Goal: Task Accomplishment & Management: Manage account settings

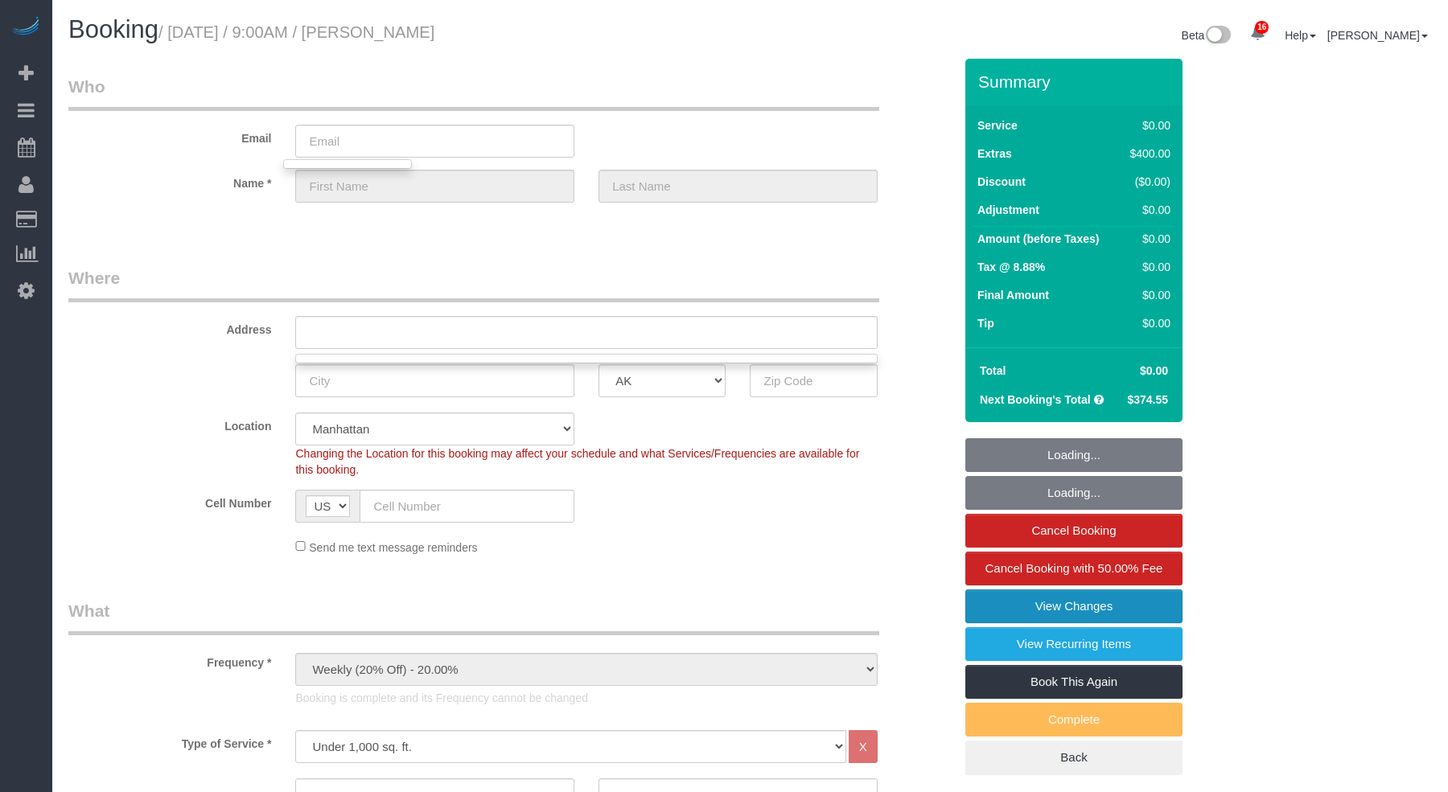
select select "string:stripe-pm_1S14GQ4VGloSiKo7FtdT7e7N"
select select "2"
select select "number:56"
select select "number:70"
select select "number:15"
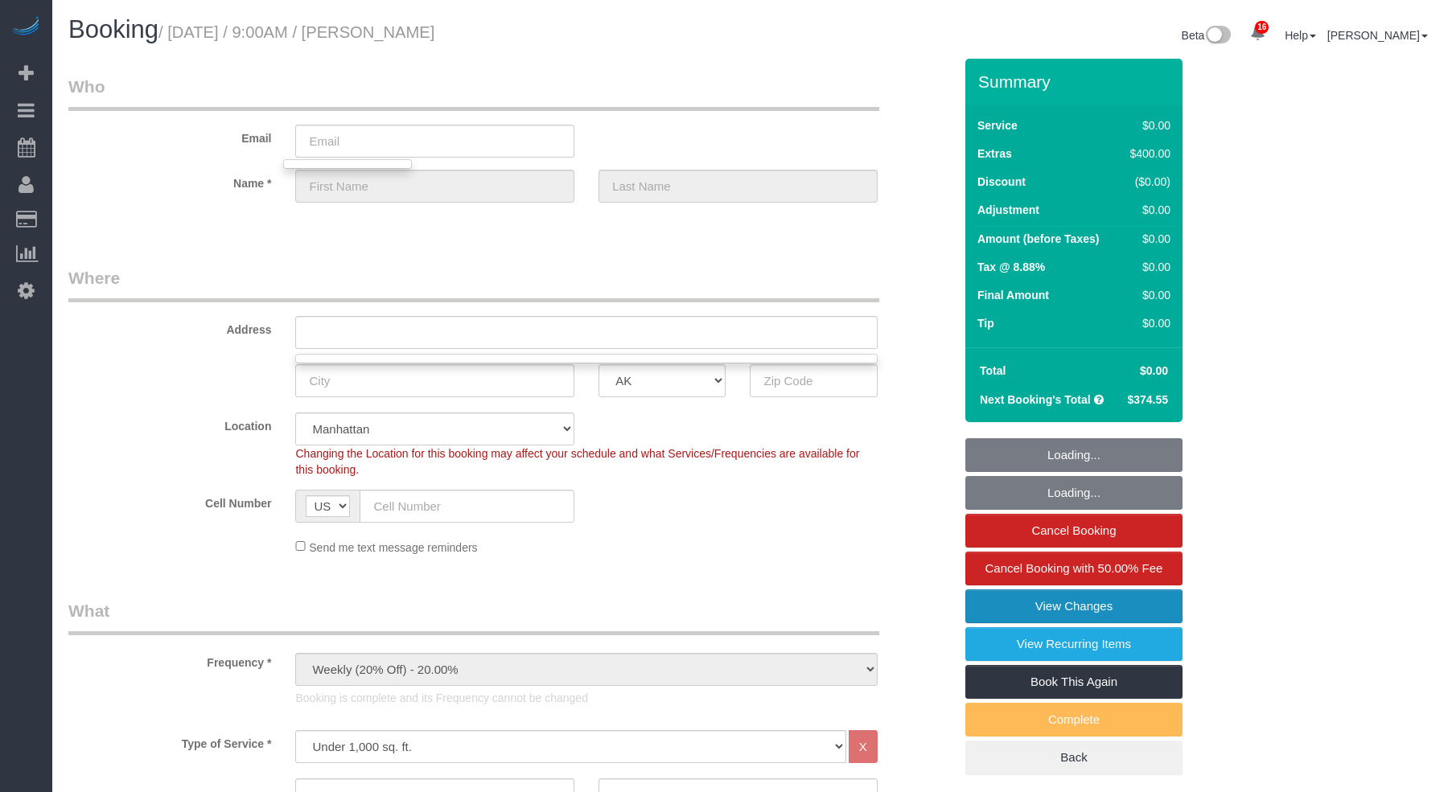
select select "number:5"
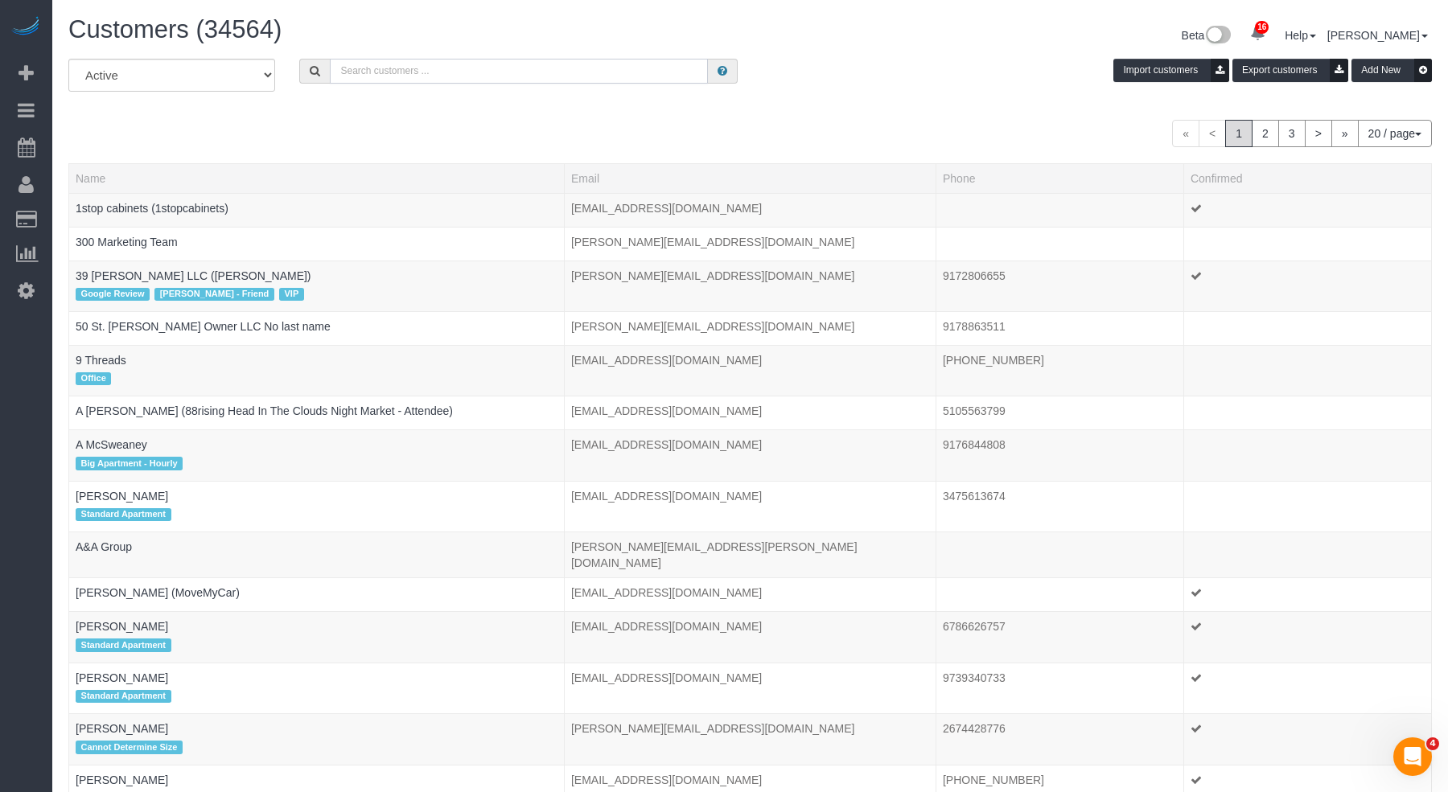
click at [419, 63] on input "text" at bounding box center [519, 71] width 378 height 25
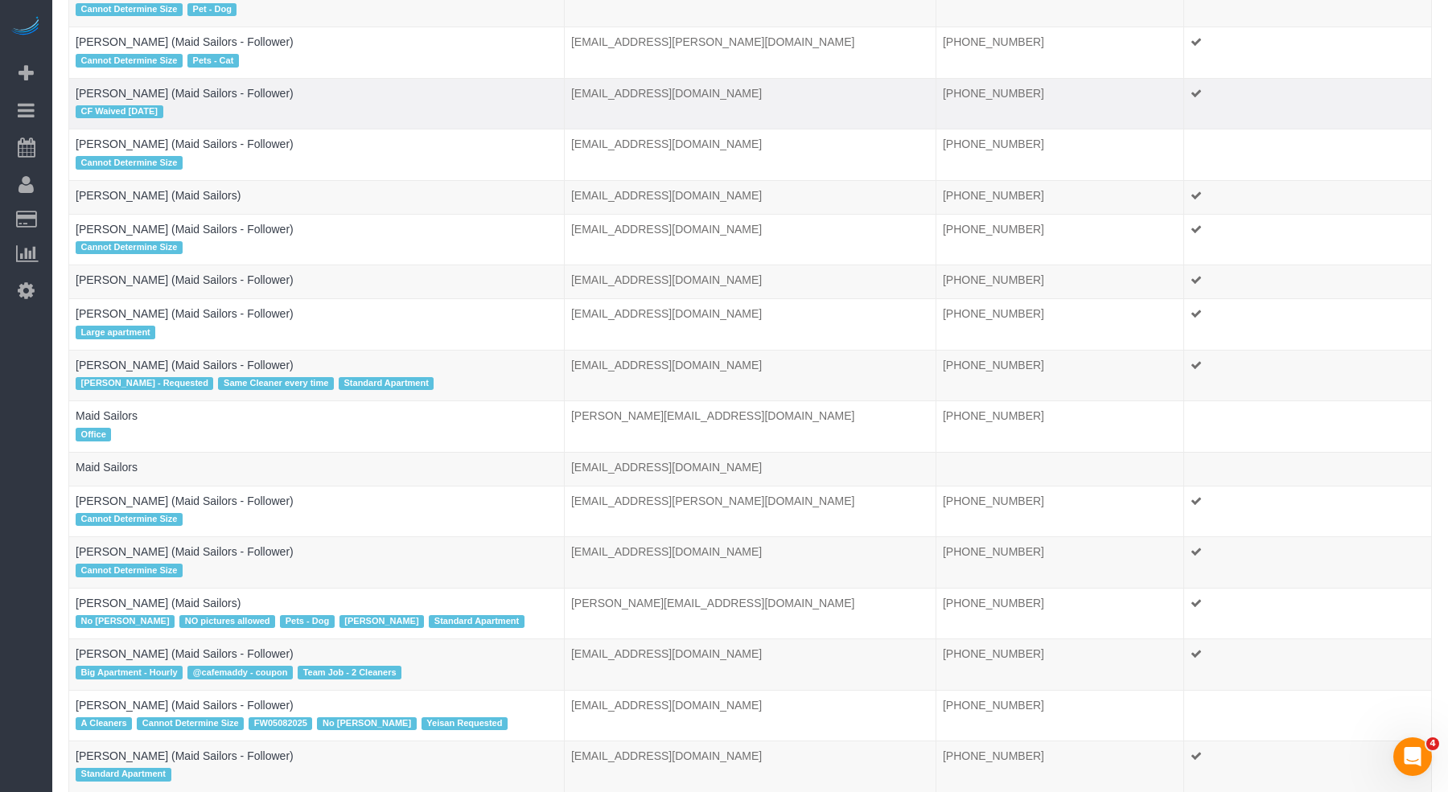
scroll to position [411, 0]
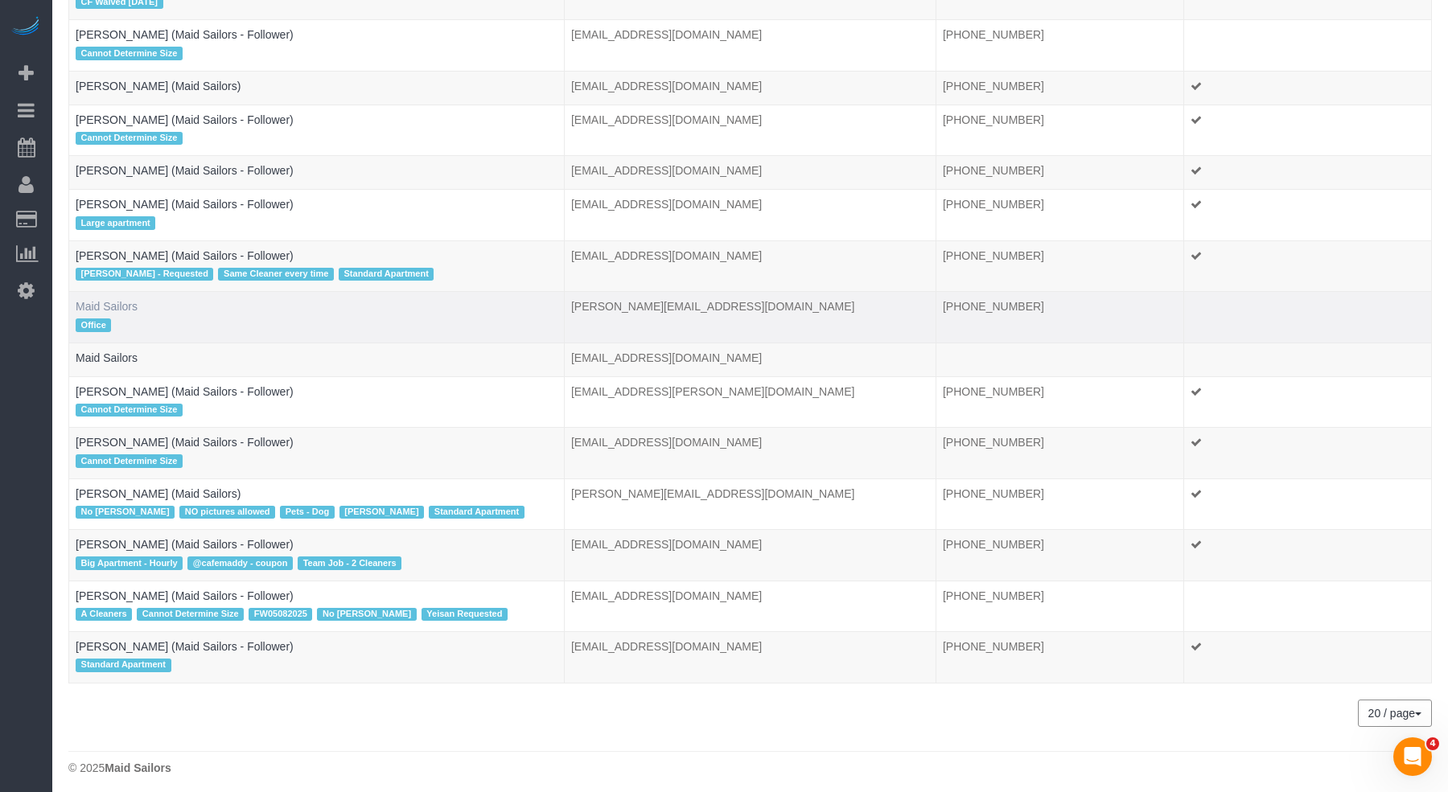
type input "maid sailors"
click at [118, 302] on link "Maid Sailors" at bounding box center [107, 306] width 62 height 13
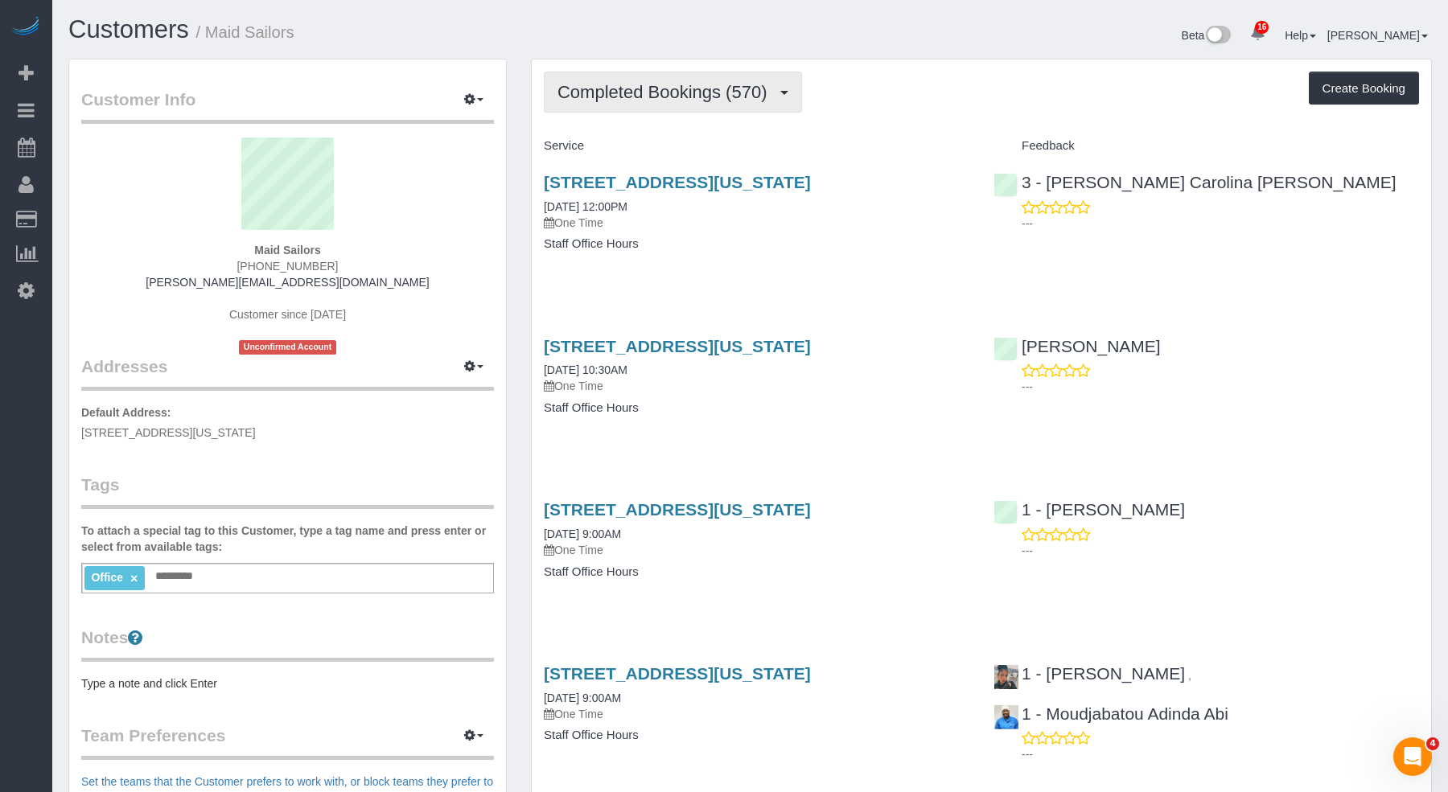
click at [751, 105] on button "Completed Bookings (570)" at bounding box center [673, 92] width 258 height 41
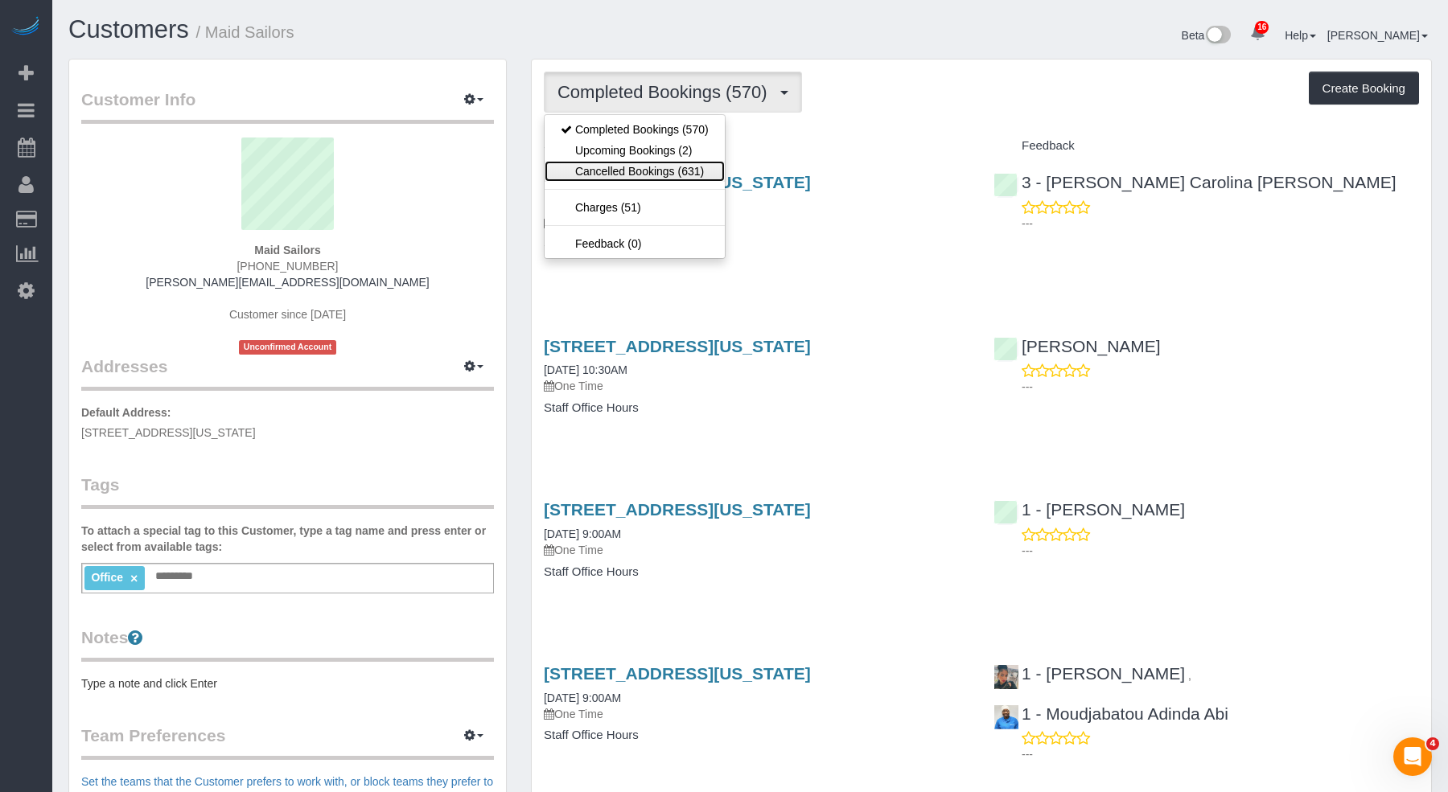
click at [668, 167] on link "Cancelled Bookings (631)" at bounding box center [635, 171] width 180 height 21
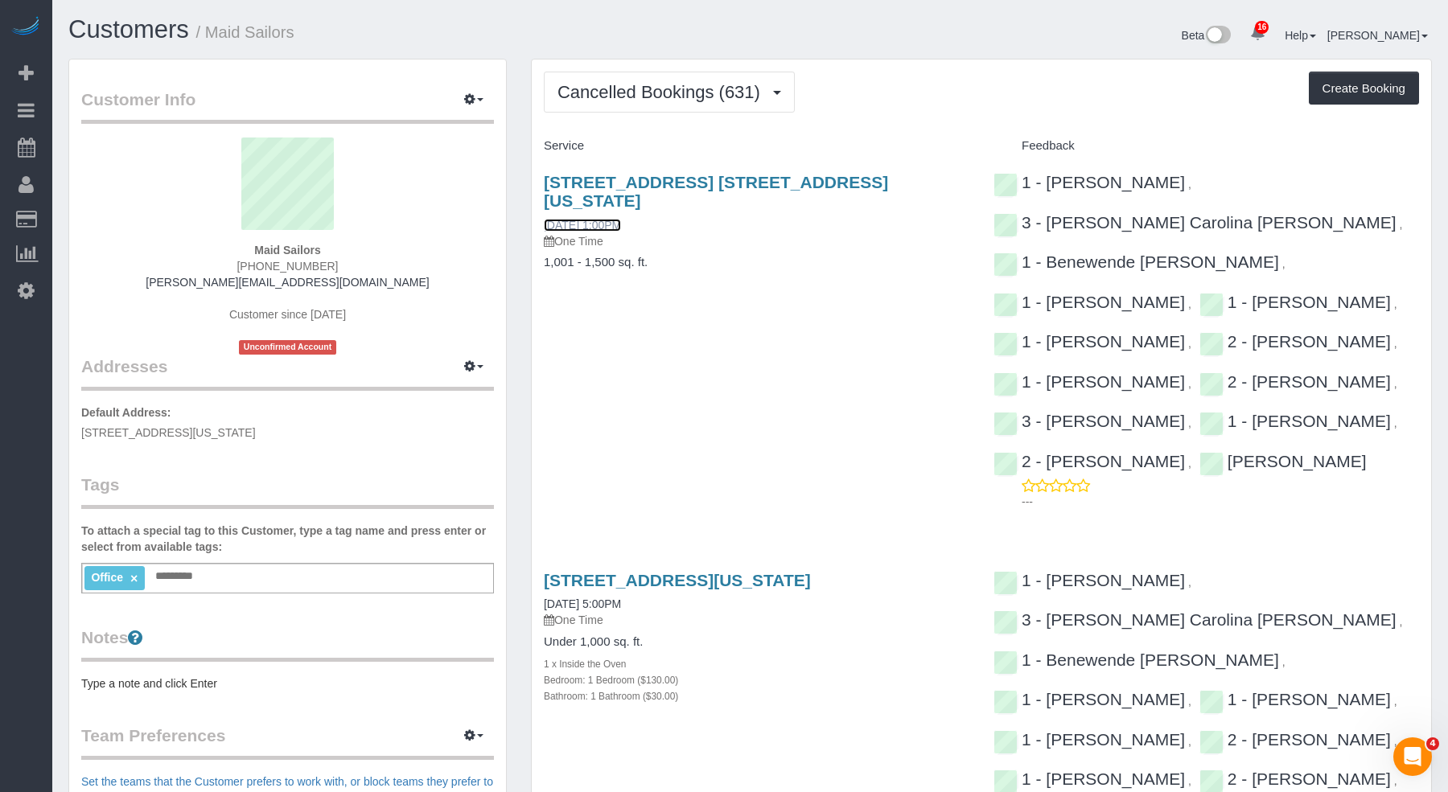
click at [615, 219] on link "07/31/2025 1:00PM" at bounding box center [582, 225] width 77 height 13
click at [621, 611] on link "07/31/2025 5:00PM" at bounding box center [582, 604] width 77 height 13
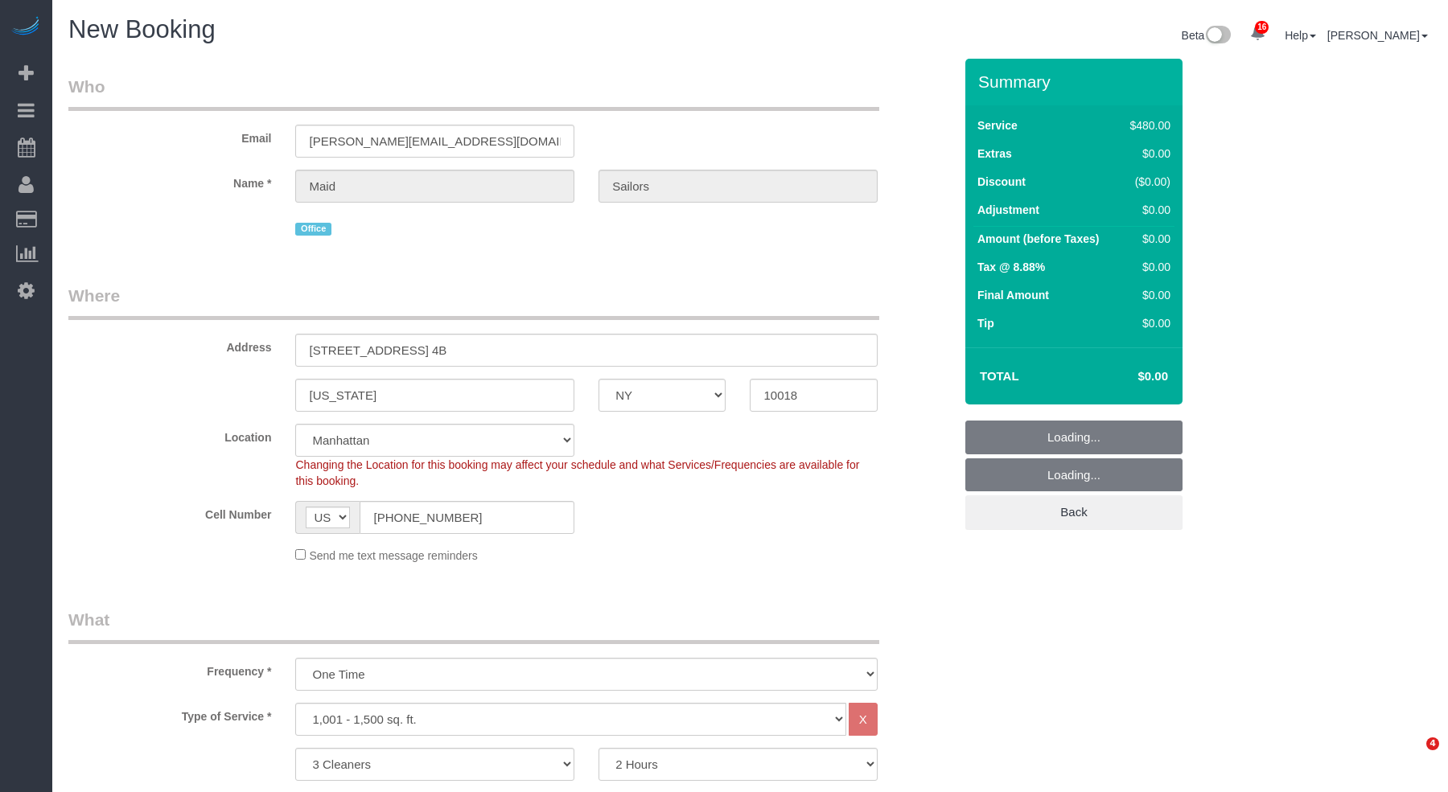
select select "NY"
select select "3"
select select "number:60"
select select "number:74"
select select "number:13"
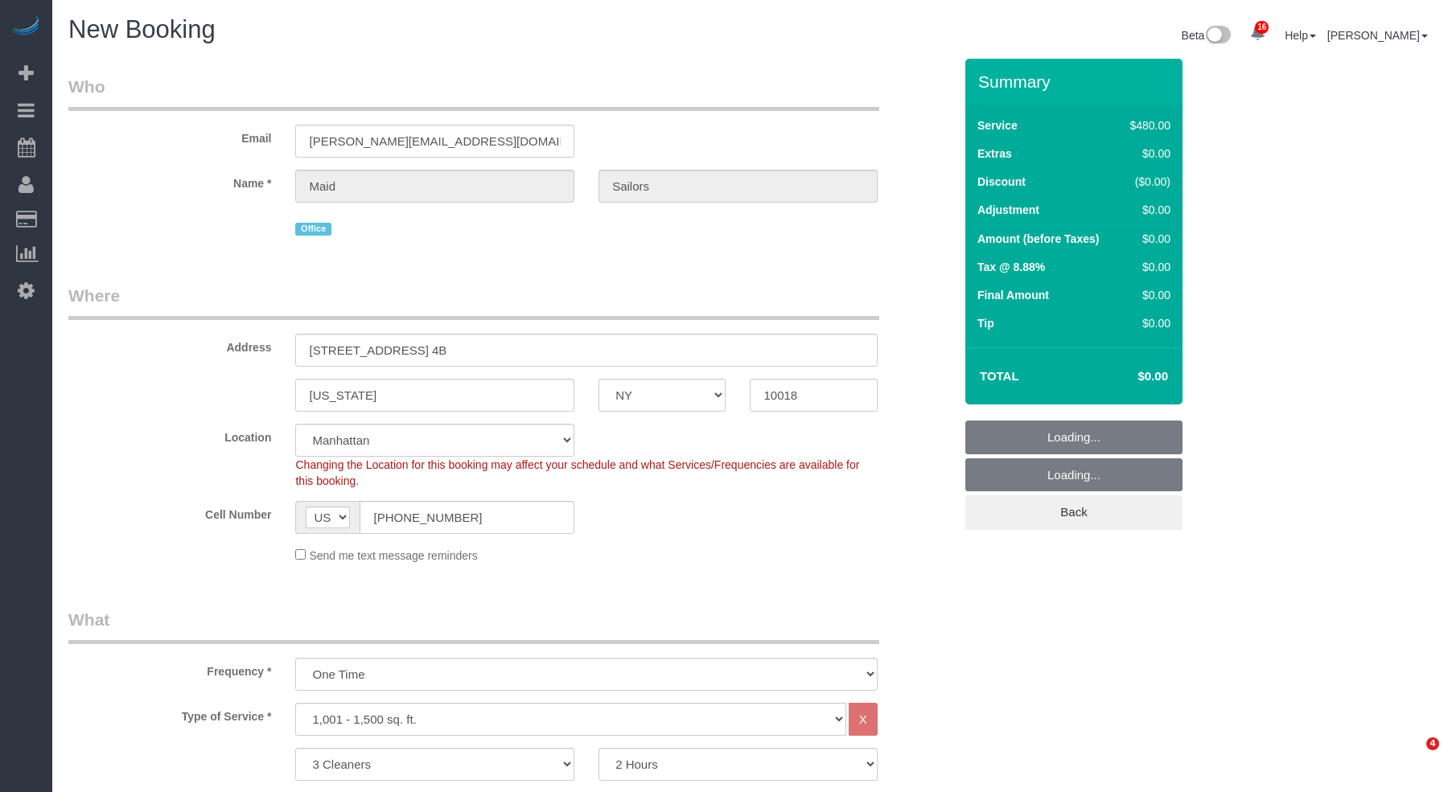
select select "number:5"
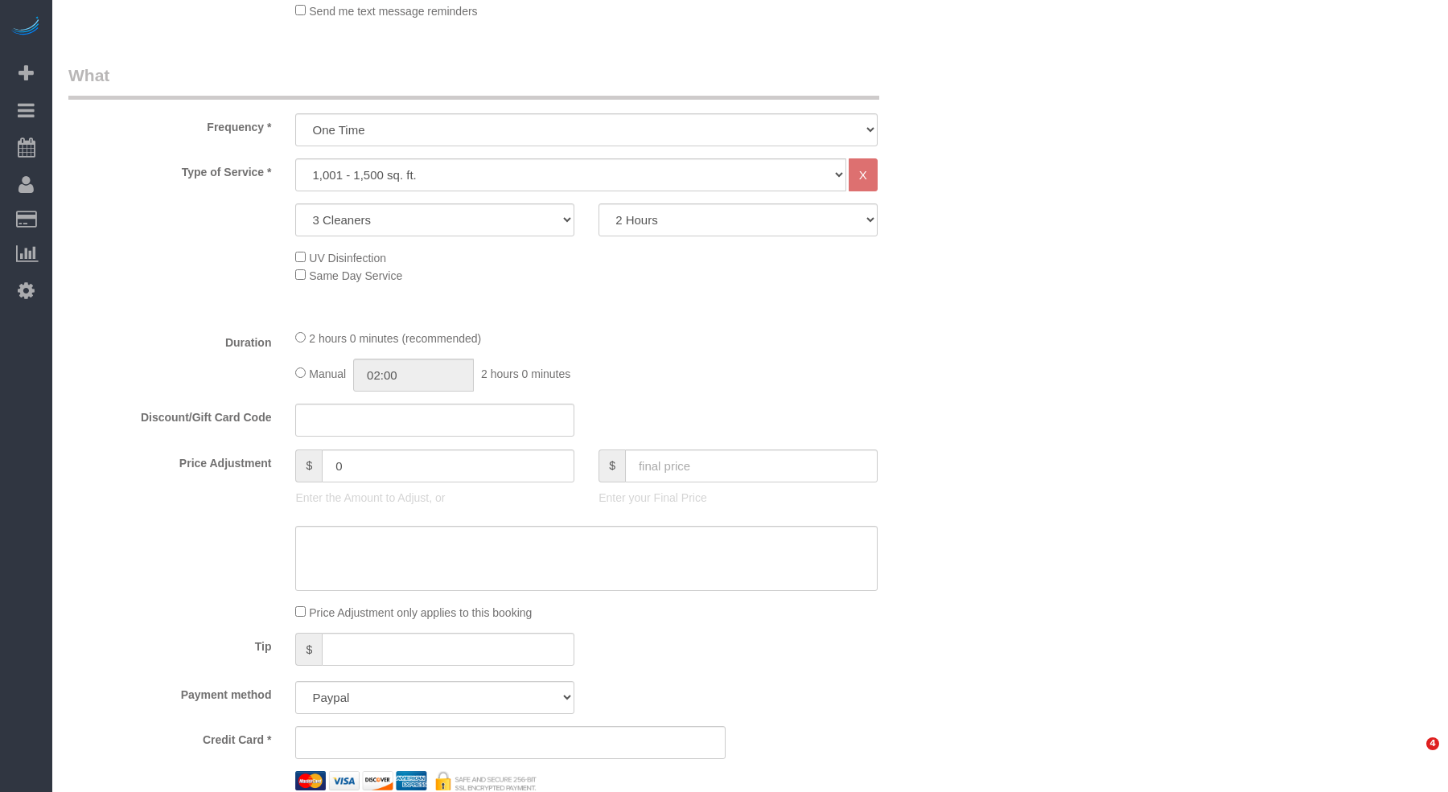
select select "object:1550"
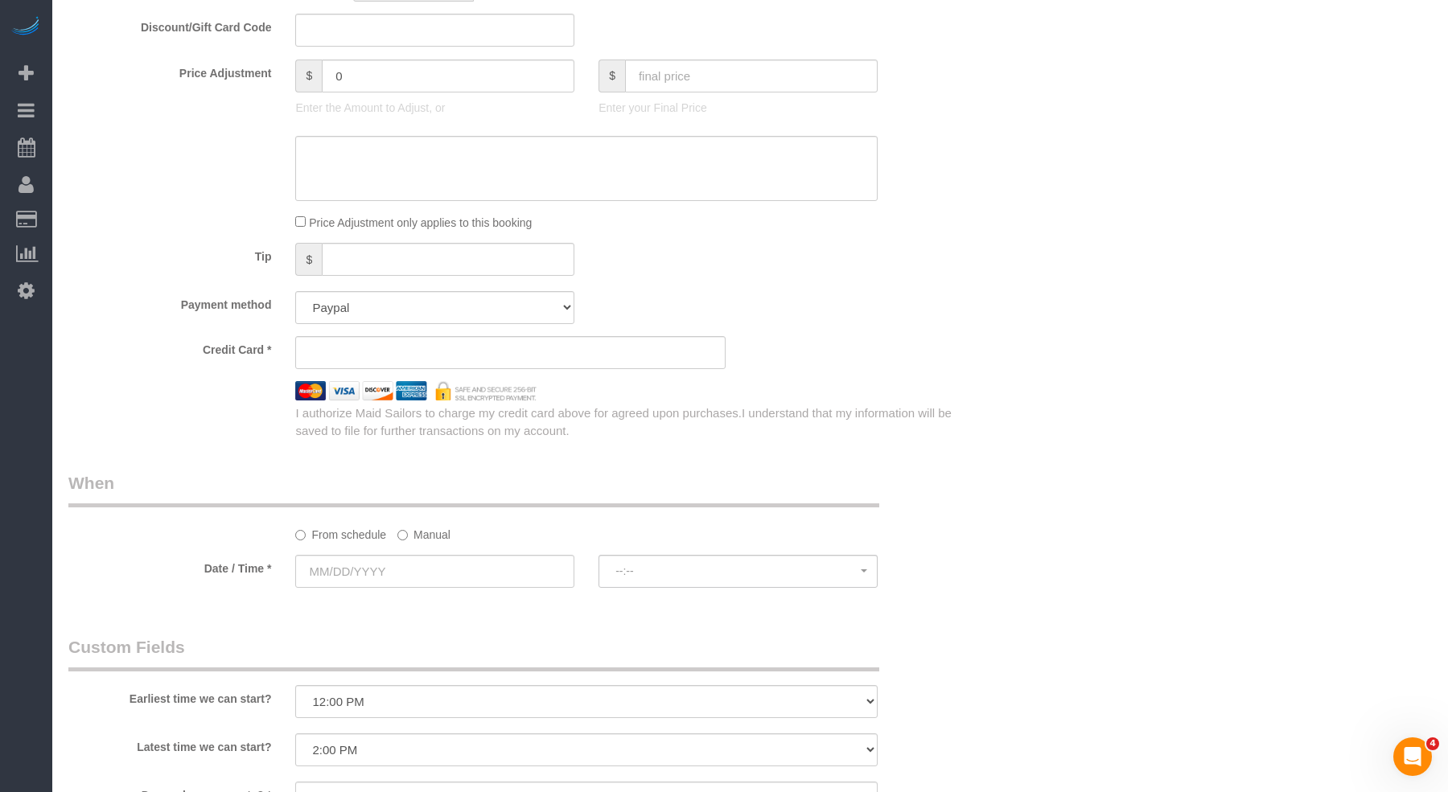
scroll to position [870, 0]
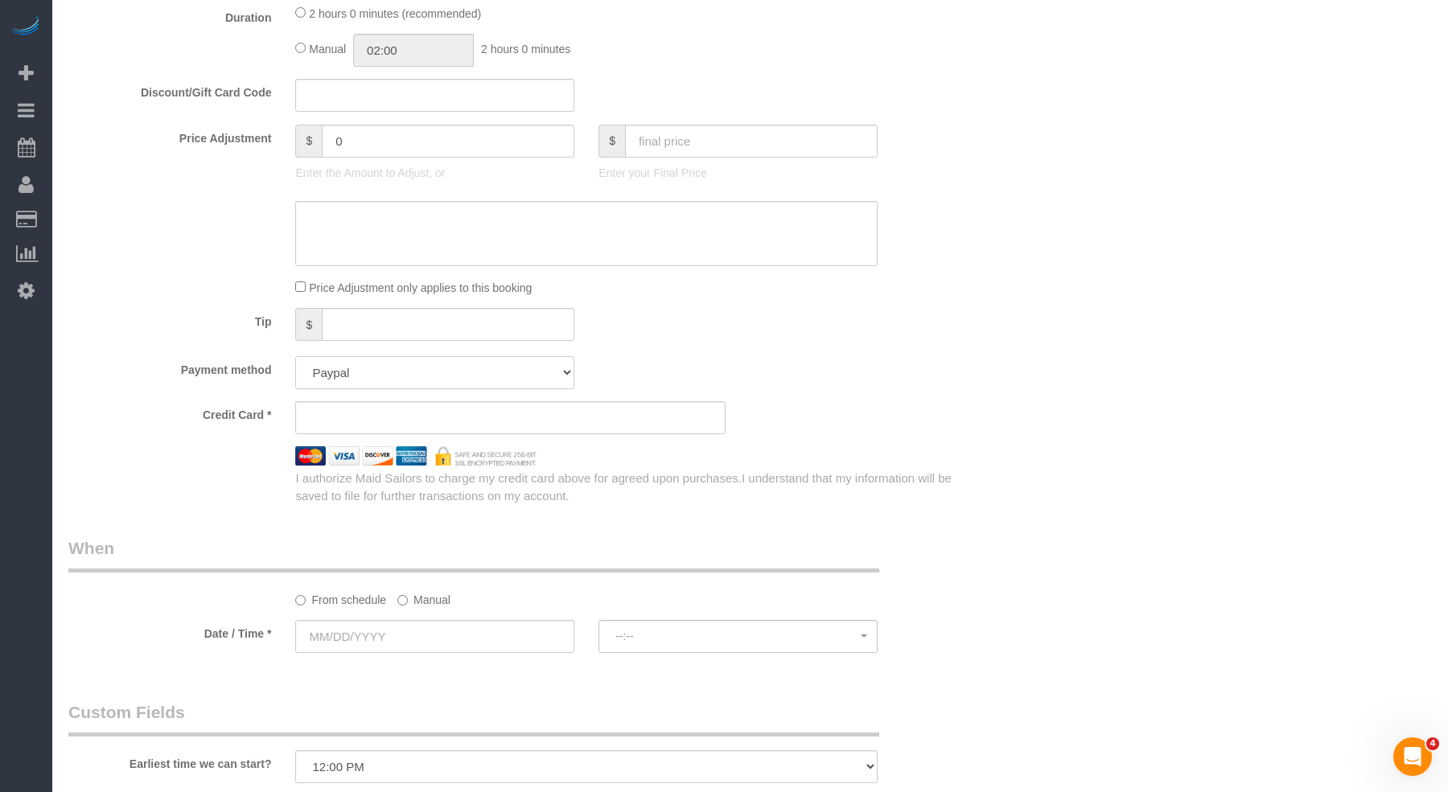
click at [430, 387] on select "Add Credit Card Cash Check Paypal" at bounding box center [434, 372] width 279 height 33
select select "string:paypal"
click at [295, 356] on select "Add Credit Card Cash Check Paypal" at bounding box center [434, 372] width 279 height 33
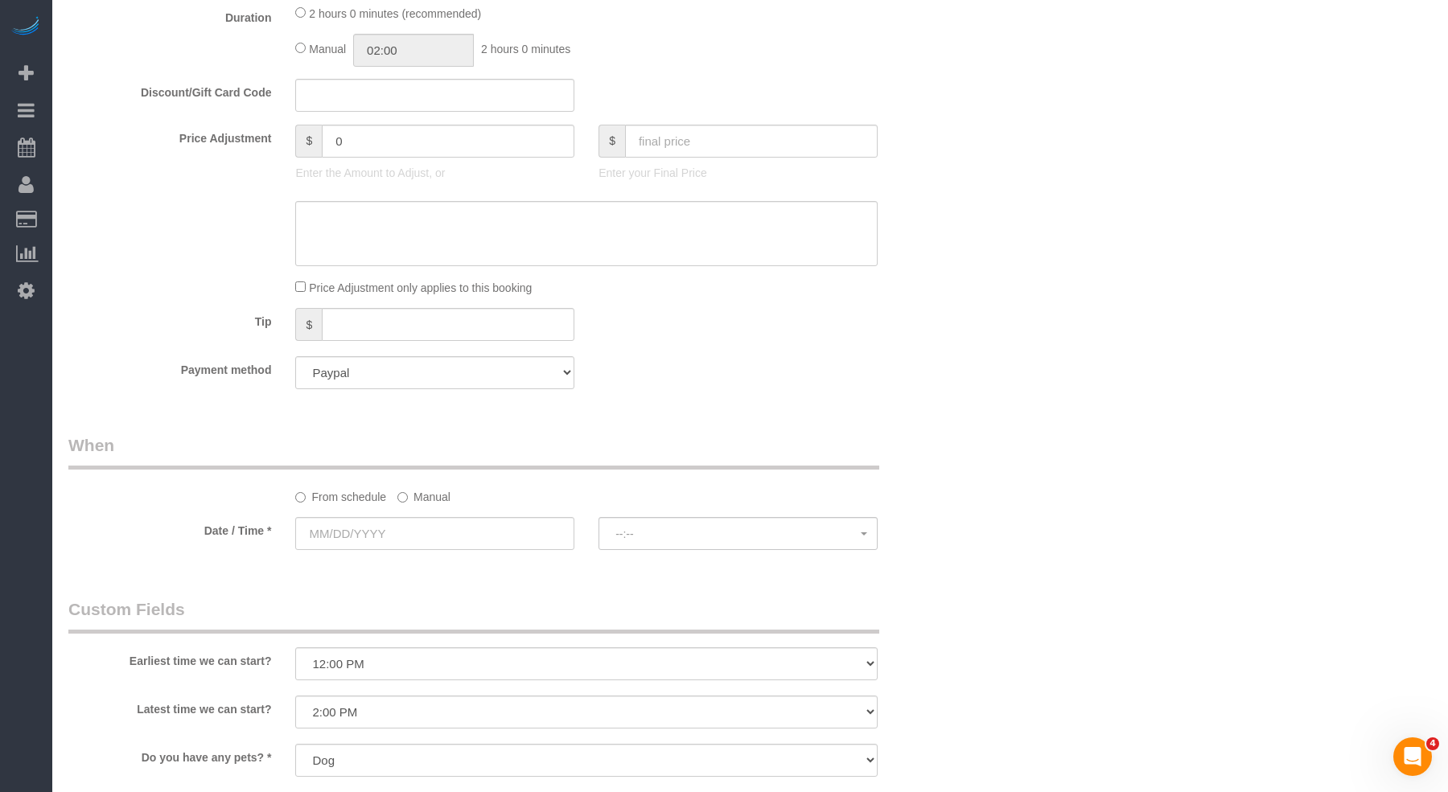
click at [421, 500] on label "Manual" at bounding box center [423, 495] width 53 height 22
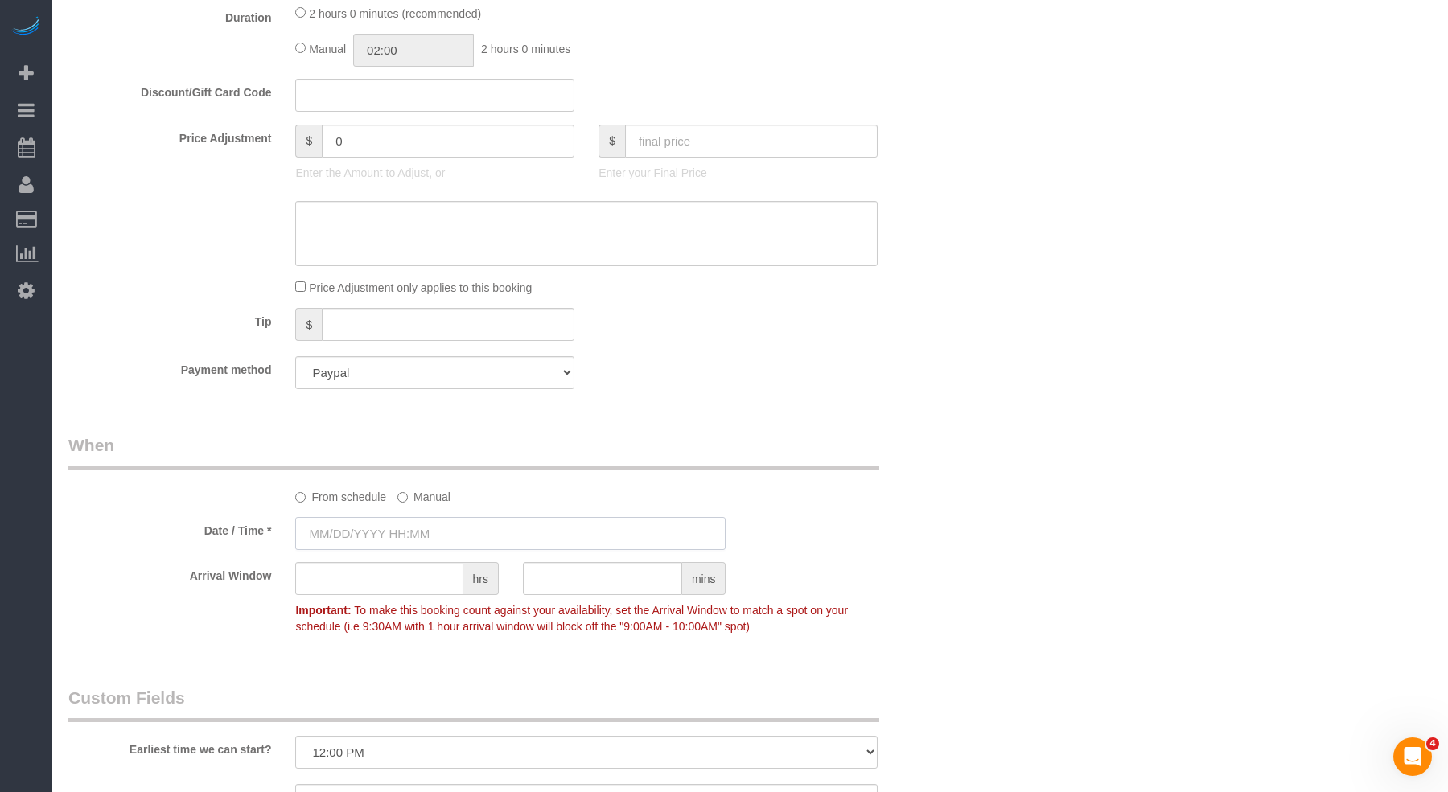
click at [408, 534] on input "text" at bounding box center [510, 533] width 430 height 33
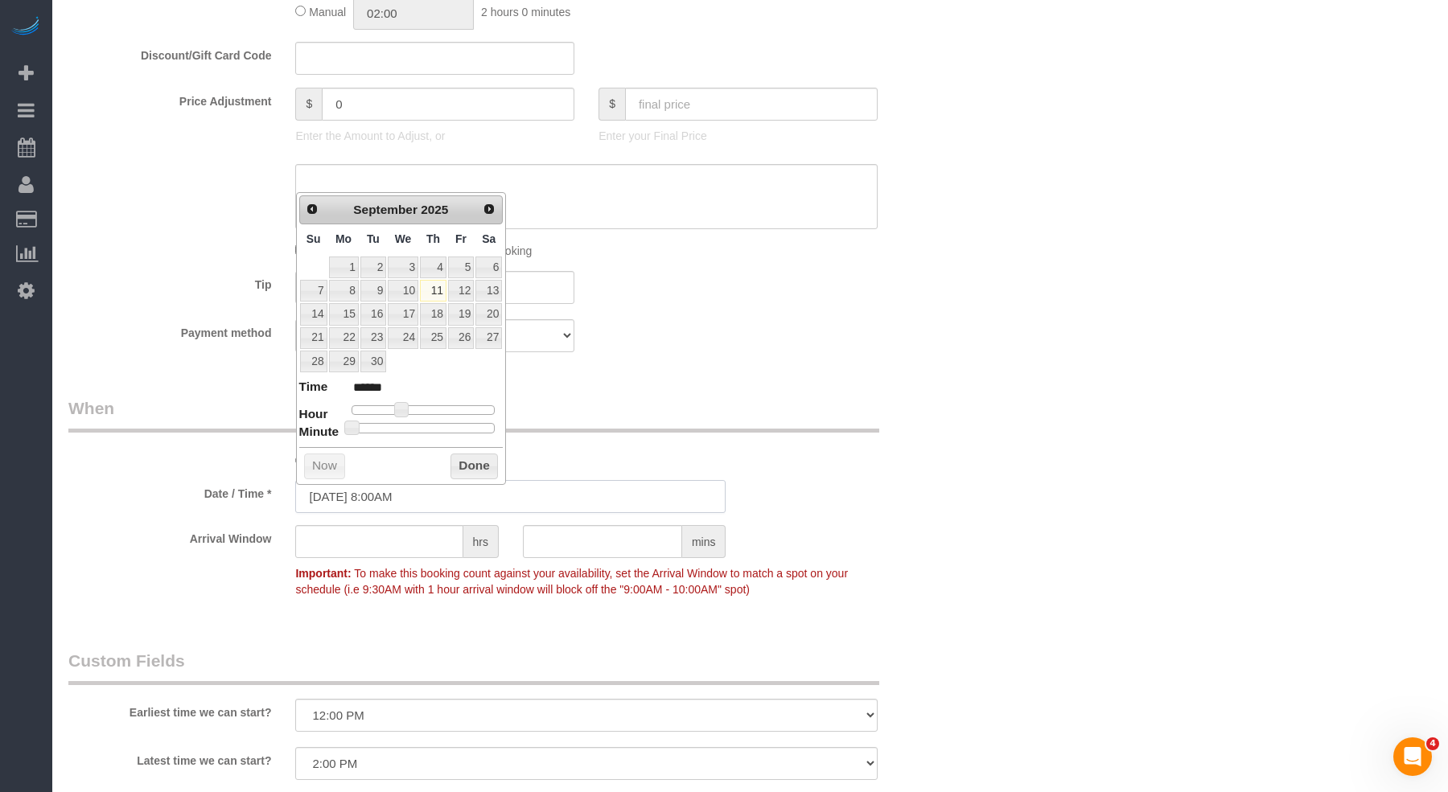
scroll to position [912, 0]
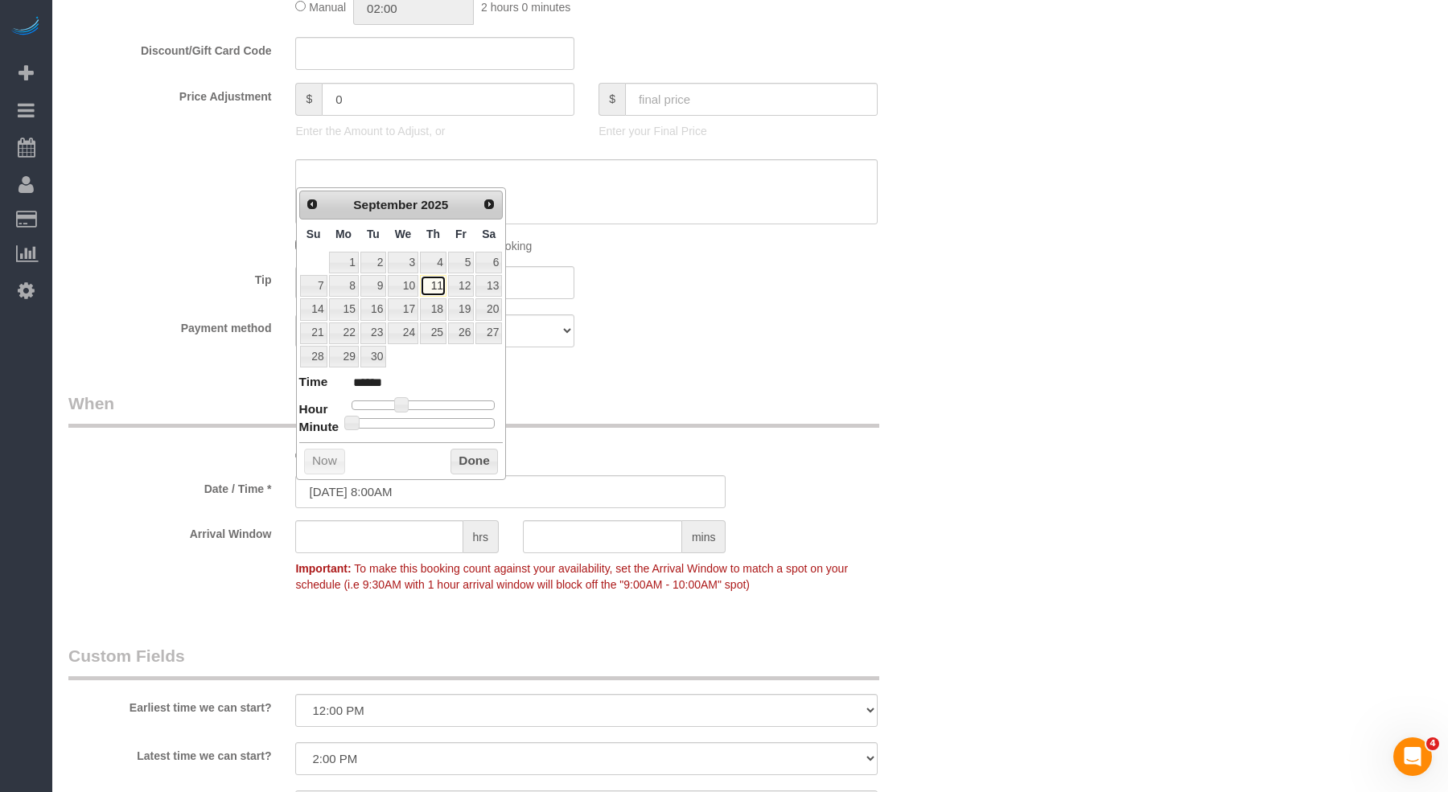
click at [429, 281] on link "11" at bounding box center [433, 286] width 27 height 22
type input "09/11/2025 12:00PM"
type input "*******"
type input "09/11/2025 1:00PM"
type input "******"
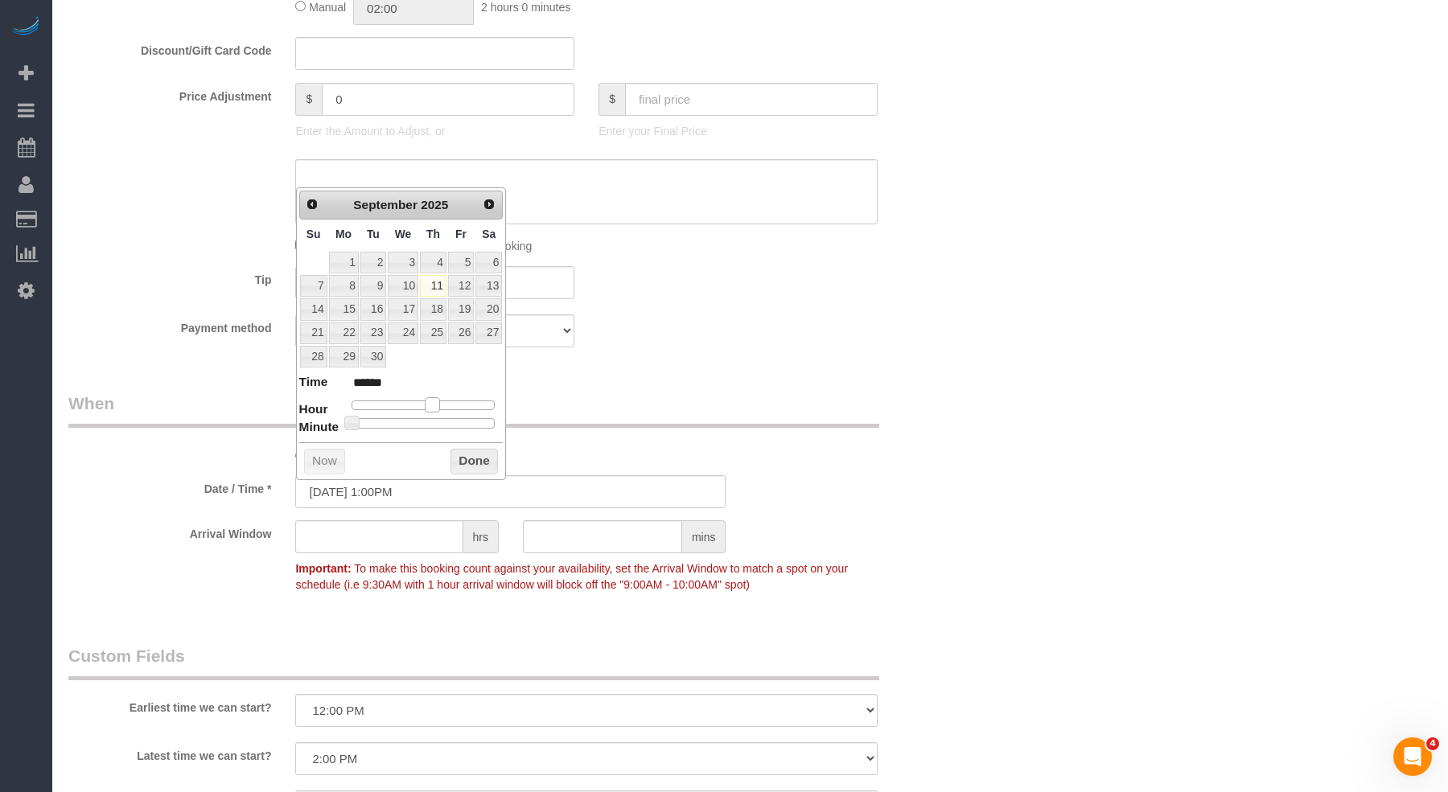
type input "09/11/2025 12:00PM"
type input "*******"
type input "09/11/2025 1:00PM"
type input "******"
drag, startPoint x: 424, startPoint y: 400, endPoint x: 435, endPoint y: 400, distance: 11.3
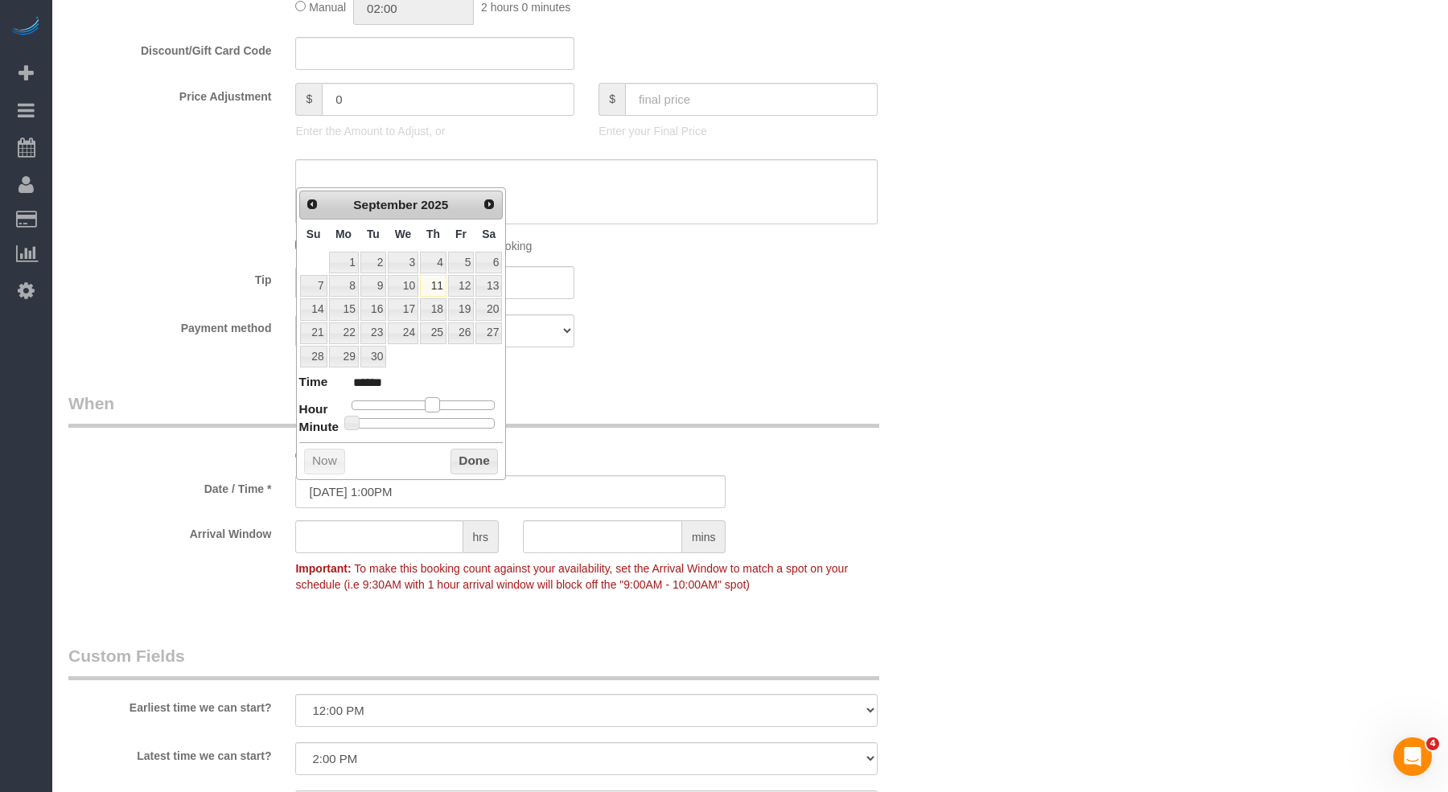
click at [435, 401] on div at bounding box center [424, 406] width 144 height 10
click at [431, 399] on span at bounding box center [432, 404] width 14 height 14
click at [481, 454] on button "Done" at bounding box center [474, 462] width 47 height 26
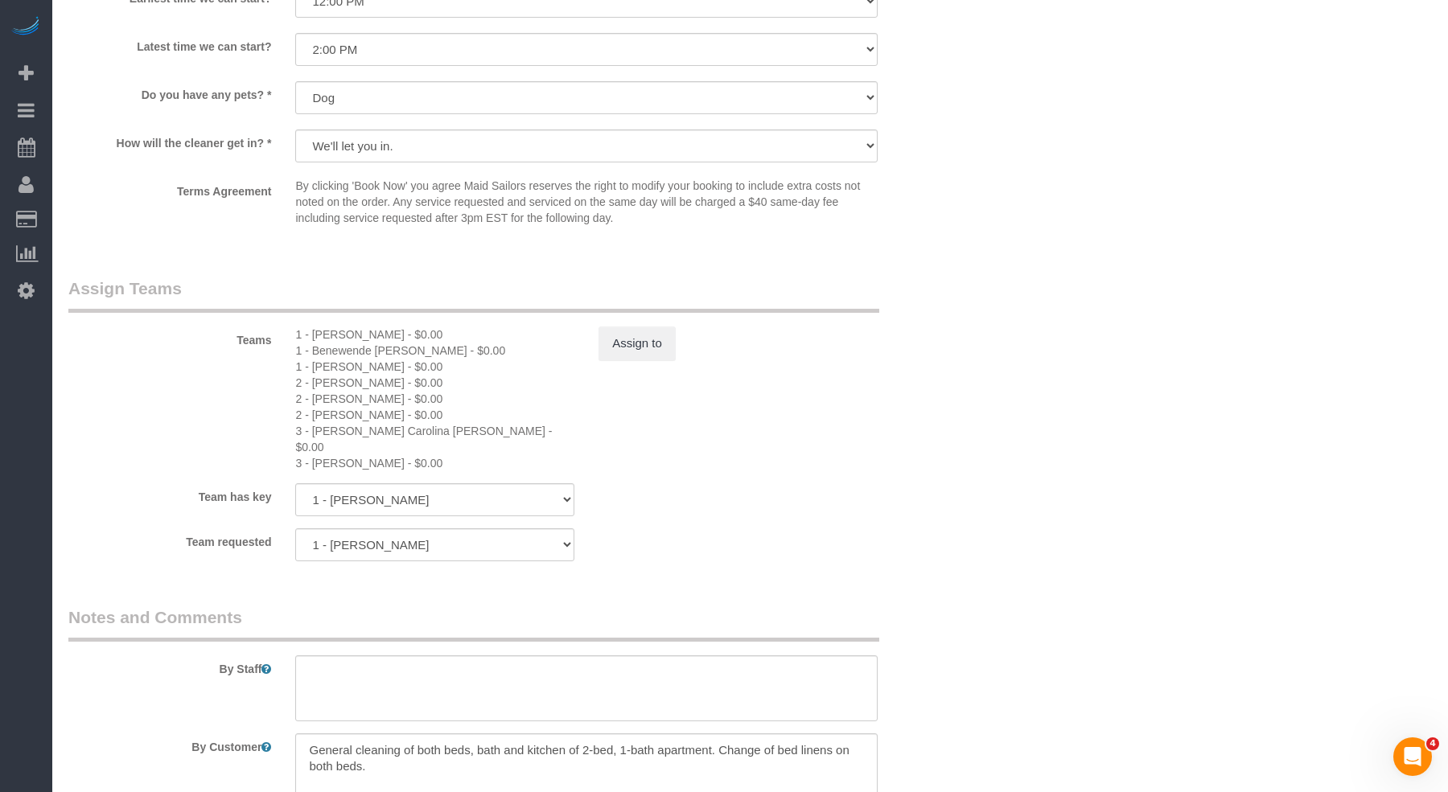
scroll to position [1698, 0]
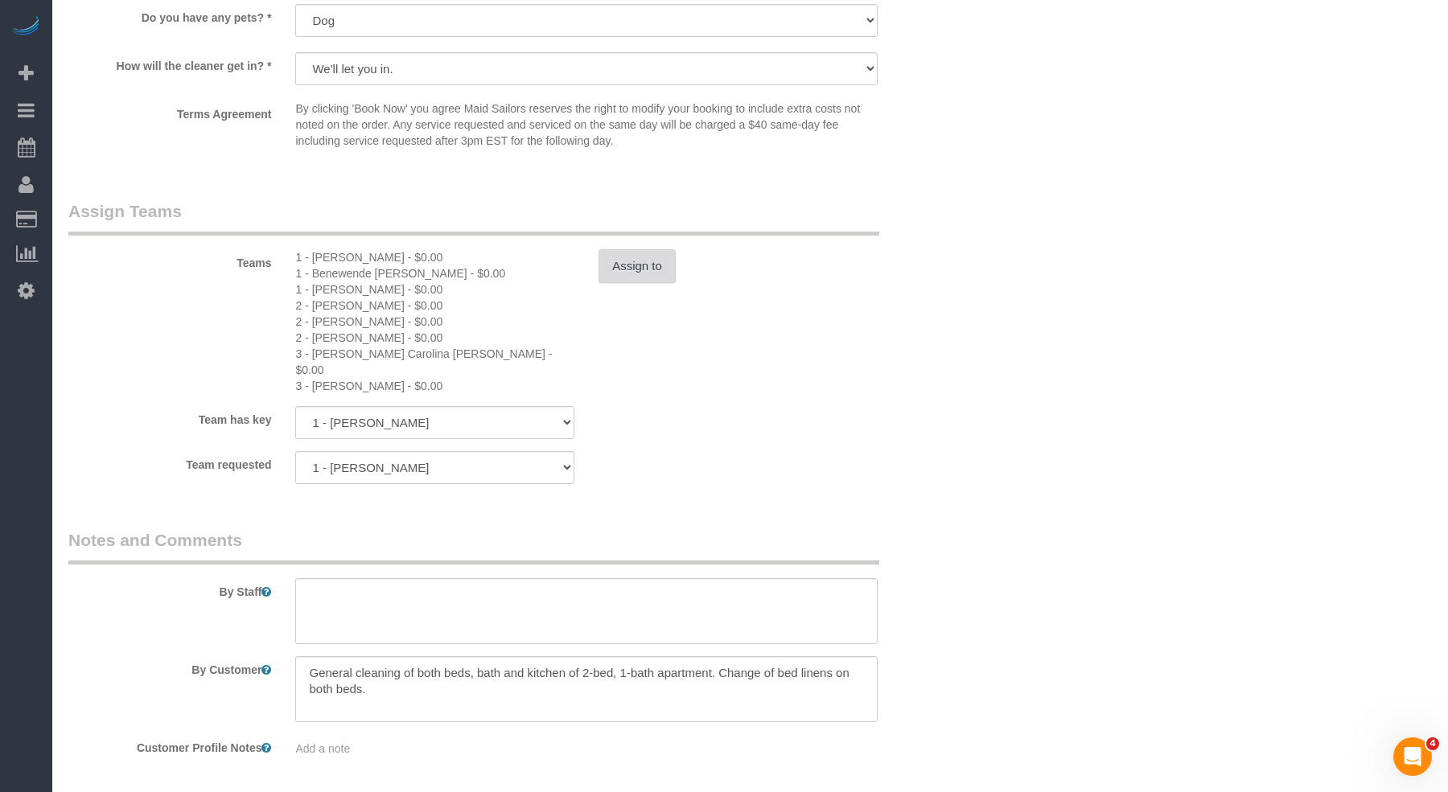
click at [628, 269] on button "Assign to" at bounding box center [637, 266] width 77 height 34
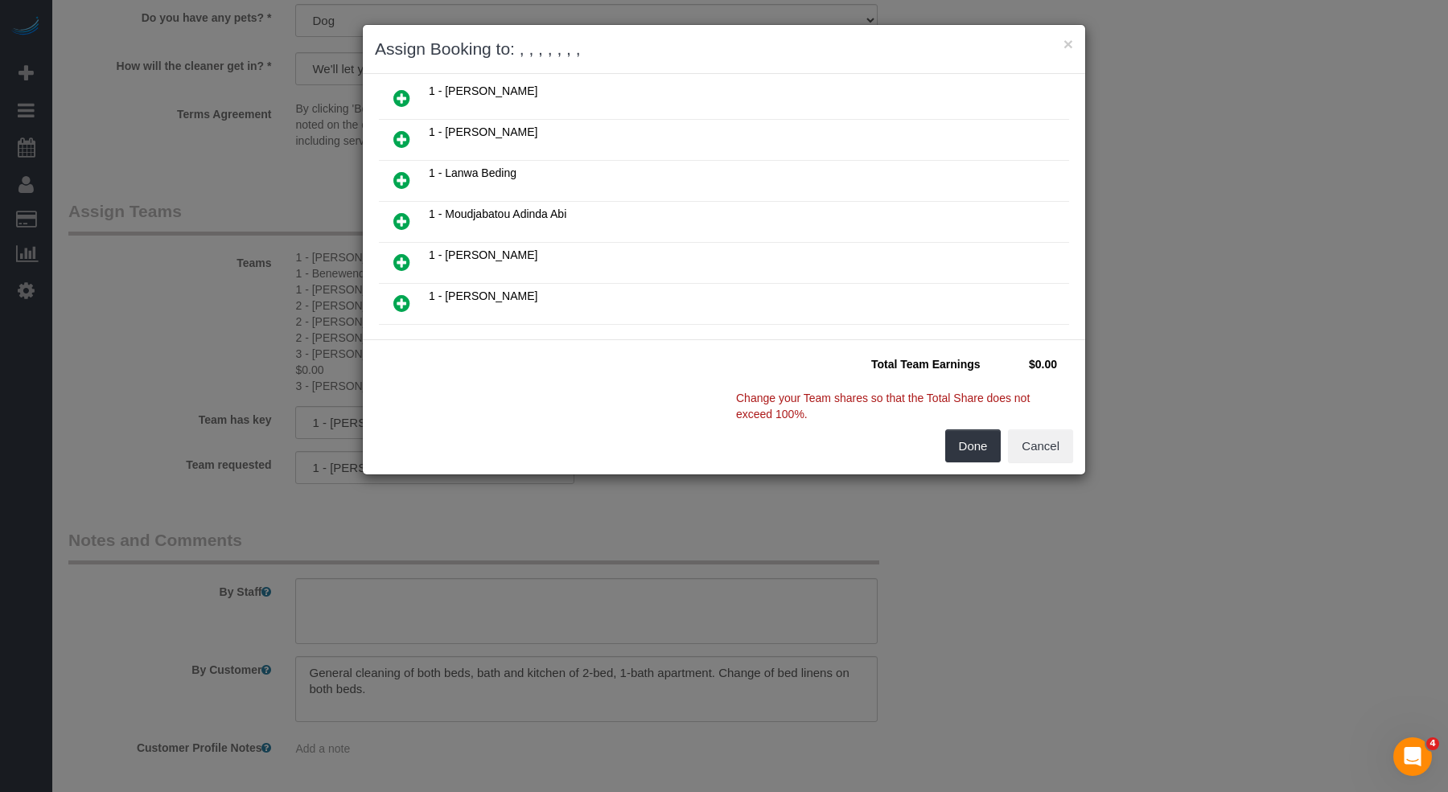
scroll to position [660, 0]
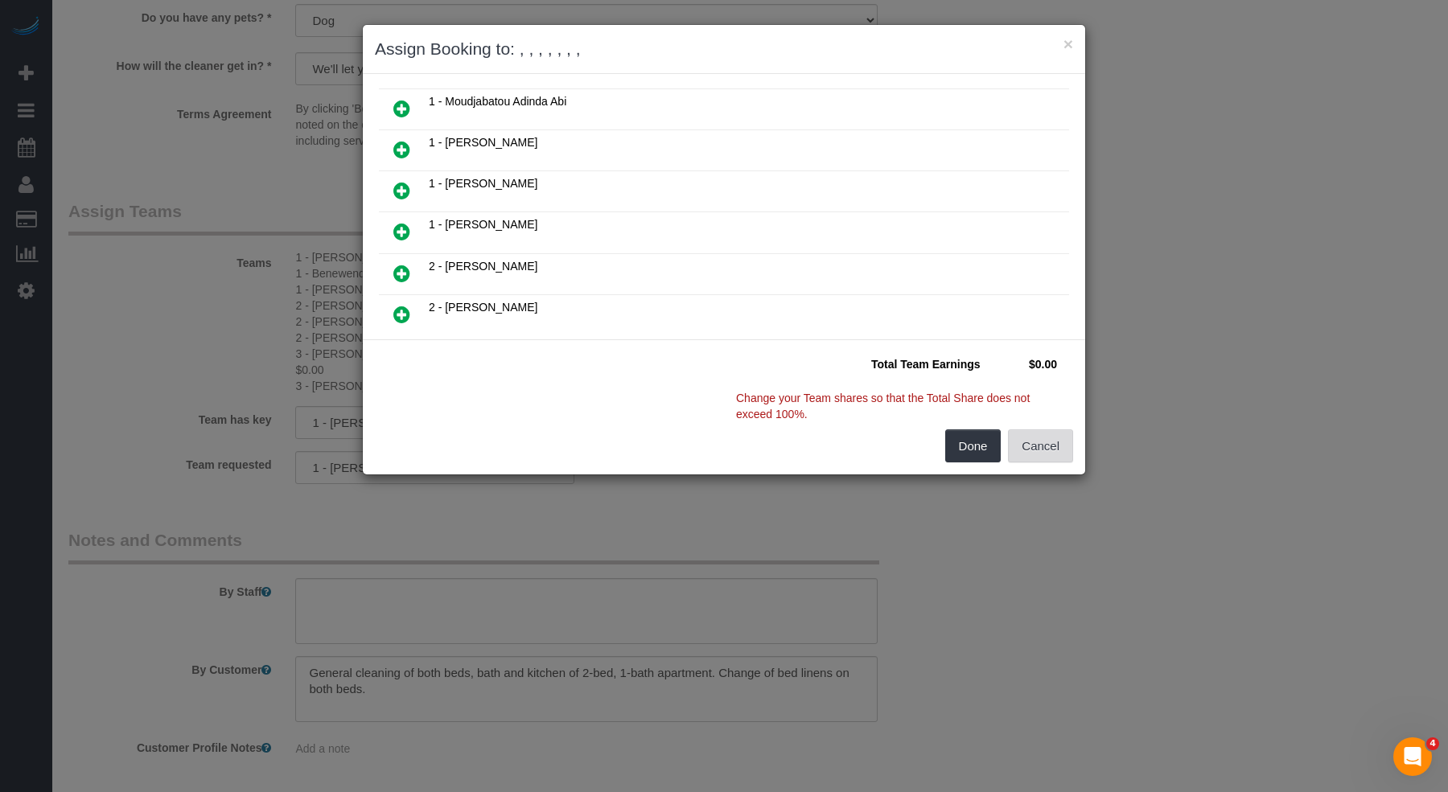
click at [1035, 447] on button "Cancel" at bounding box center [1040, 447] width 65 height 34
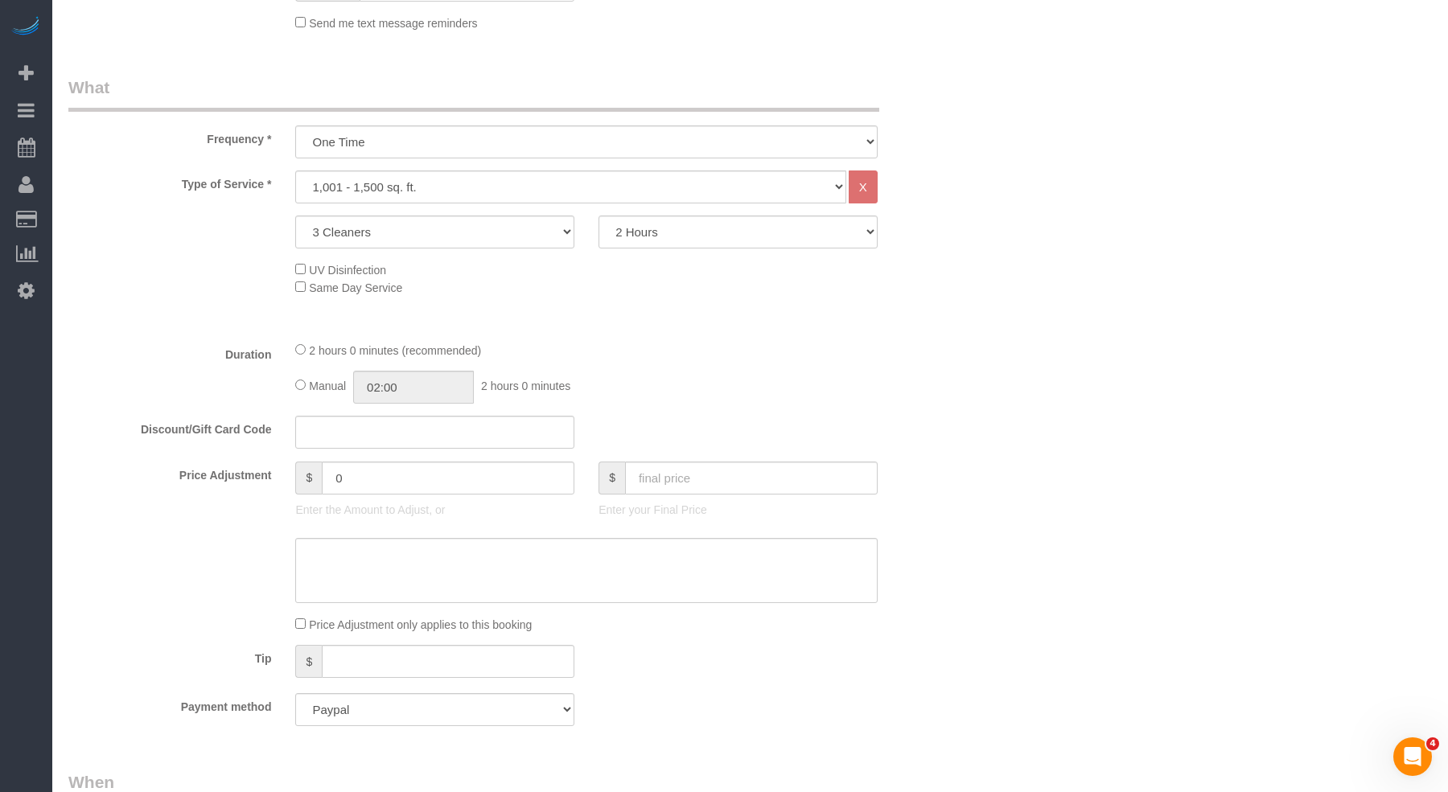
scroll to position [531, 0]
click at [698, 475] on input "text" at bounding box center [751, 479] width 253 height 33
type input "0"
click at [812, 409] on fieldset "What Frequency * One Time Weekly (20% Off) - 20.00% Every 2 Weeks (15% Off) - 1…" at bounding box center [510, 408] width 885 height 663
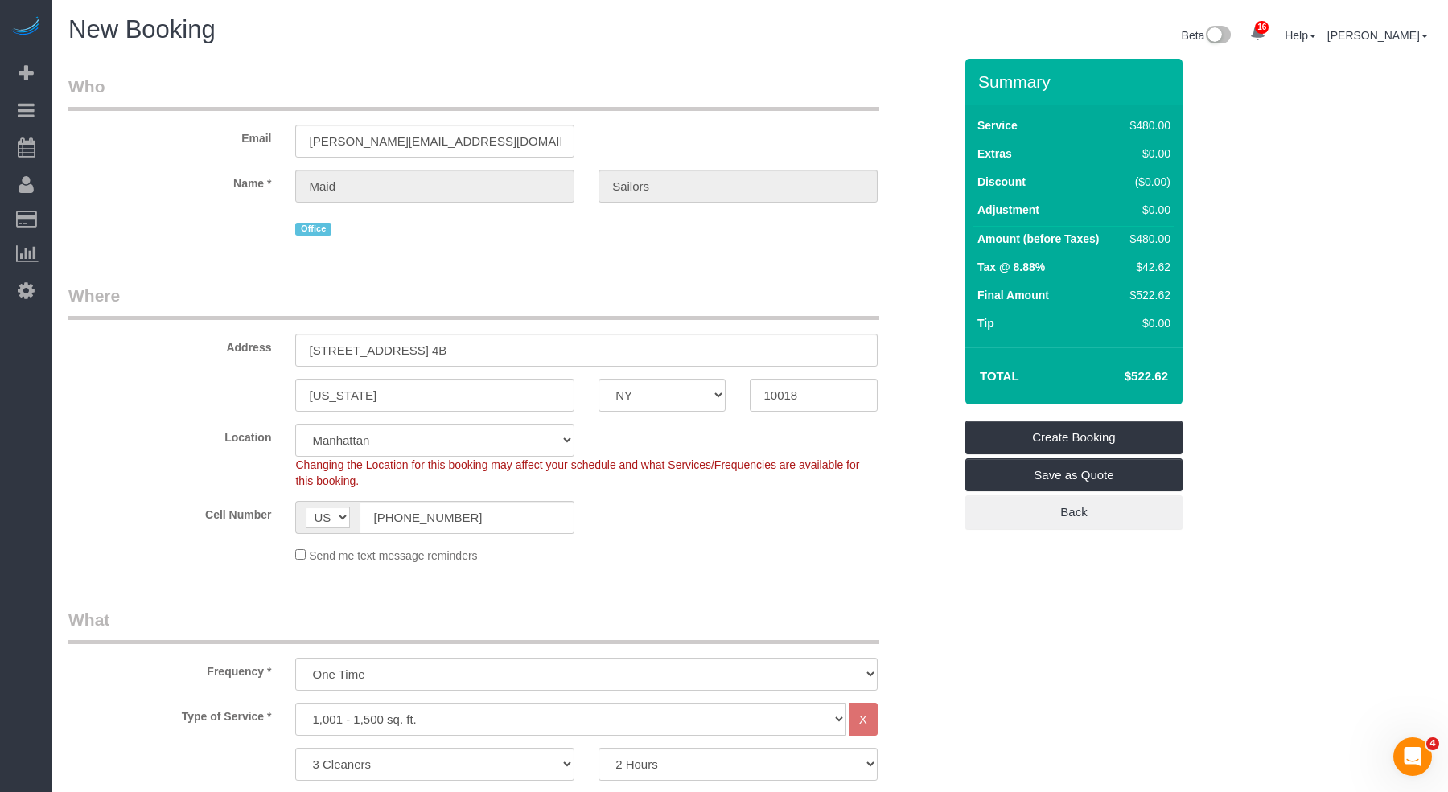
type input "-480"
click at [1077, 430] on link "Create Booking" at bounding box center [1073, 438] width 217 height 34
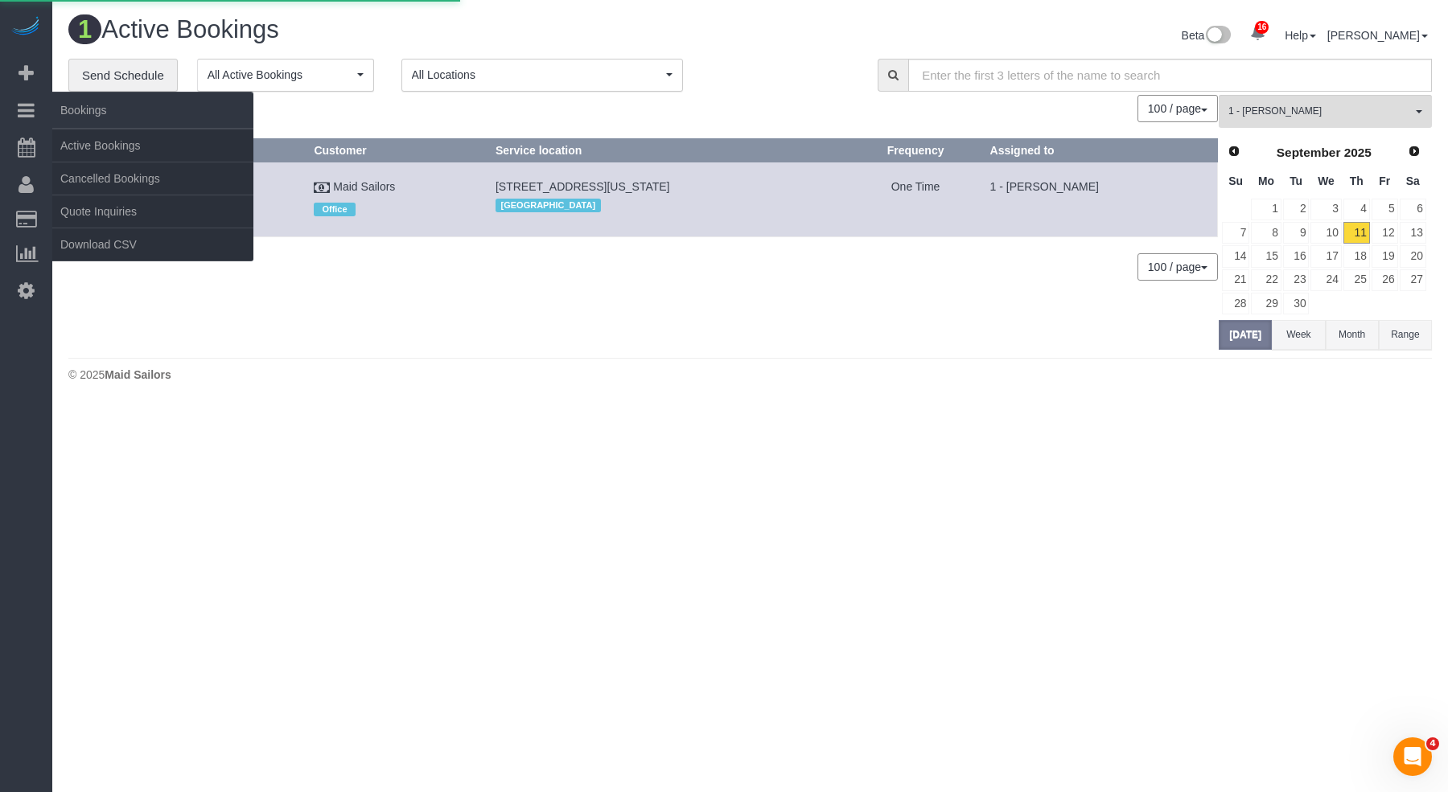
select select "NY"
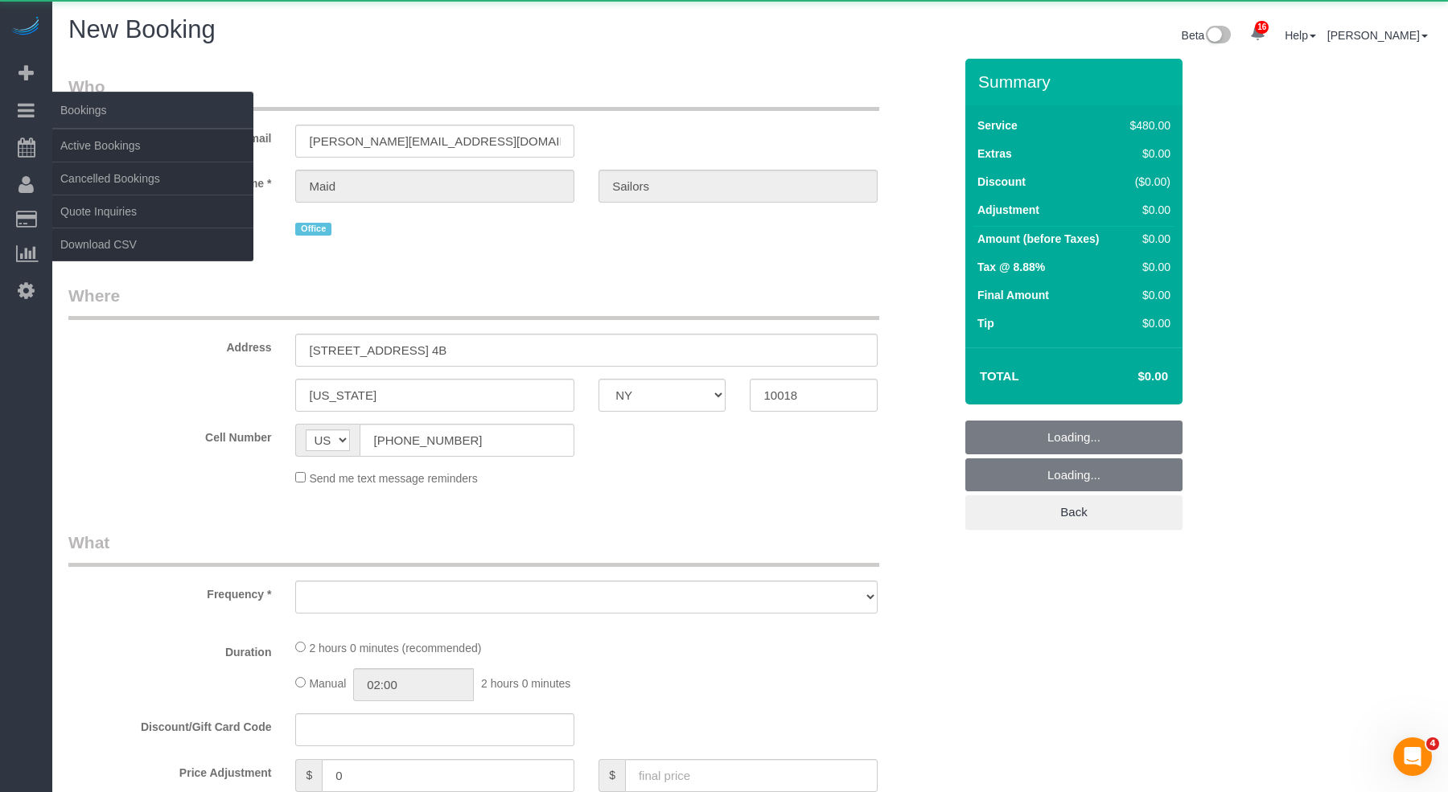
select select "number:60"
select select "number:74"
select select "number:13"
select select "number:5"
select select "object:4653"
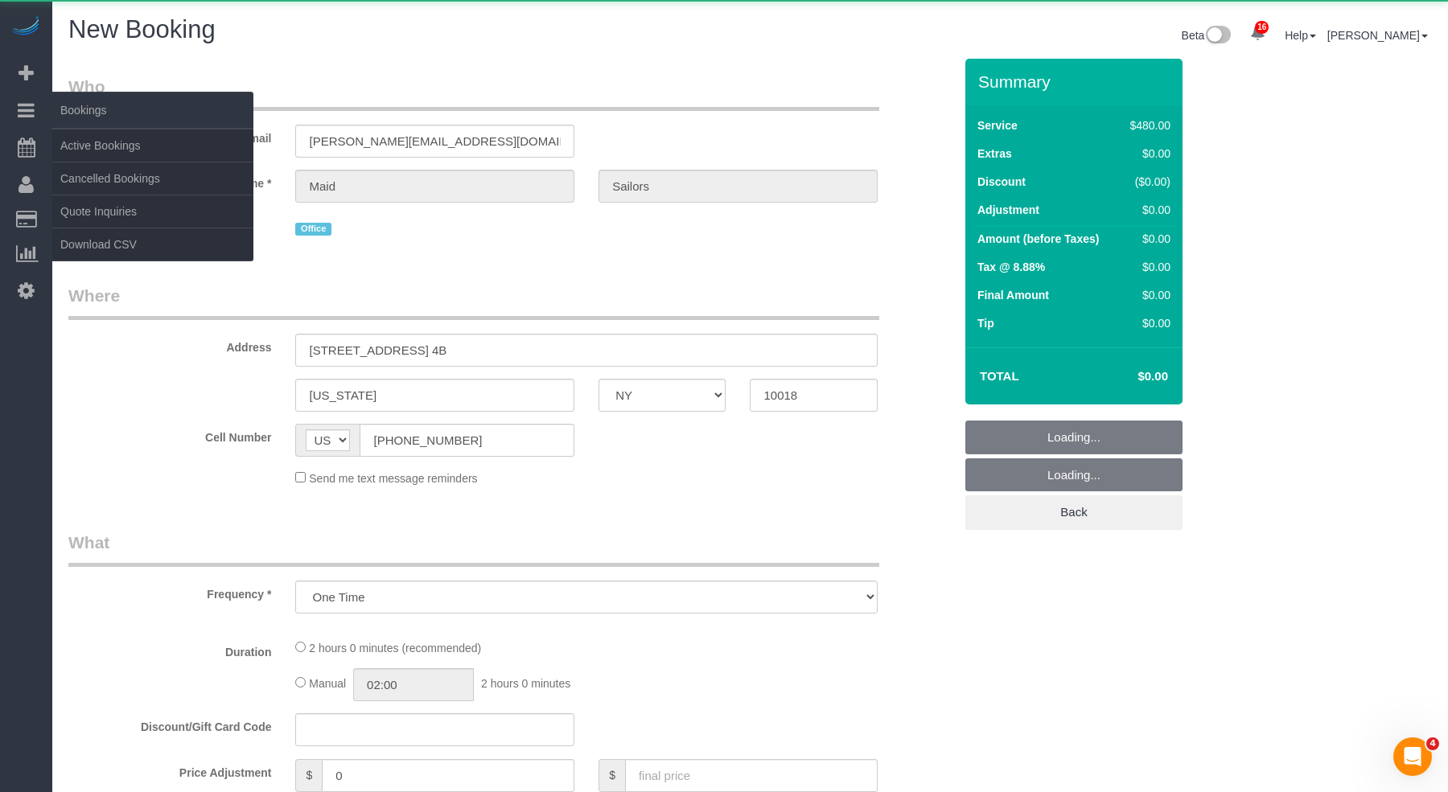
select select "3"
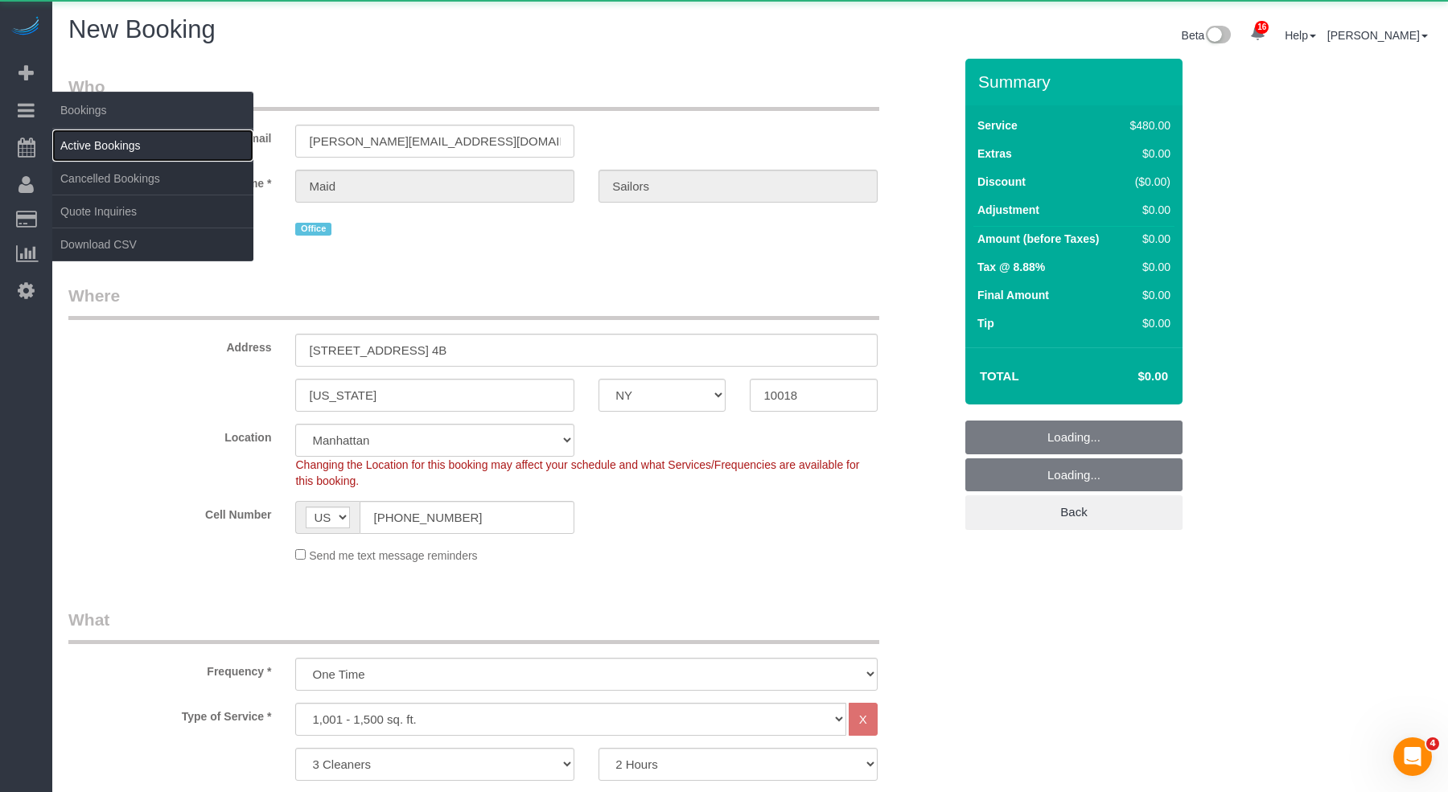
click at [121, 149] on link "Active Bookings" at bounding box center [152, 146] width 201 height 32
click at [121, 150] on link "Active Bookings" at bounding box center [152, 146] width 201 height 32
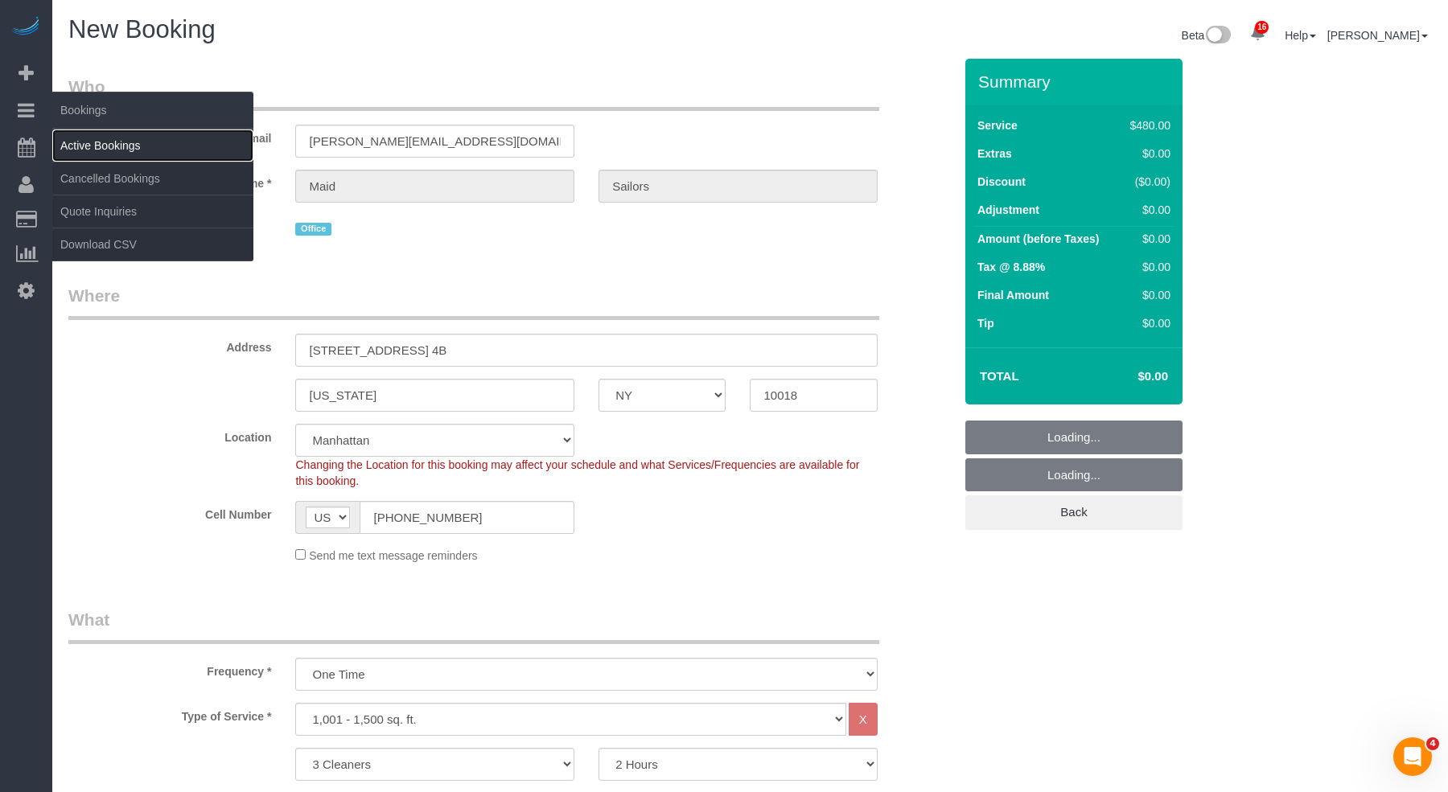
select select "object:5177"
select select "string:stripe"
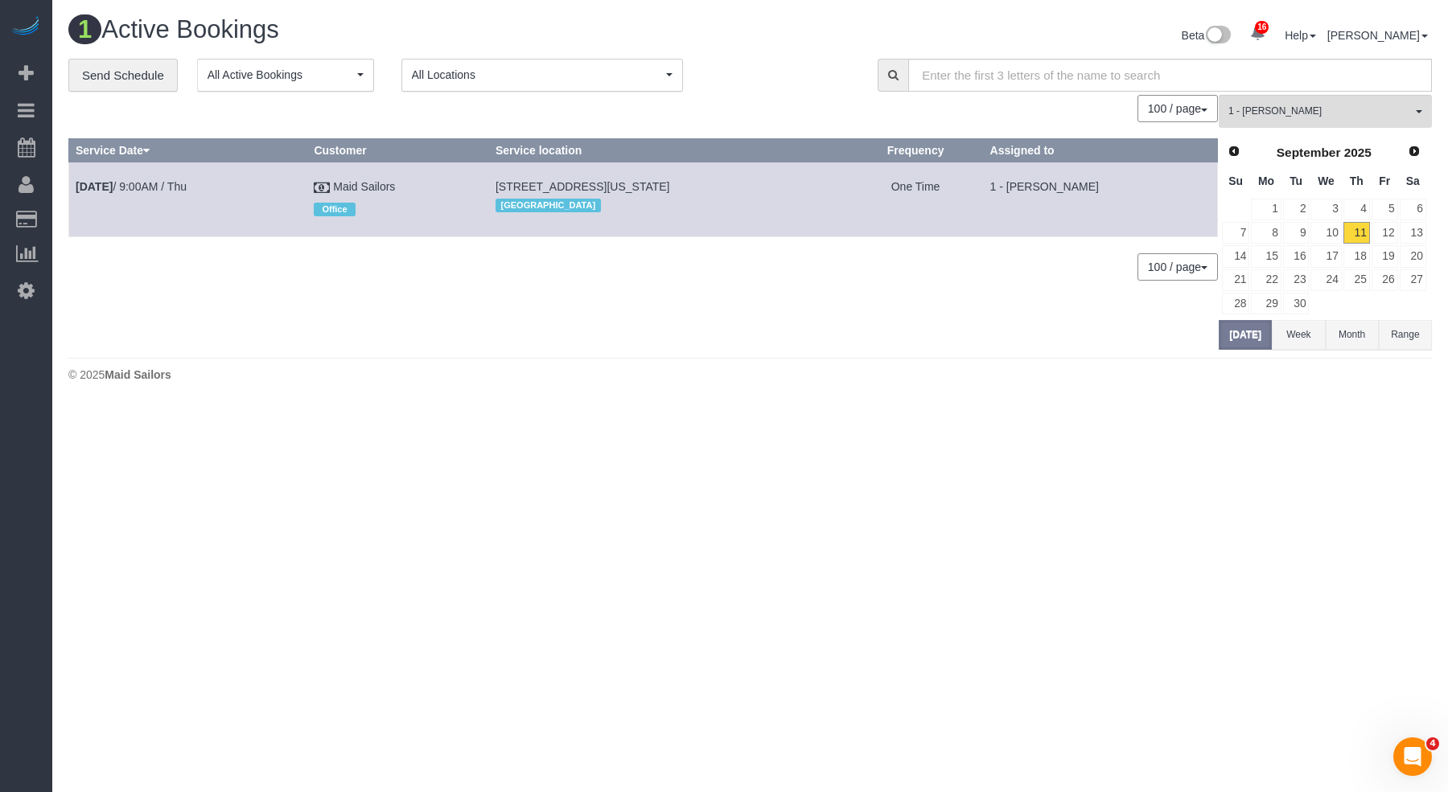
click at [585, 87] on button "All Locations" at bounding box center [542, 75] width 282 height 33
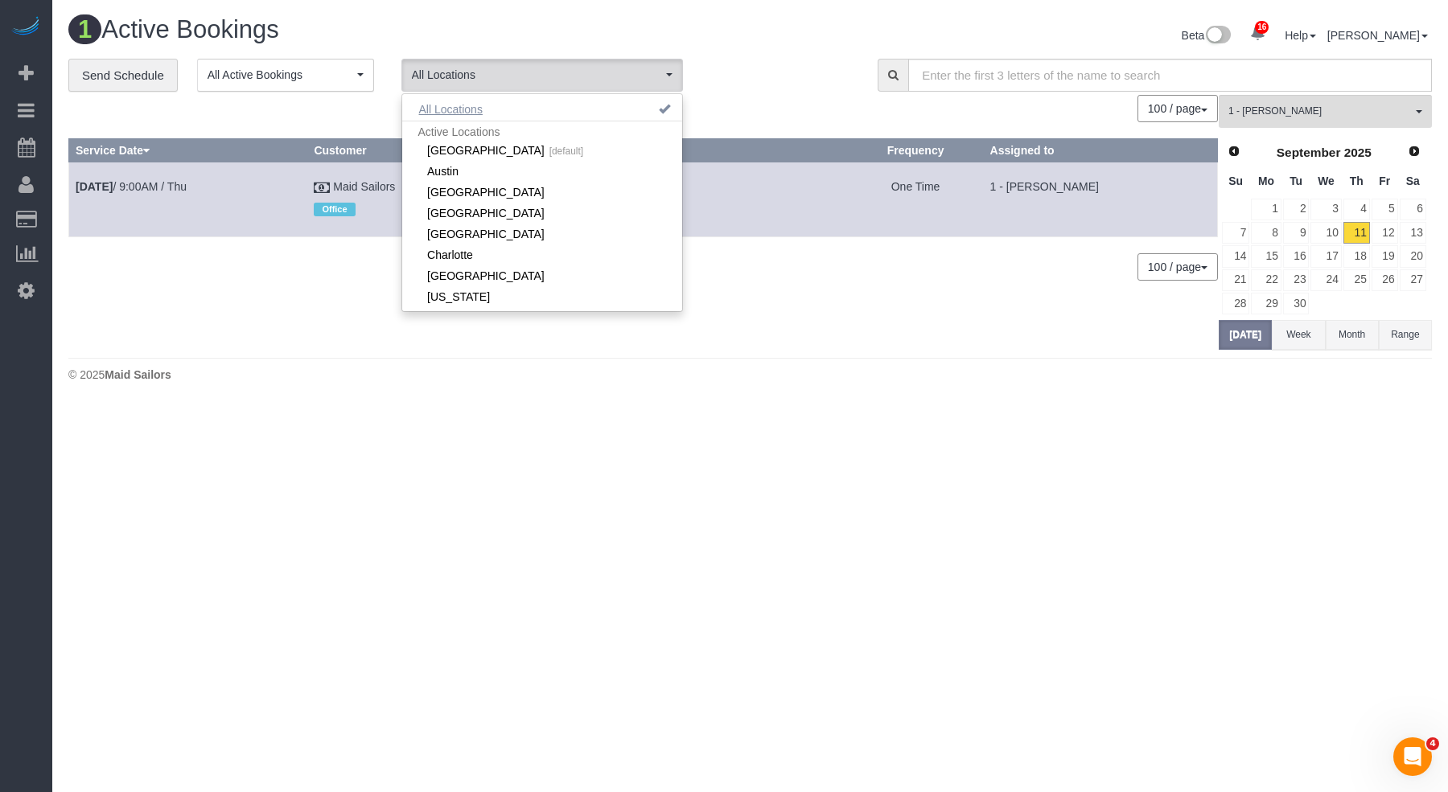
click at [467, 104] on button "All Locations" at bounding box center [450, 109] width 97 height 23
click at [1002, 327] on div "0 Bookings found. We couldn't find any bookings that matched your search. Creat…" at bounding box center [643, 222] width 1150 height 254
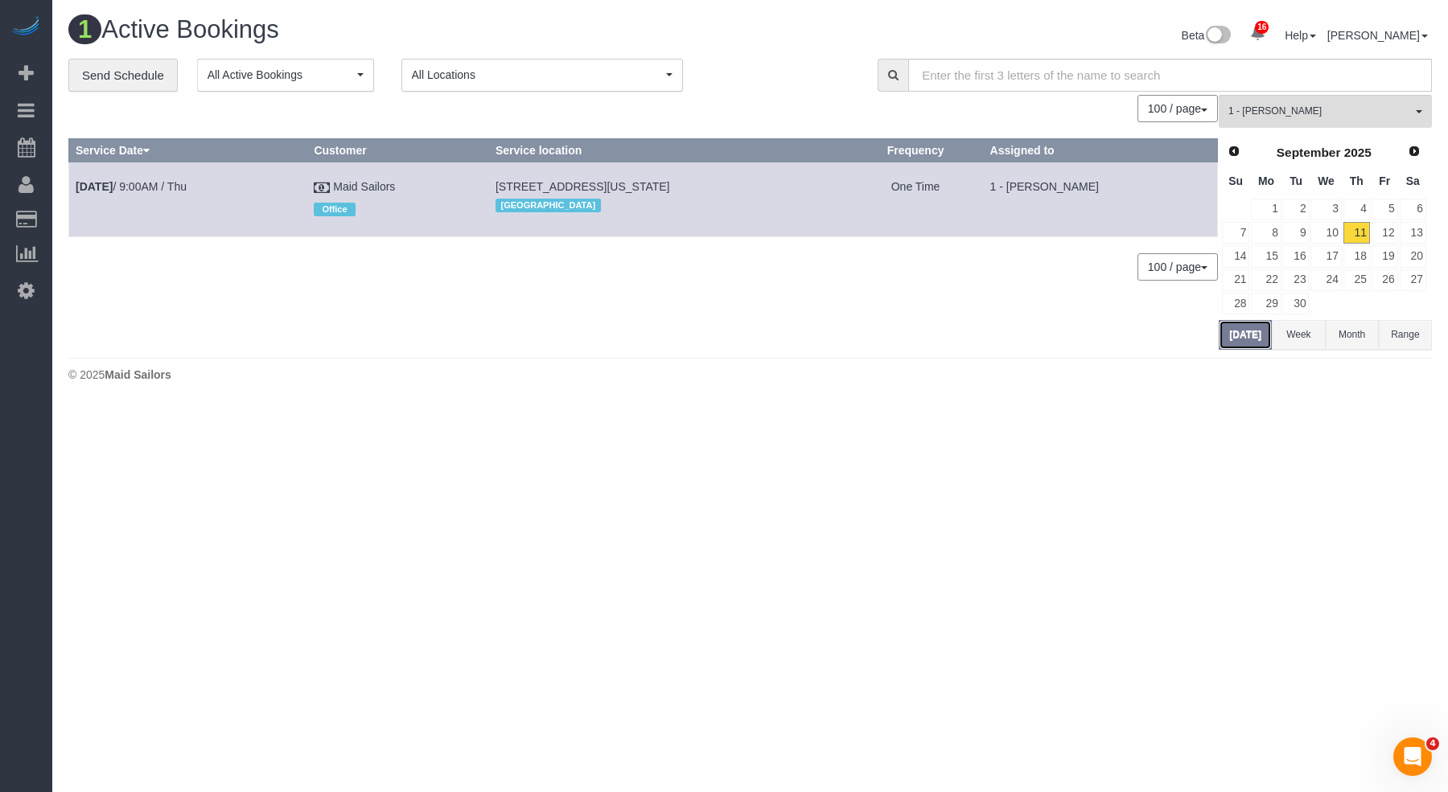
click at [1253, 332] on button "[DATE]" at bounding box center [1245, 335] width 53 height 30
click at [1253, 331] on button "[DATE]" at bounding box center [1245, 335] width 53 height 30
click at [1377, 237] on link "12" at bounding box center [1385, 233] width 27 height 22
click at [1363, 234] on link "11" at bounding box center [1357, 233] width 27 height 22
click at [1334, 228] on link "10" at bounding box center [1326, 233] width 31 height 22
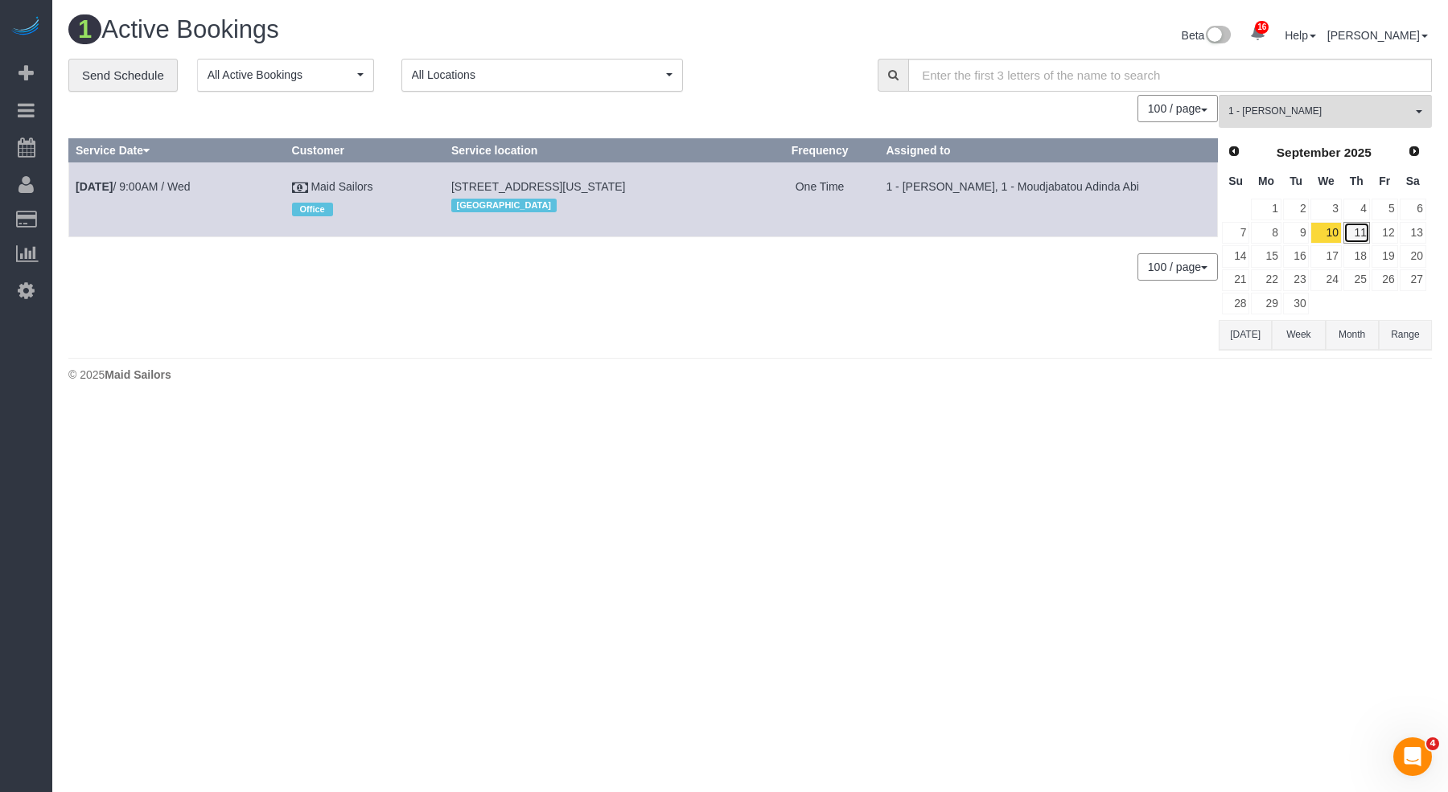
click at [1352, 232] on link "11" at bounding box center [1357, 233] width 27 height 22
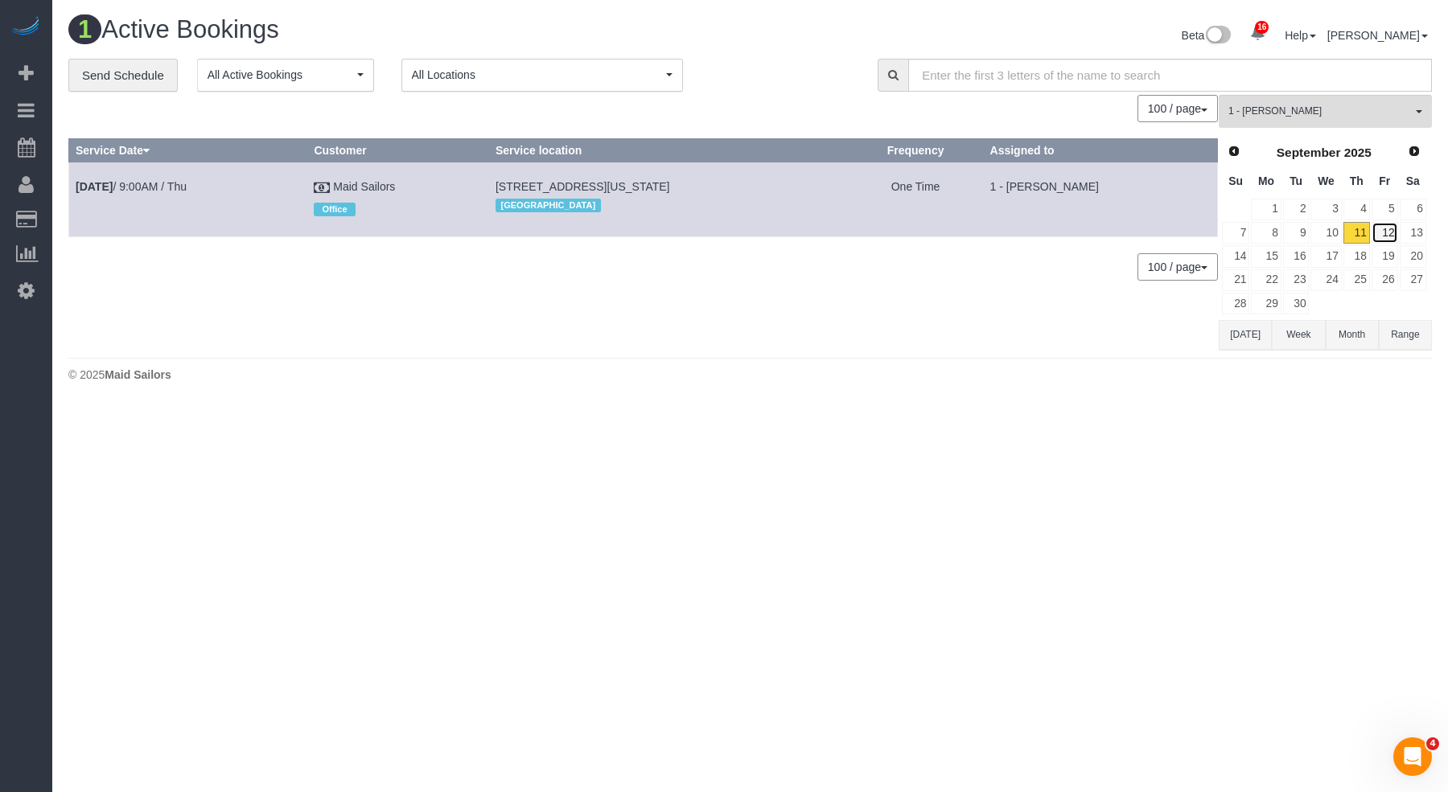
click at [1388, 232] on link "12" at bounding box center [1385, 233] width 27 height 22
click at [1359, 233] on link "11" at bounding box center [1357, 233] width 27 height 22
click at [1380, 233] on link "12" at bounding box center [1385, 233] width 27 height 22
click at [1350, 234] on link "11" at bounding box center [1357, 233] width 27 height 22
click at [583, 67] on span "All Locations" at bounding box center [537, 75] width 250 height 16
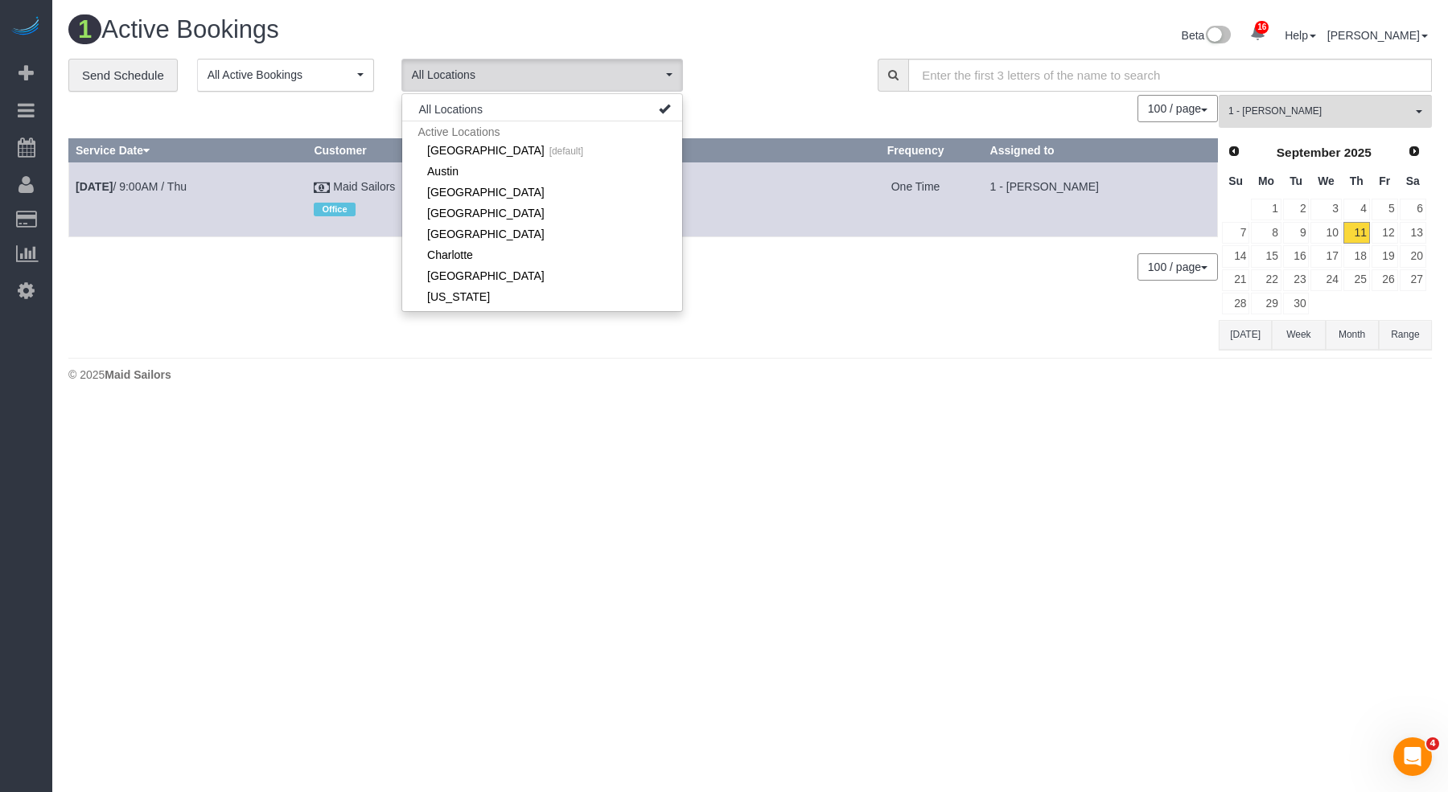
click at [912, 180] on td "One Time" at bounding box center [915, 200] width 135 height 74
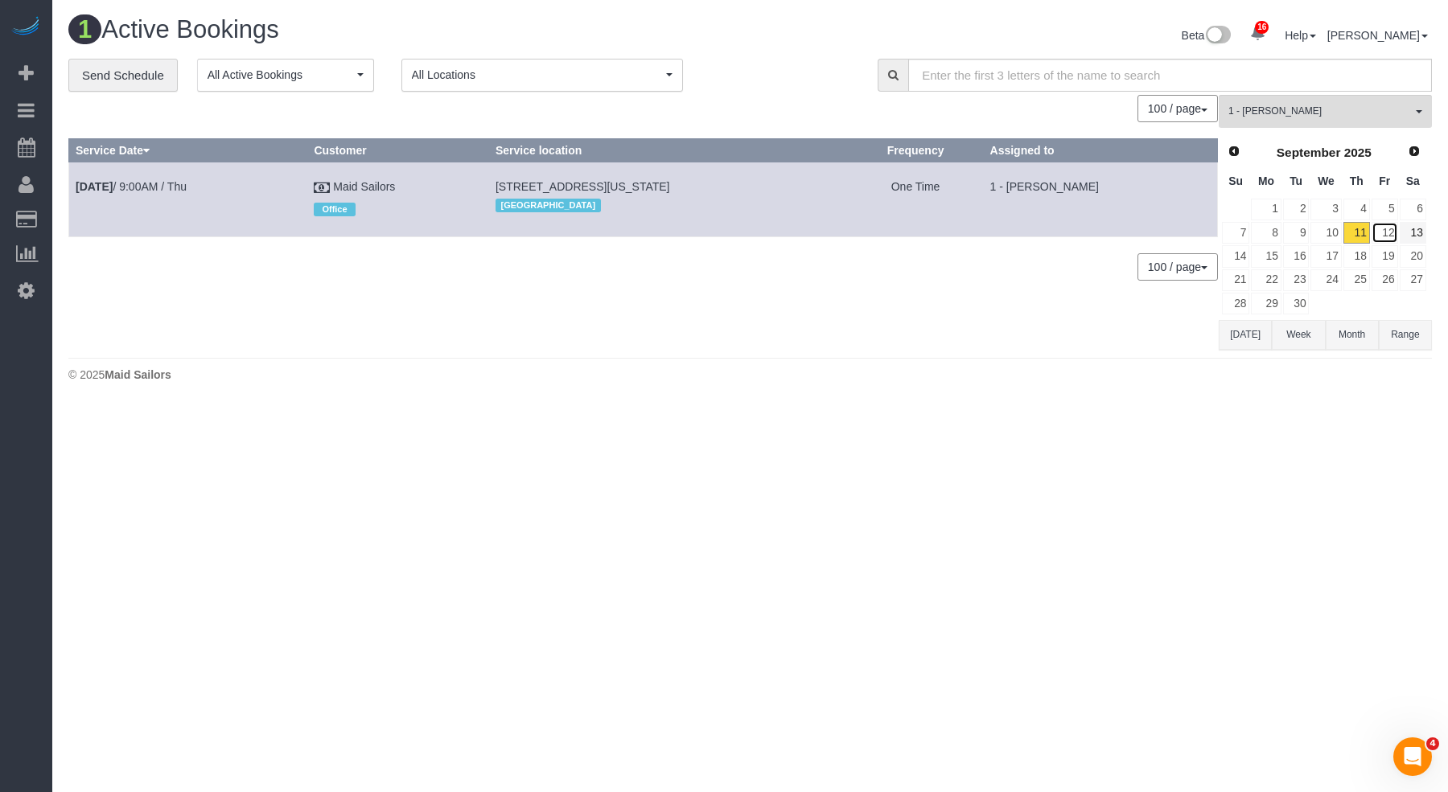
click at [1382, 225] on link "12" at bounding box center [1385, 233] width 27 height 22
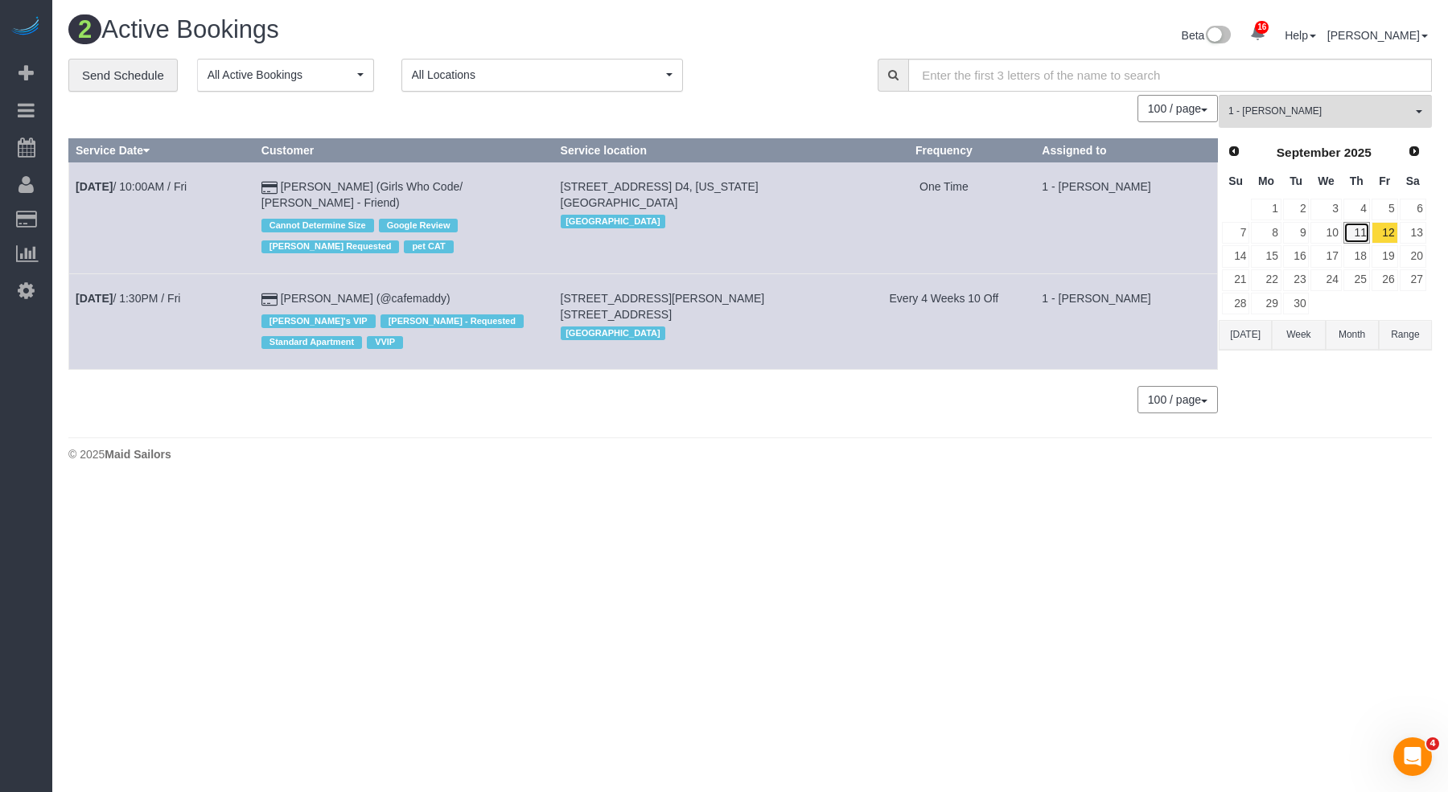
click at [1364, 233] on link "11" at bounding box center [1357, 233] width 27 height 22
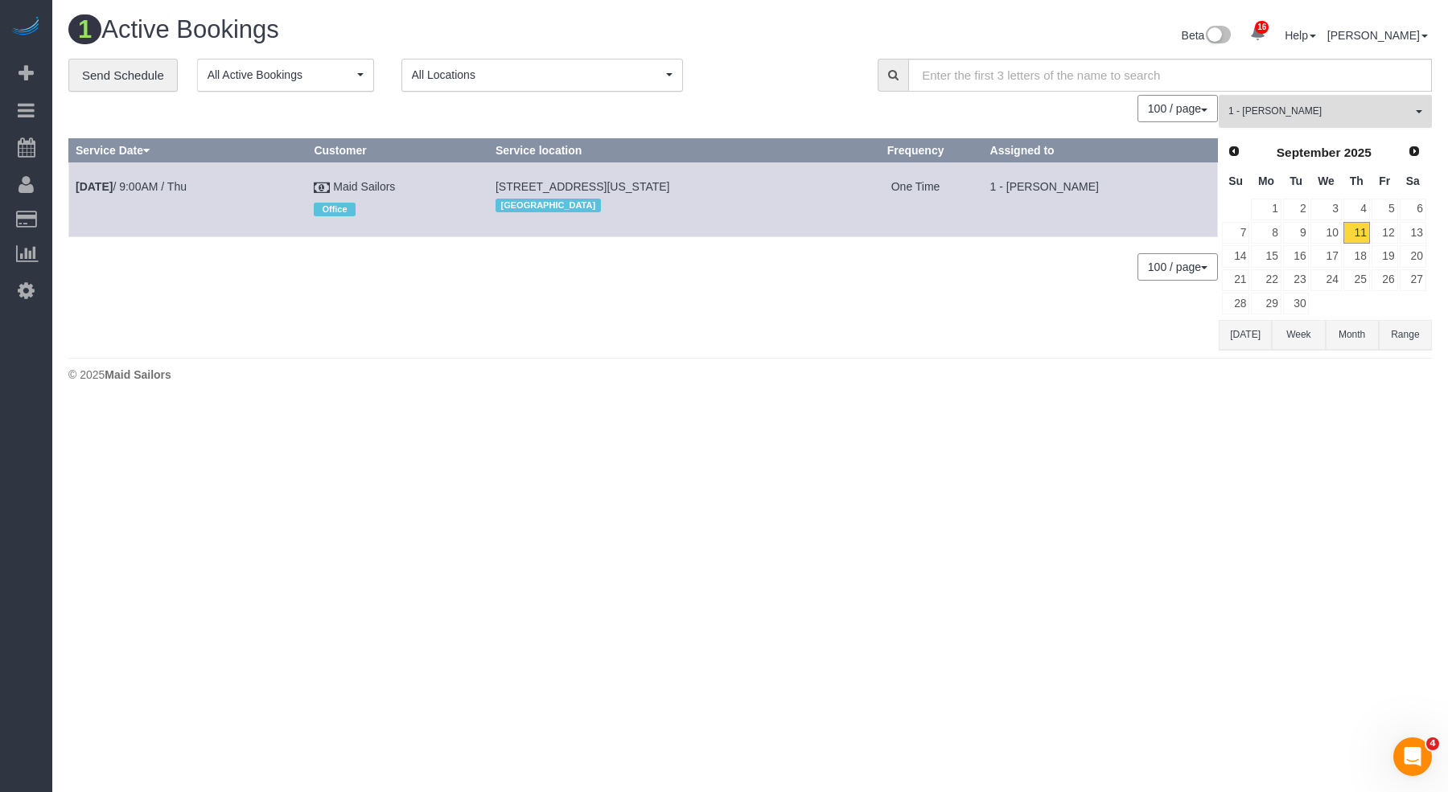
click at [1244, 109] on span "1 - [PERSON_NAME]" at bounding box center [1319, 112] width 183 height 14
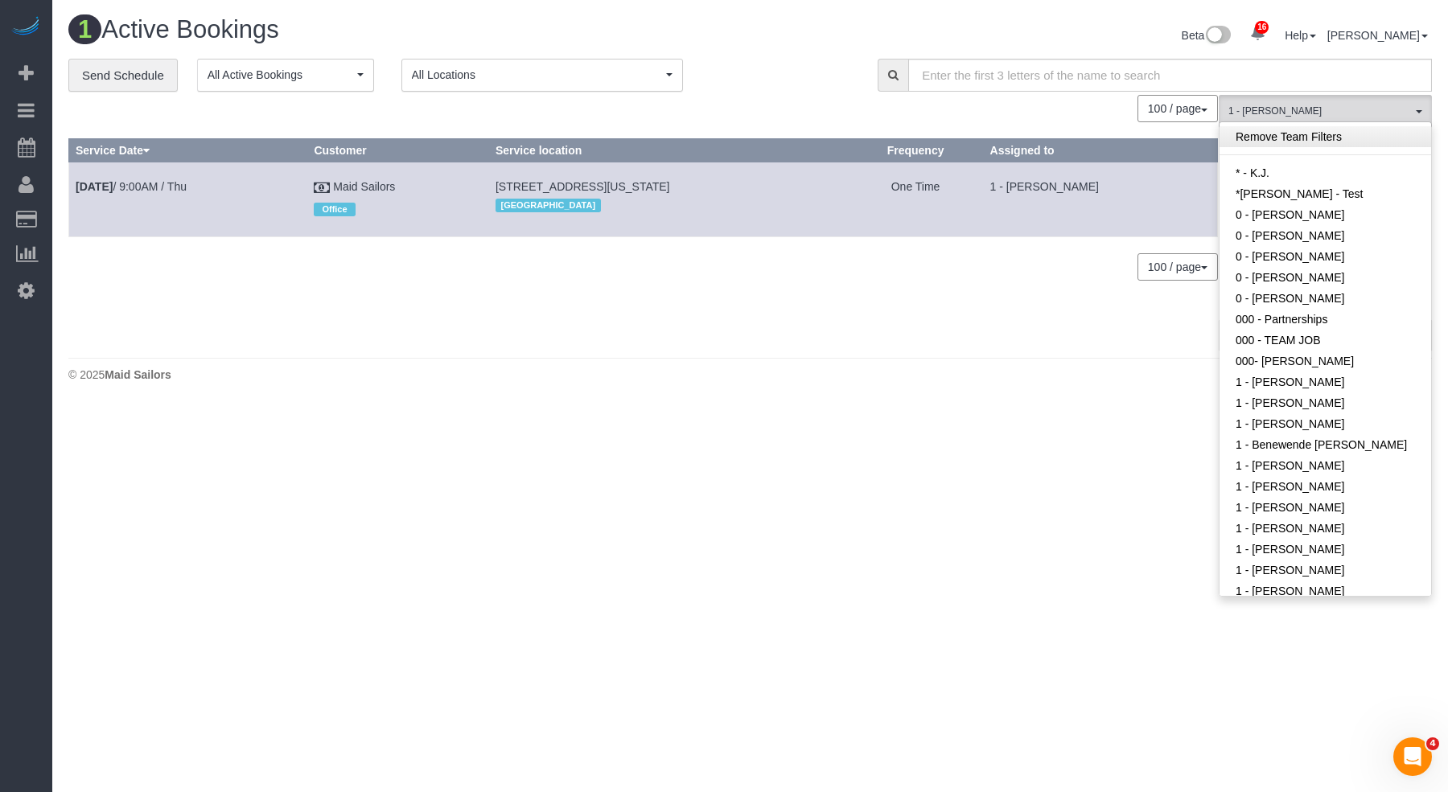
click at [1286, 142] on link "Remove Team Filters" at bounding box center [1326, 136] width 212 height 21
click at [833, 206] on div "[GEOGRAPHIC_DATA]" at bounding box center [669, 205] width 346 height 21
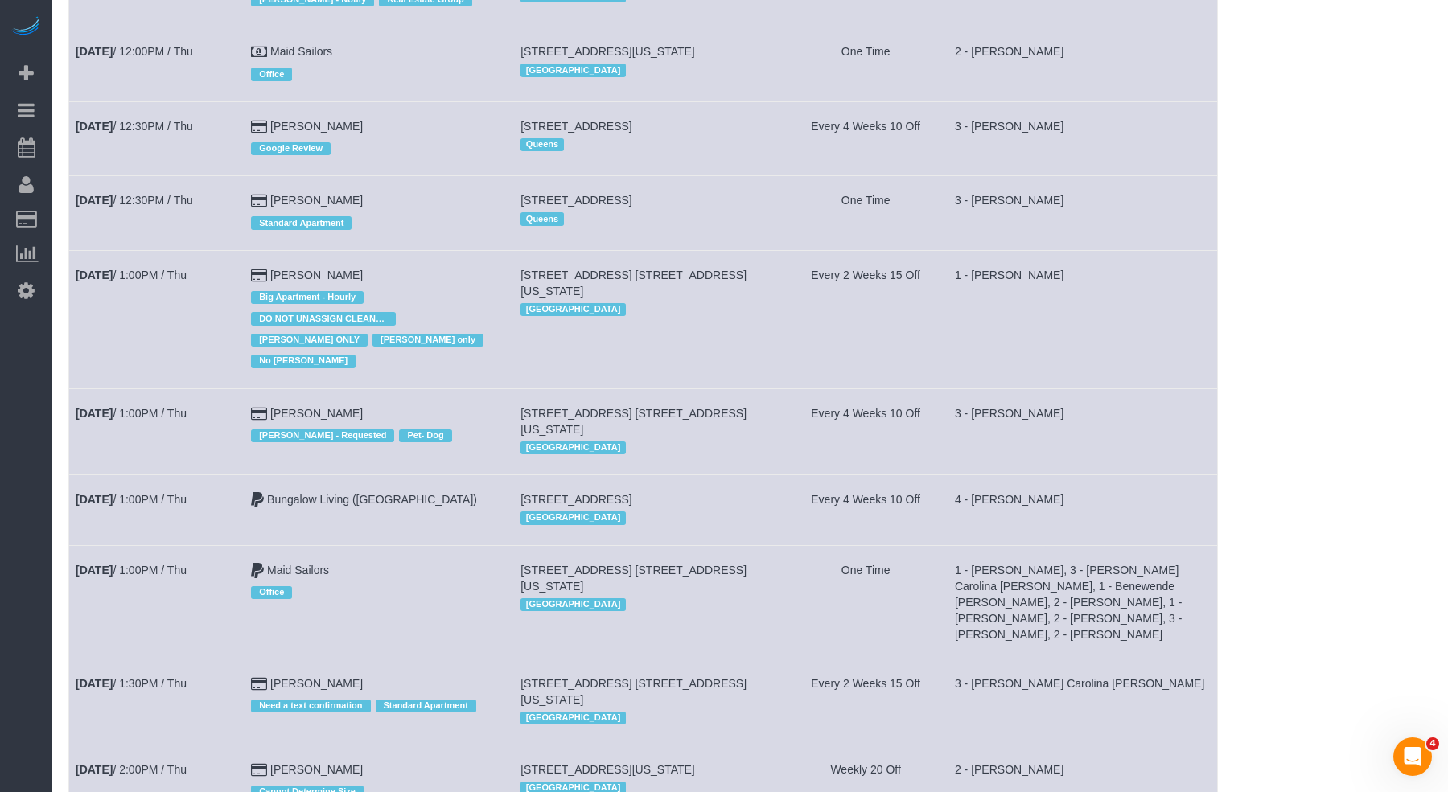
scroll to position [3999, 0]
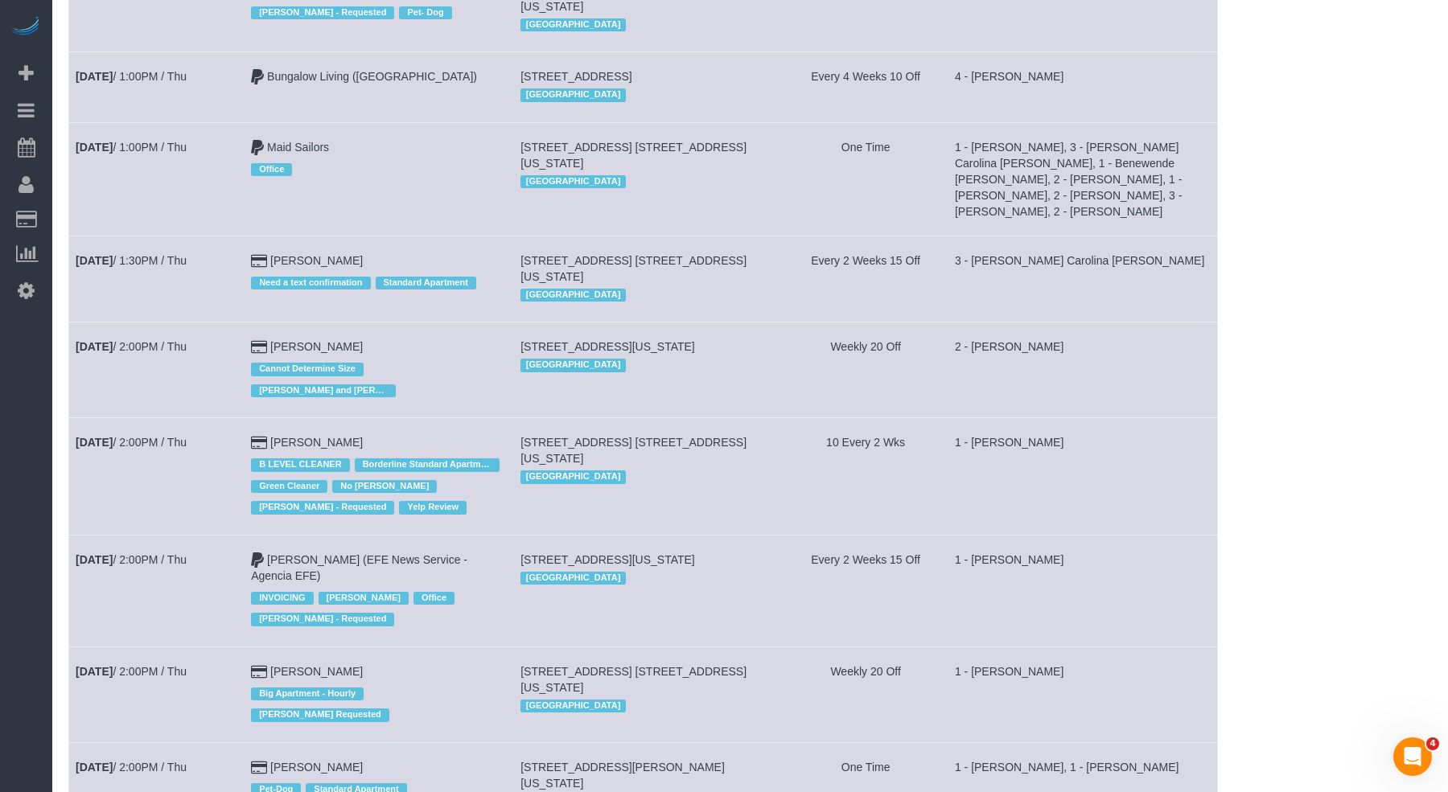
click at [154, 158] on td "Sep 11th / 1:00PM / Thu" at bounding box center [156, 178] width 175 height 113
click at [148, 154] on link "Sep 11th / 1:00PM / Thu" at bounding box center [131, 147] width 111 height 13
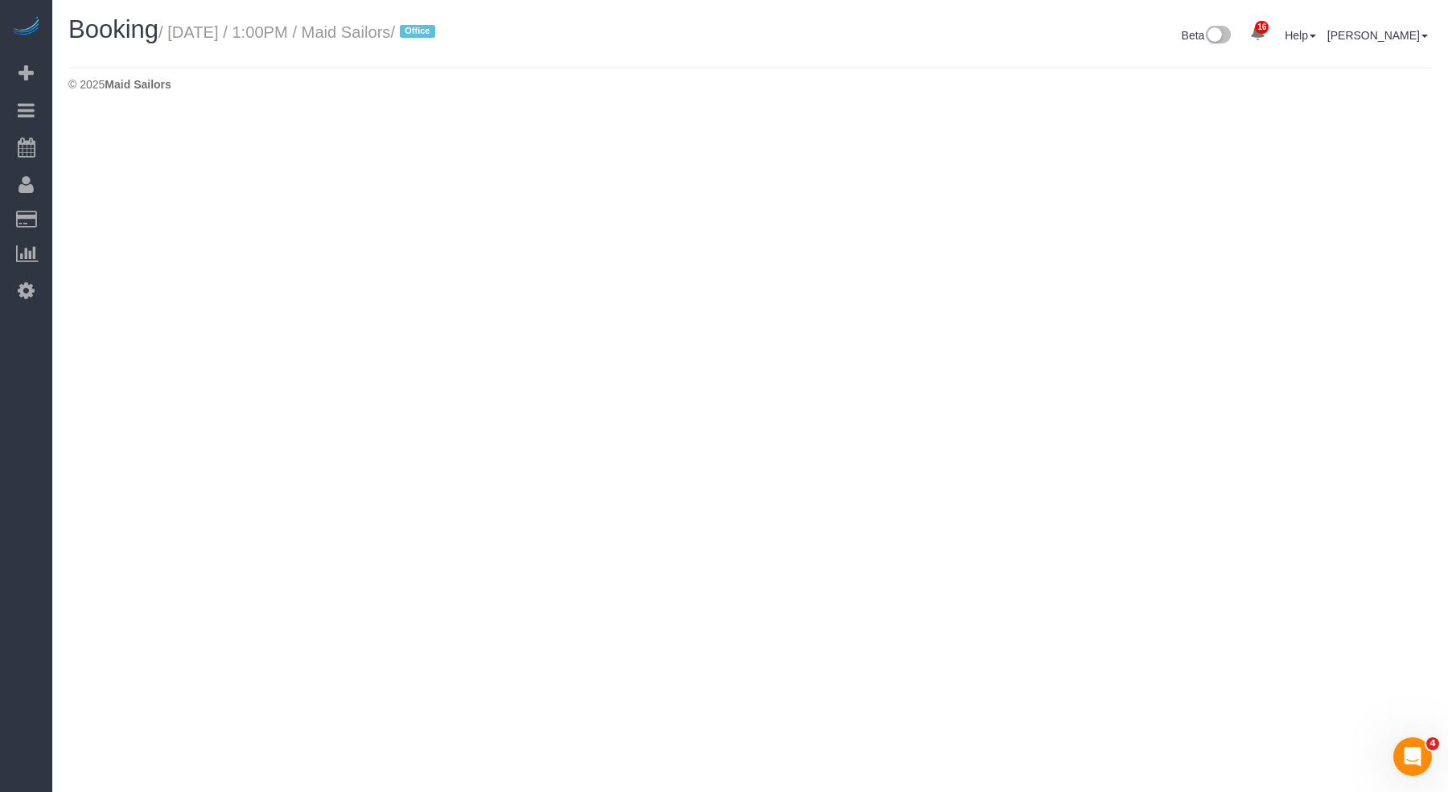
select select "NY"
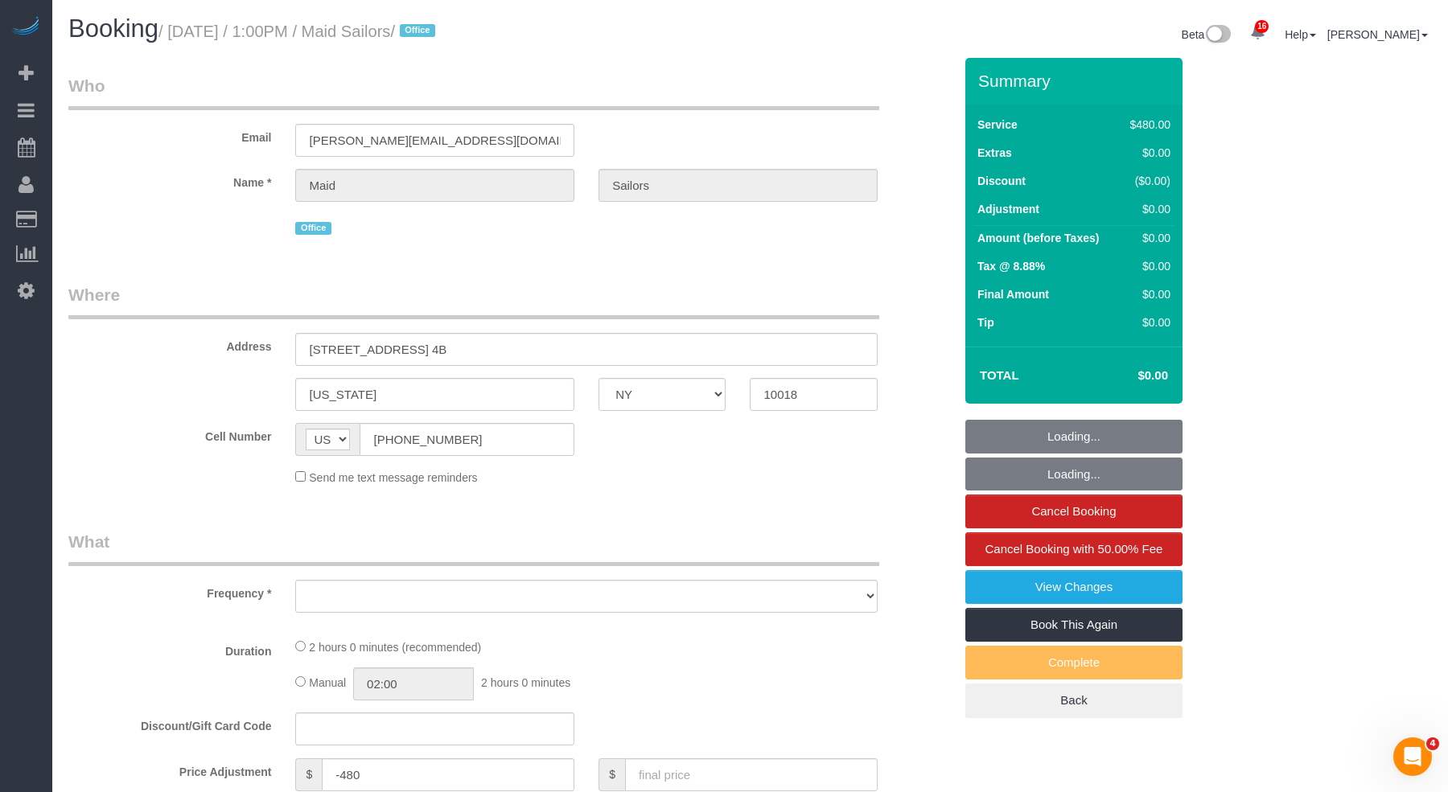
select select "object:7299"
select select "3"
select select "number:60"
select select "number:74"
select select "number:13"
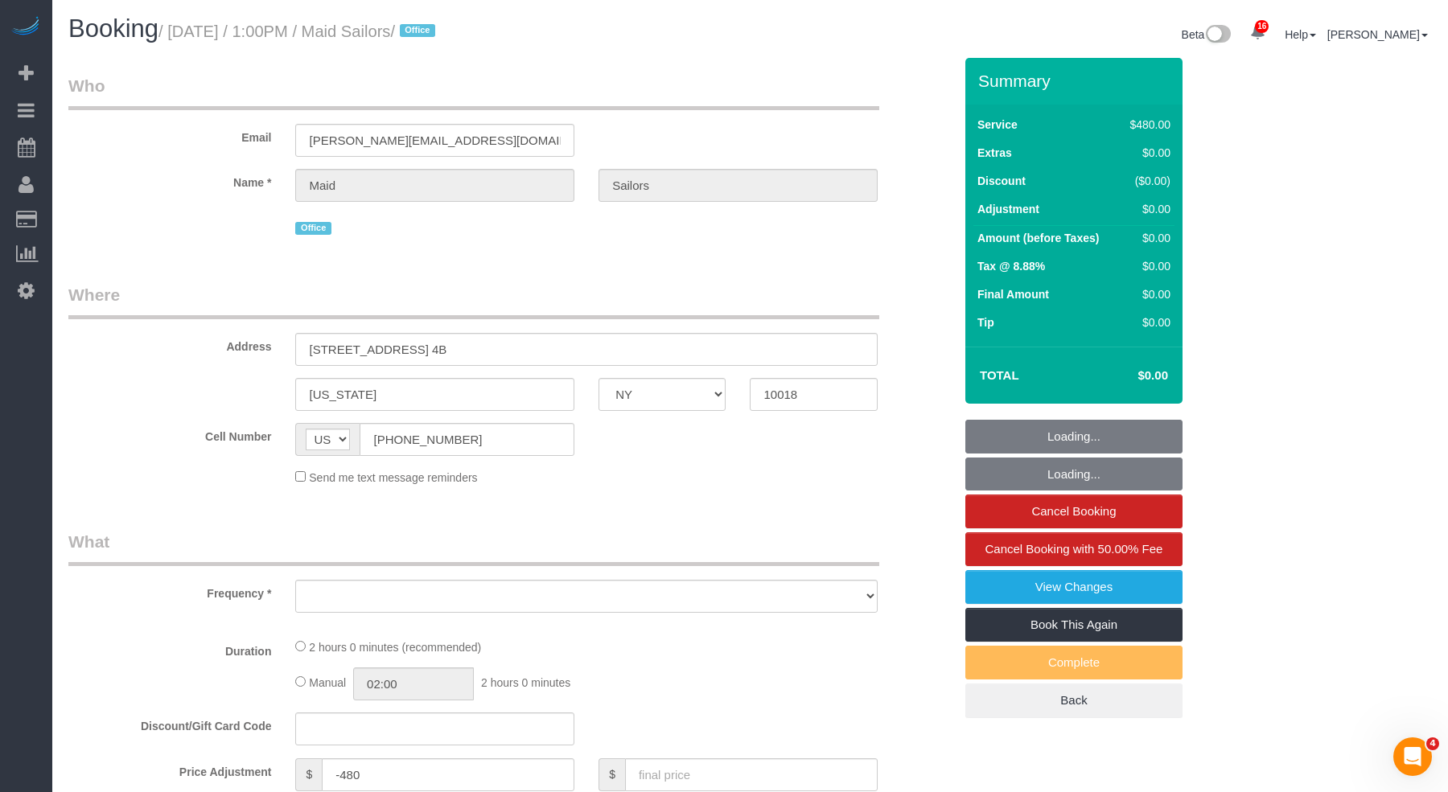
select select "number:5"
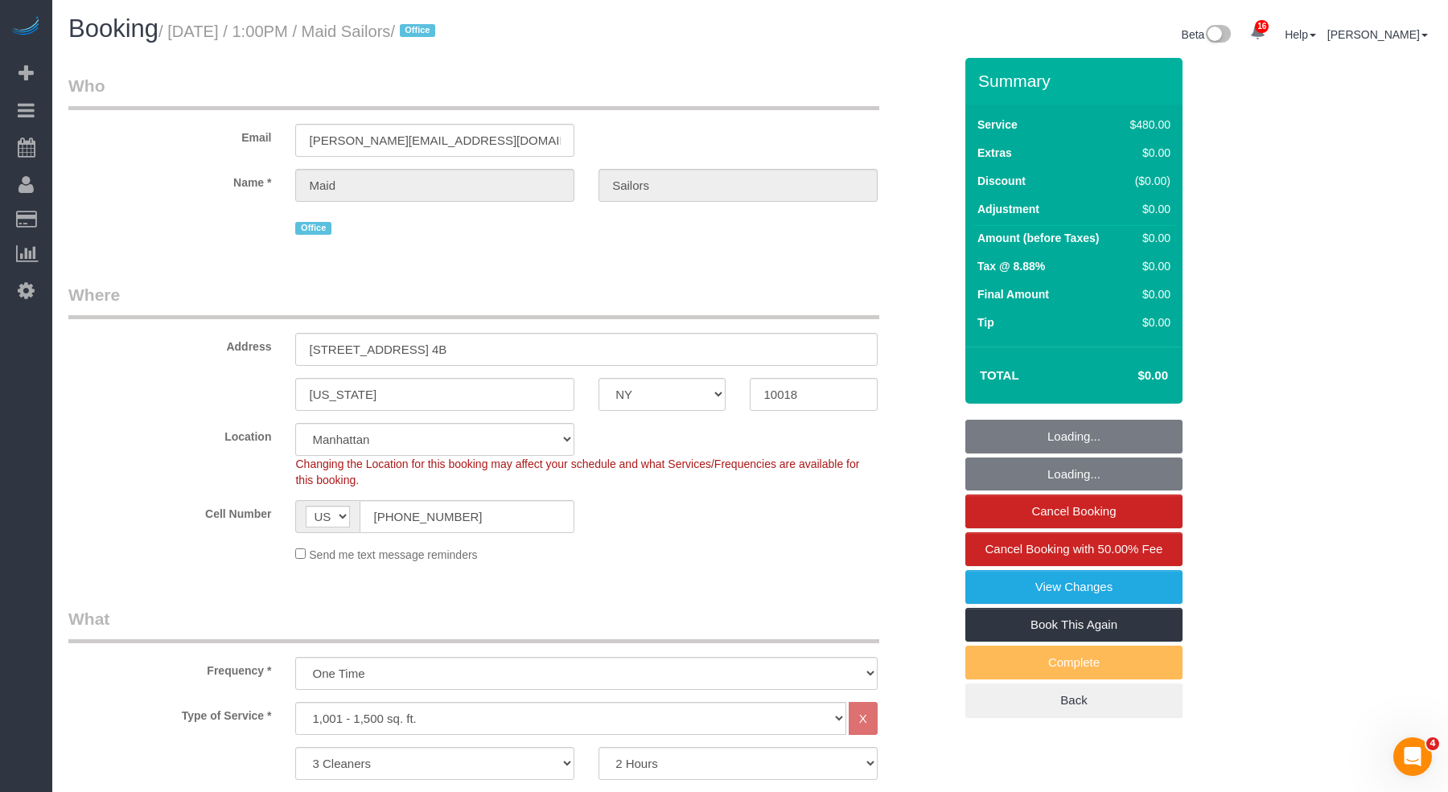
select select "object:7536"
select select "spot1"
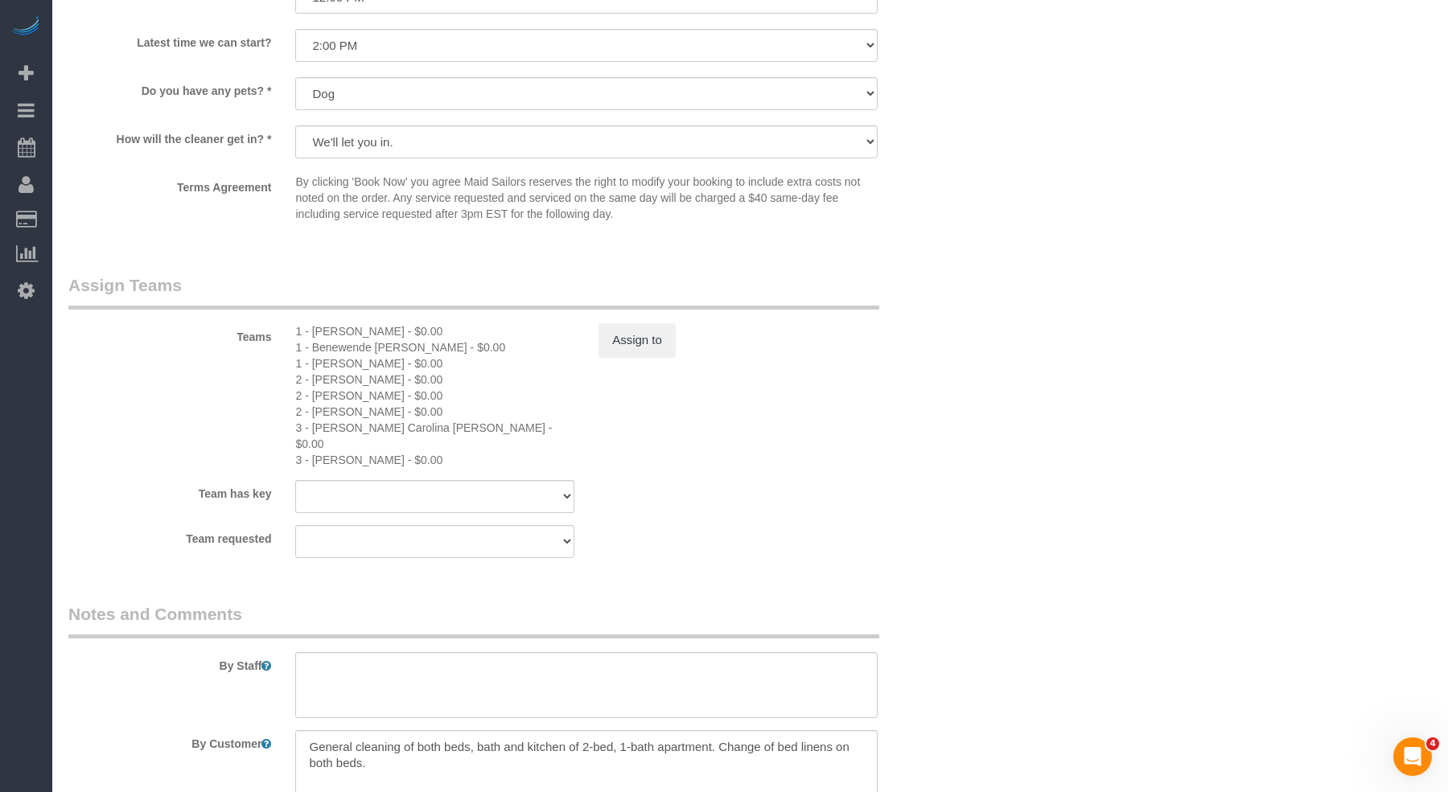
scroll to position [1554, 0]
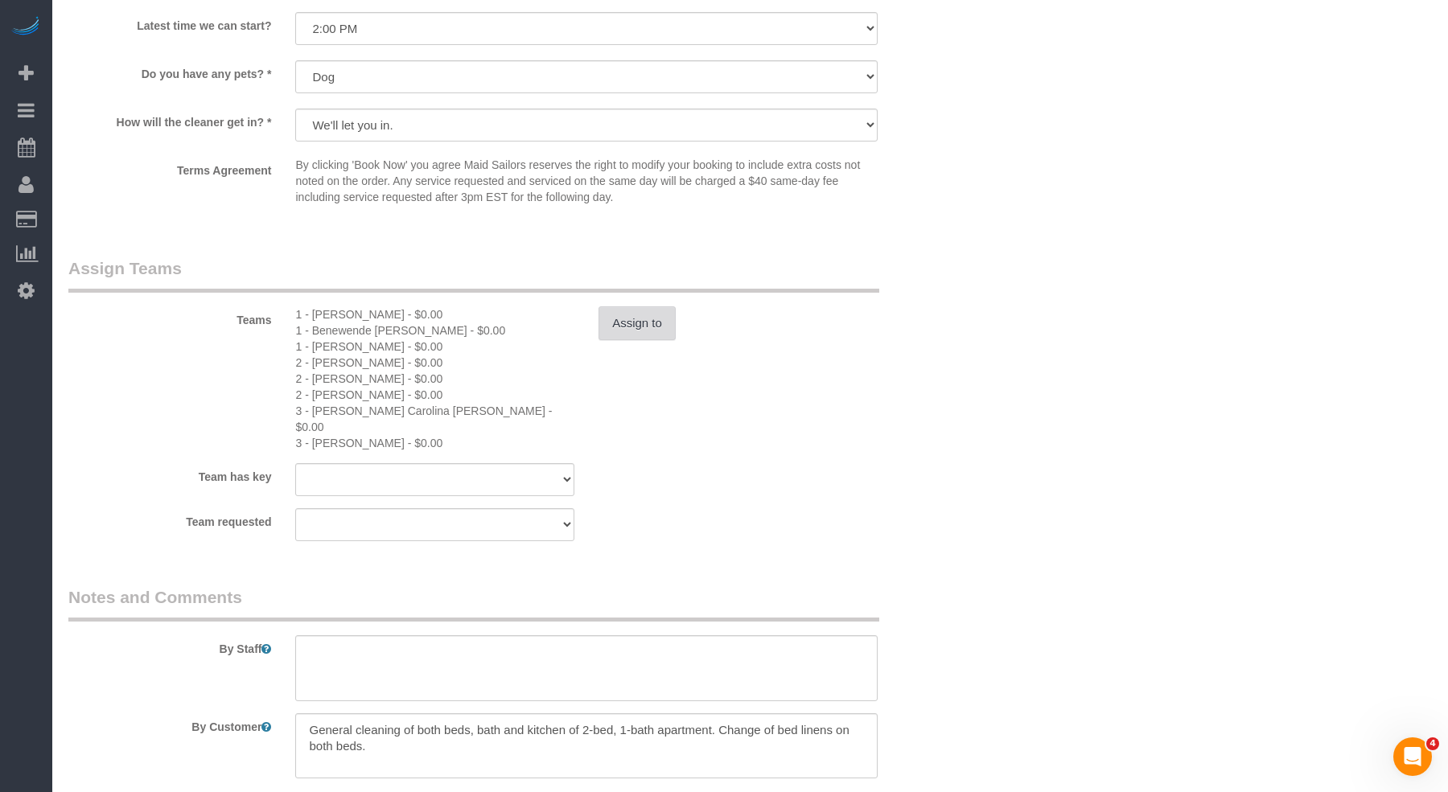
click at [650, 307] on button "Assign to" at bounding box center [637, 324] width 77 height 34
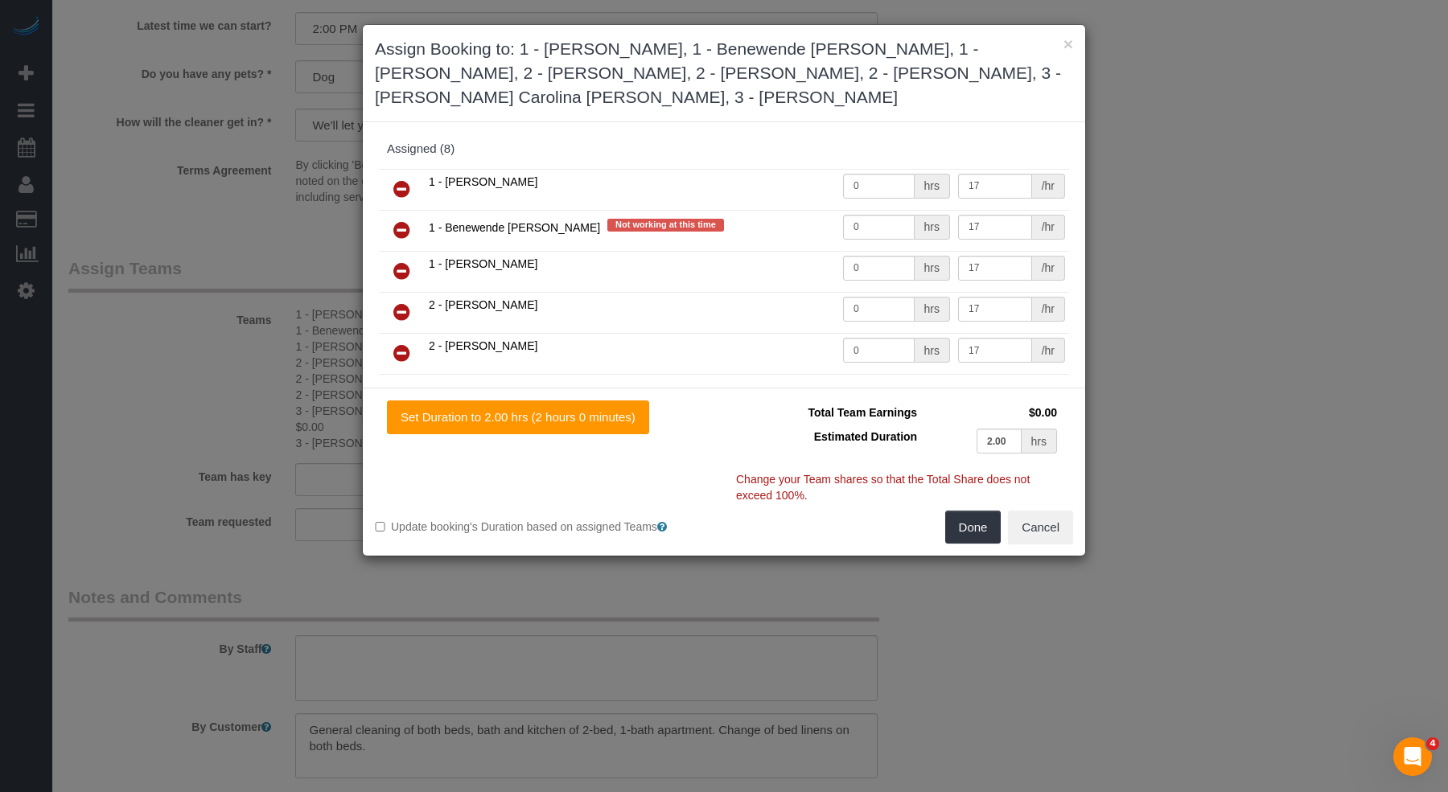
click at [405, 183] on icon at bounding box center [401, 188] width 17 height 19
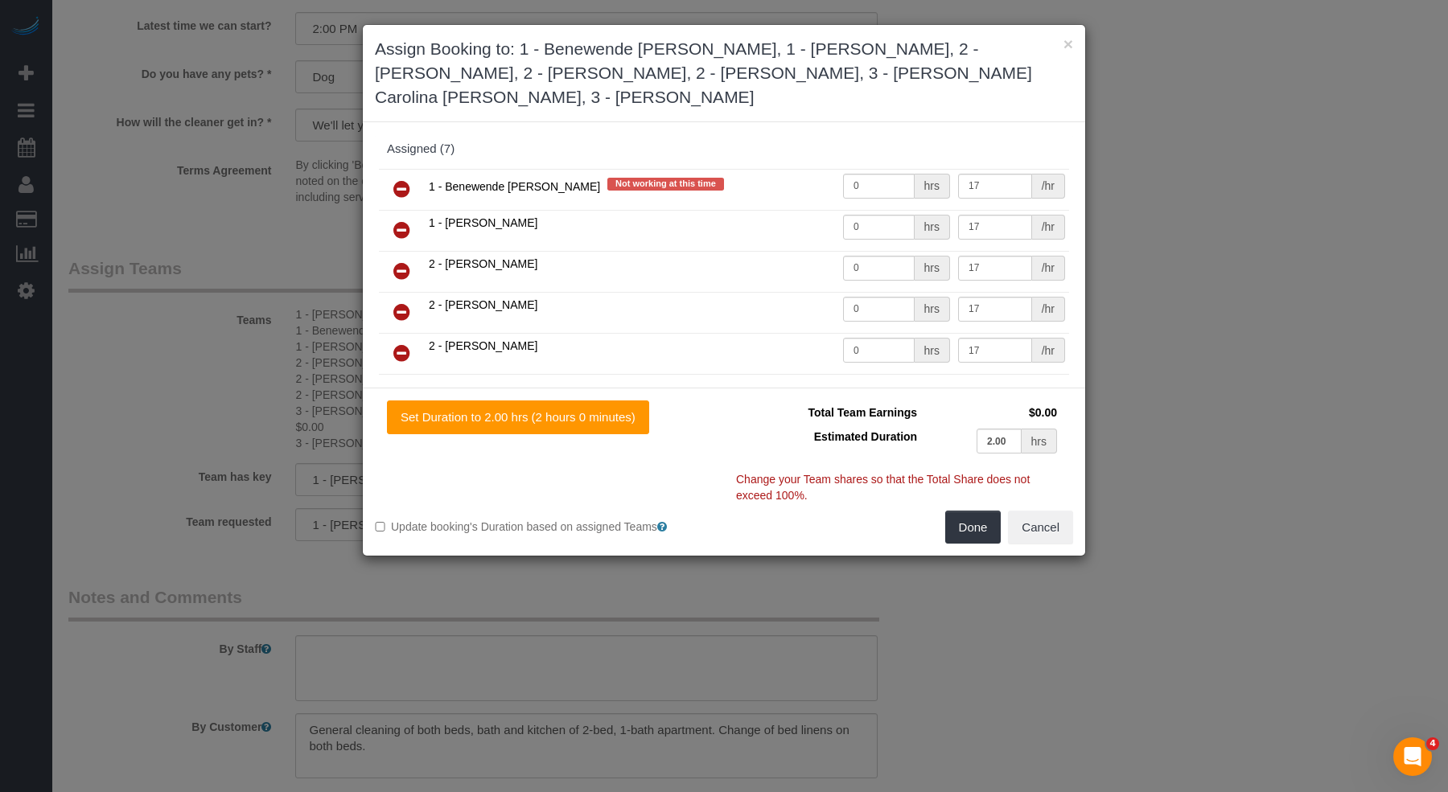
click at [404, 183] on icon at bounding box center [401, 188] width 17 height 19
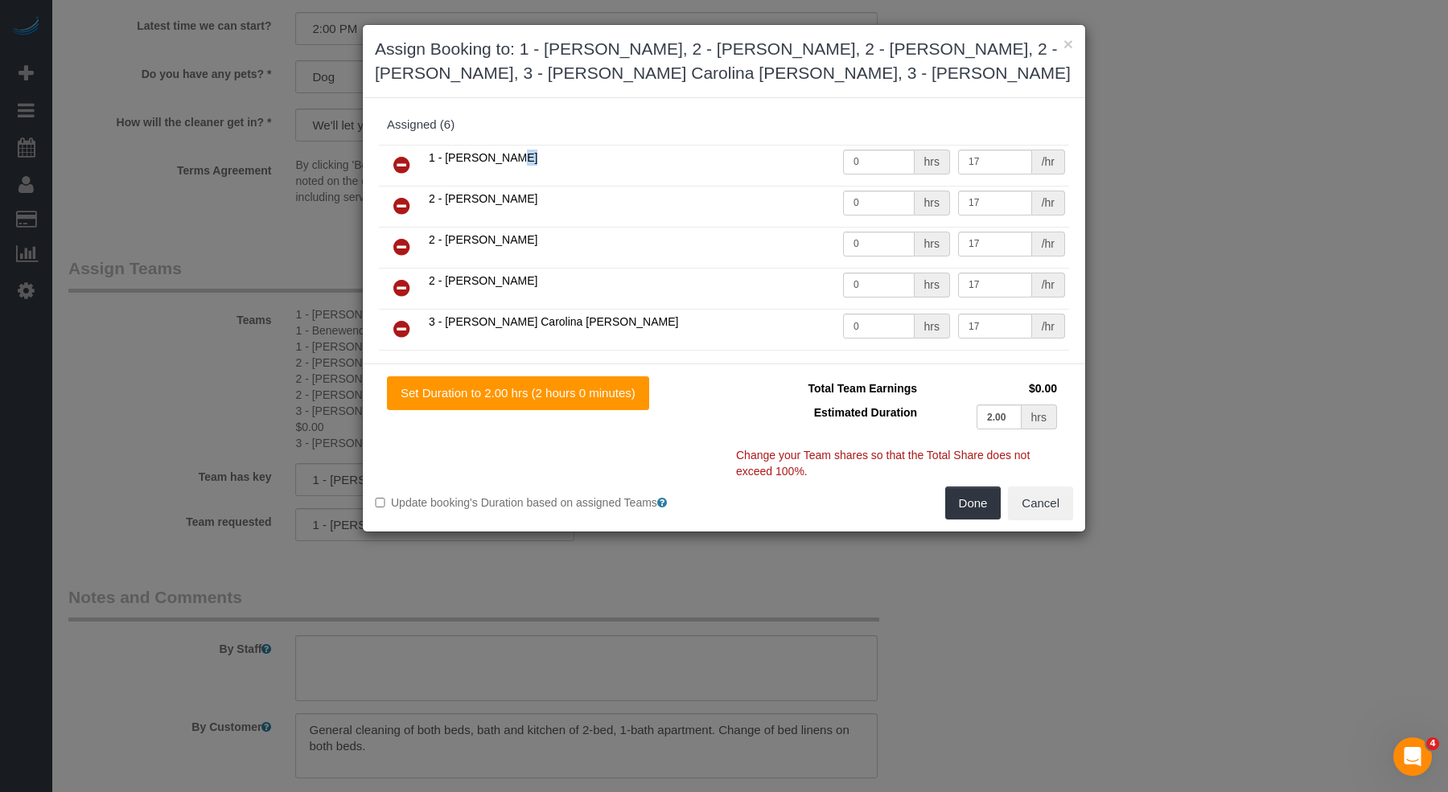
click at [404, 183] on td at bounding box center [402, 165] width 46 height 41
click at [401, 164] on icon at bounding box center [401, 164] width 17 height 19
click at [401, 196] on icon at bounding box center [401, 205] width 17 height 19
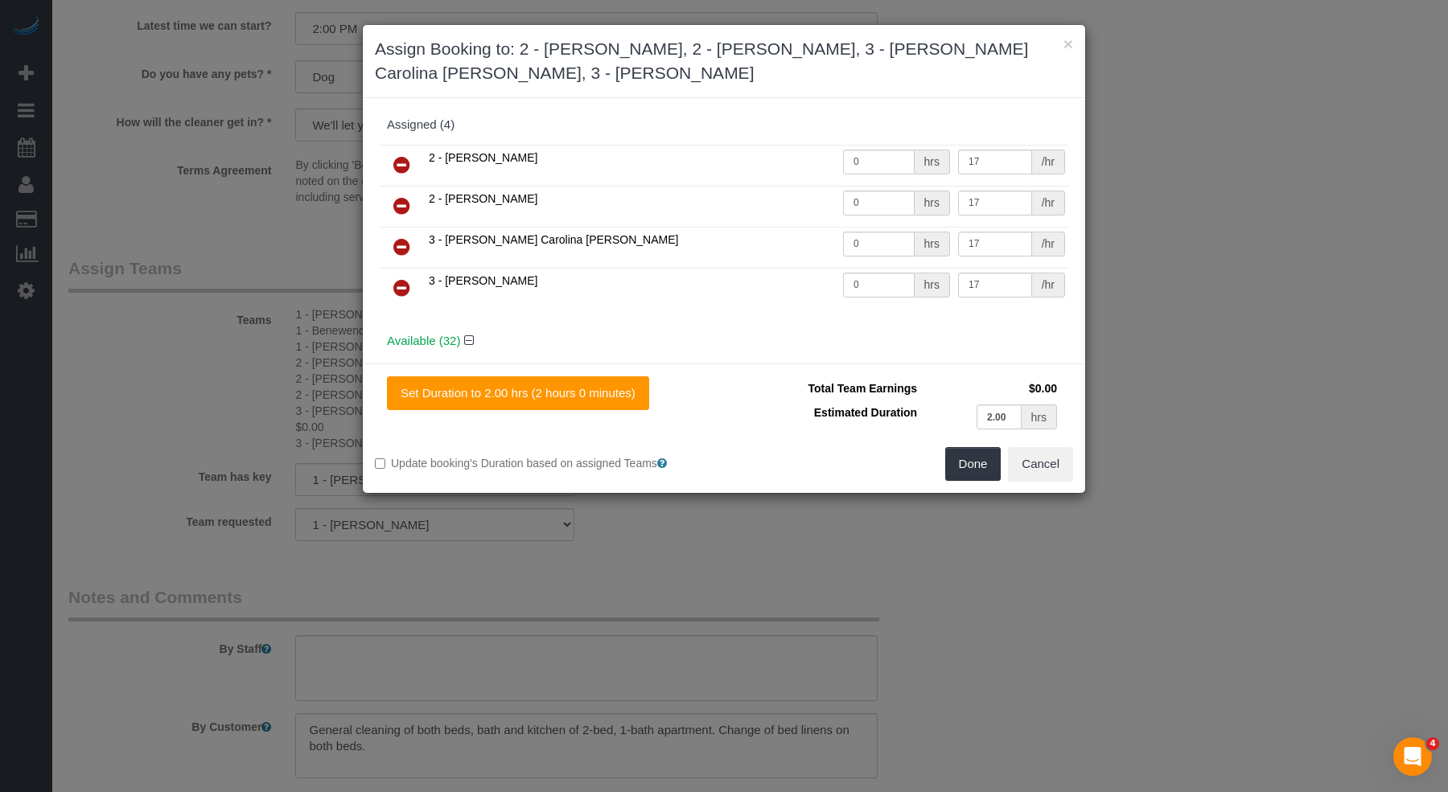
click at [401, 164] on icon at bounding box center [401, 164] width 17 height 19
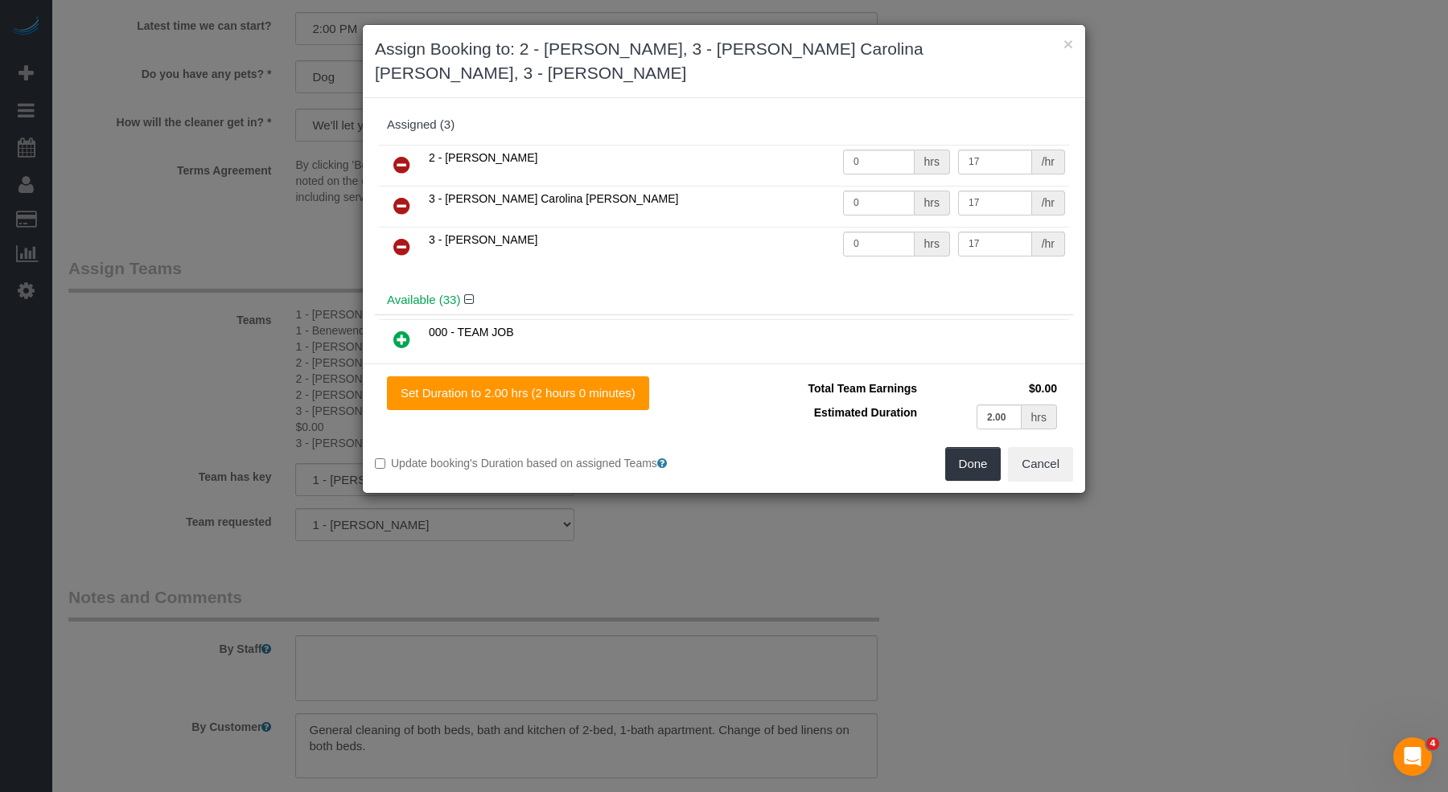
click at [401, 164] on icon at bounding box center [401, 164] width 17 height 19
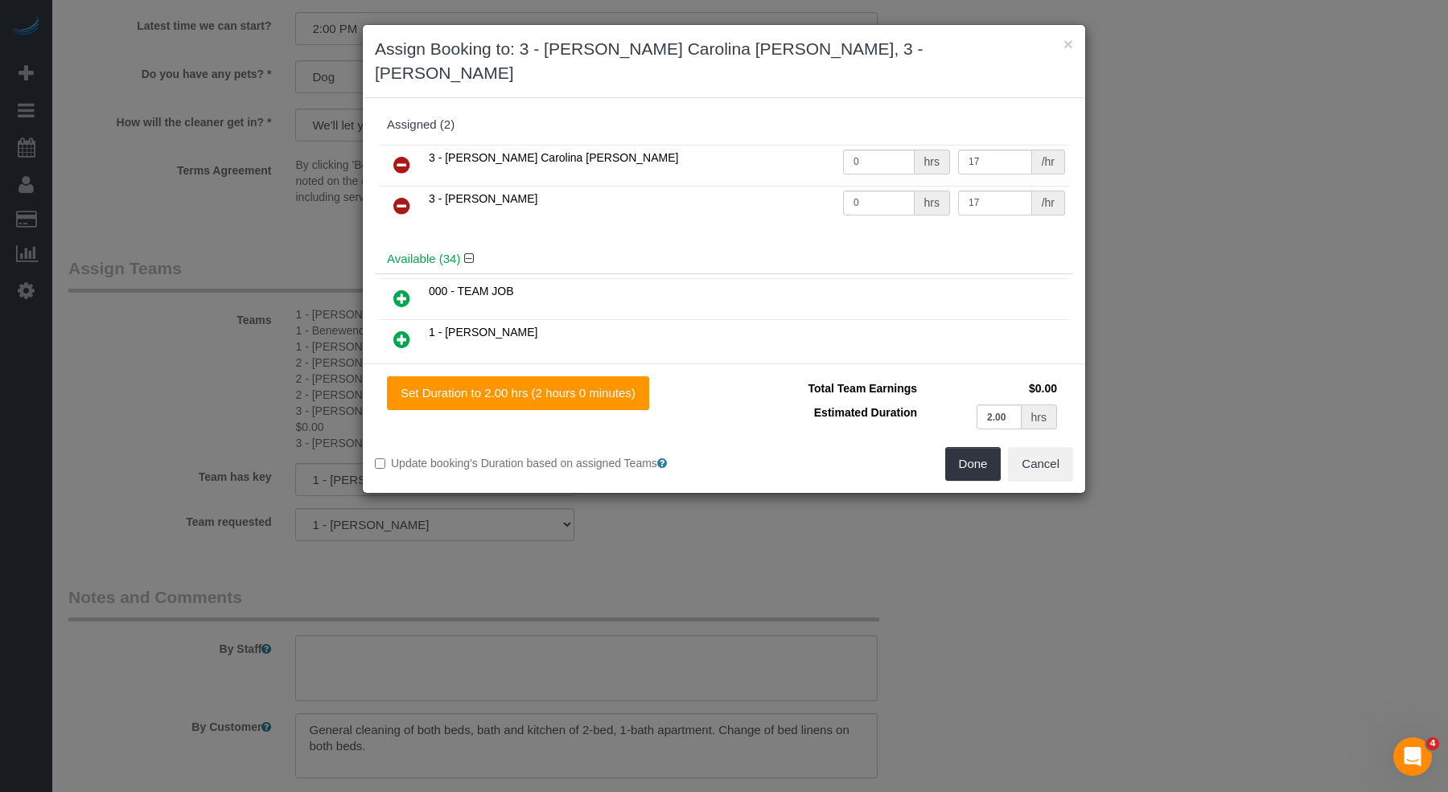
click at [401, 191] on link at bounding box center [402, 207] width 38 height 32
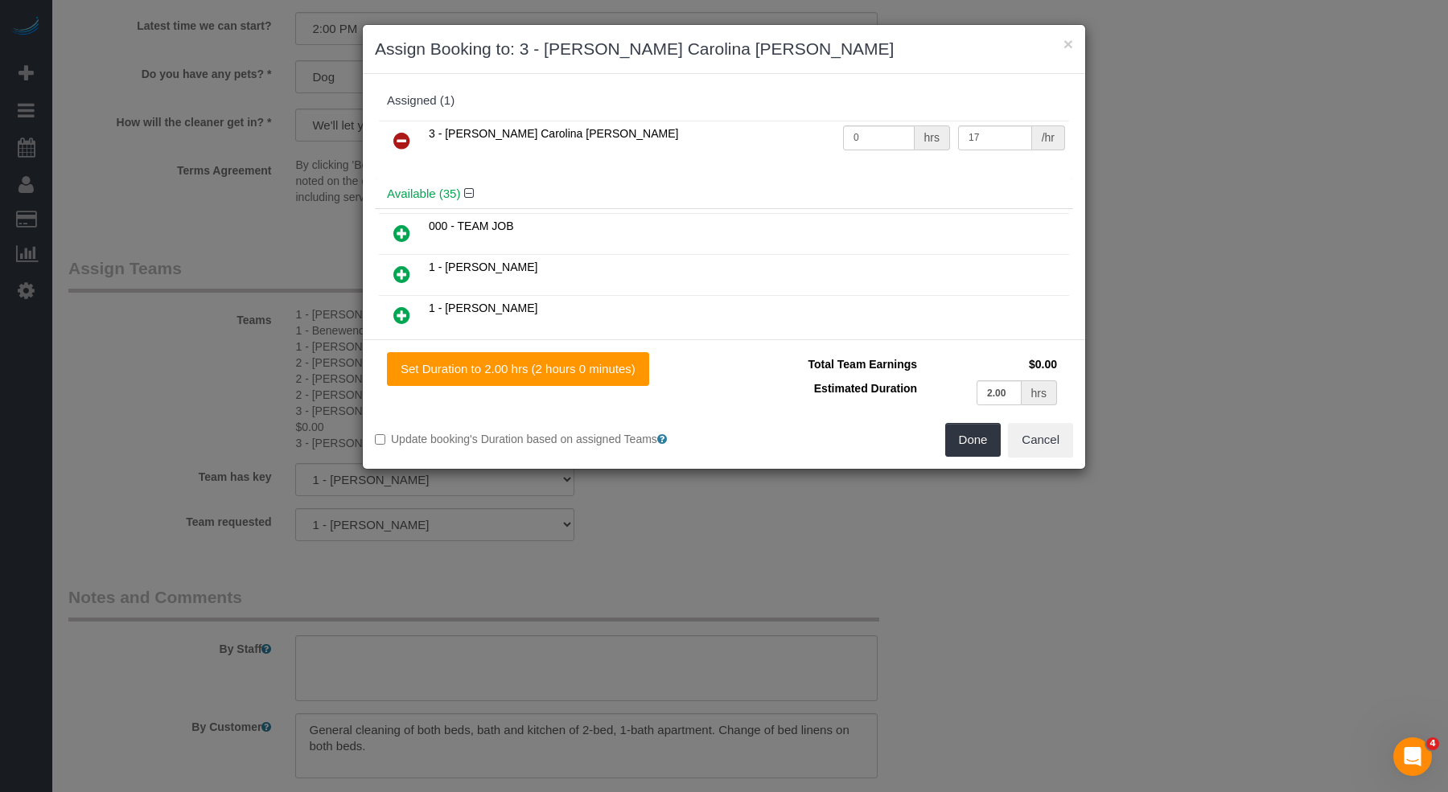
click at [401, 143] on icon at bounding box center [401, 140] width 17 height 19
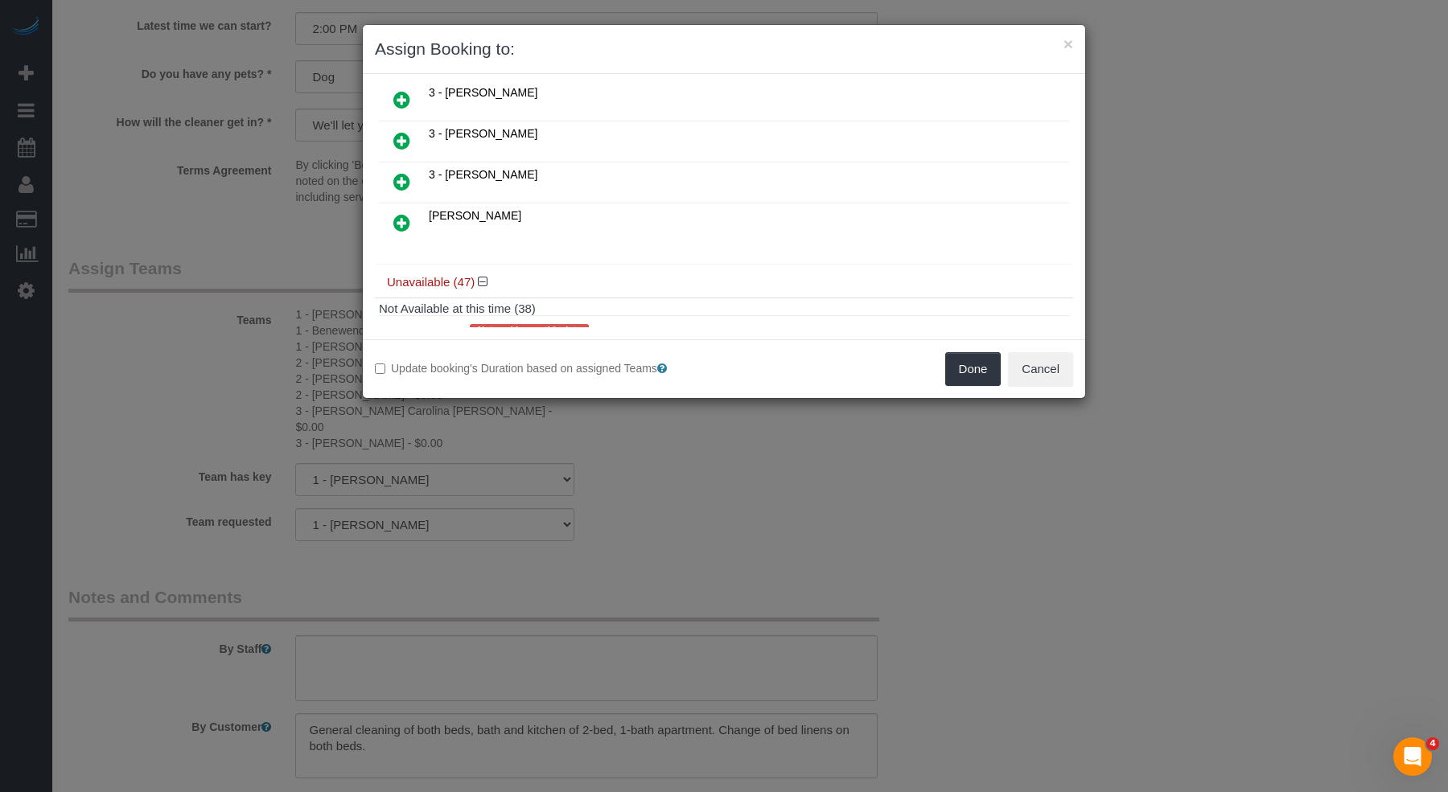
scroll to position [1512, 0]
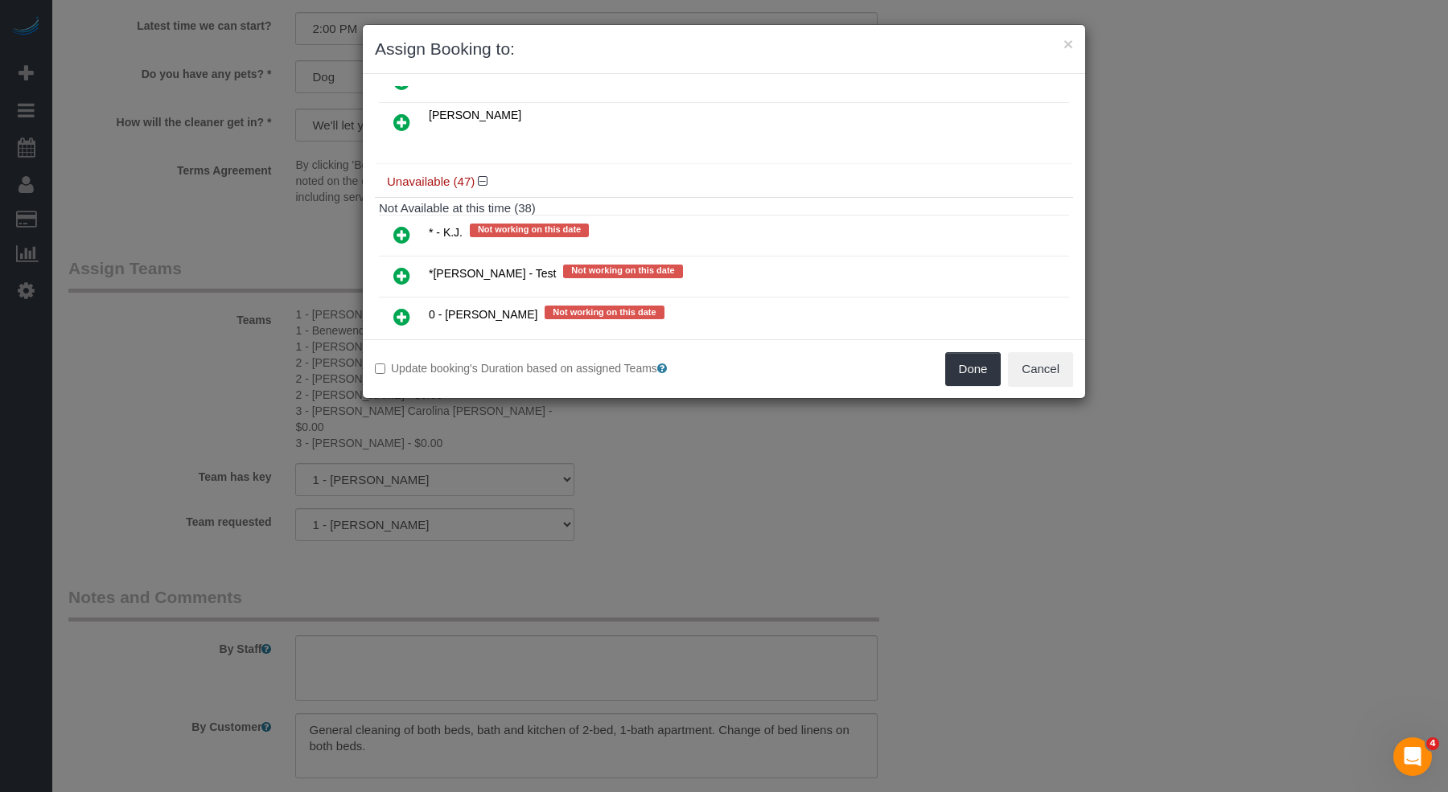
click at [393, 307] on icon at bounding box center [401, 316] width 17 height 19
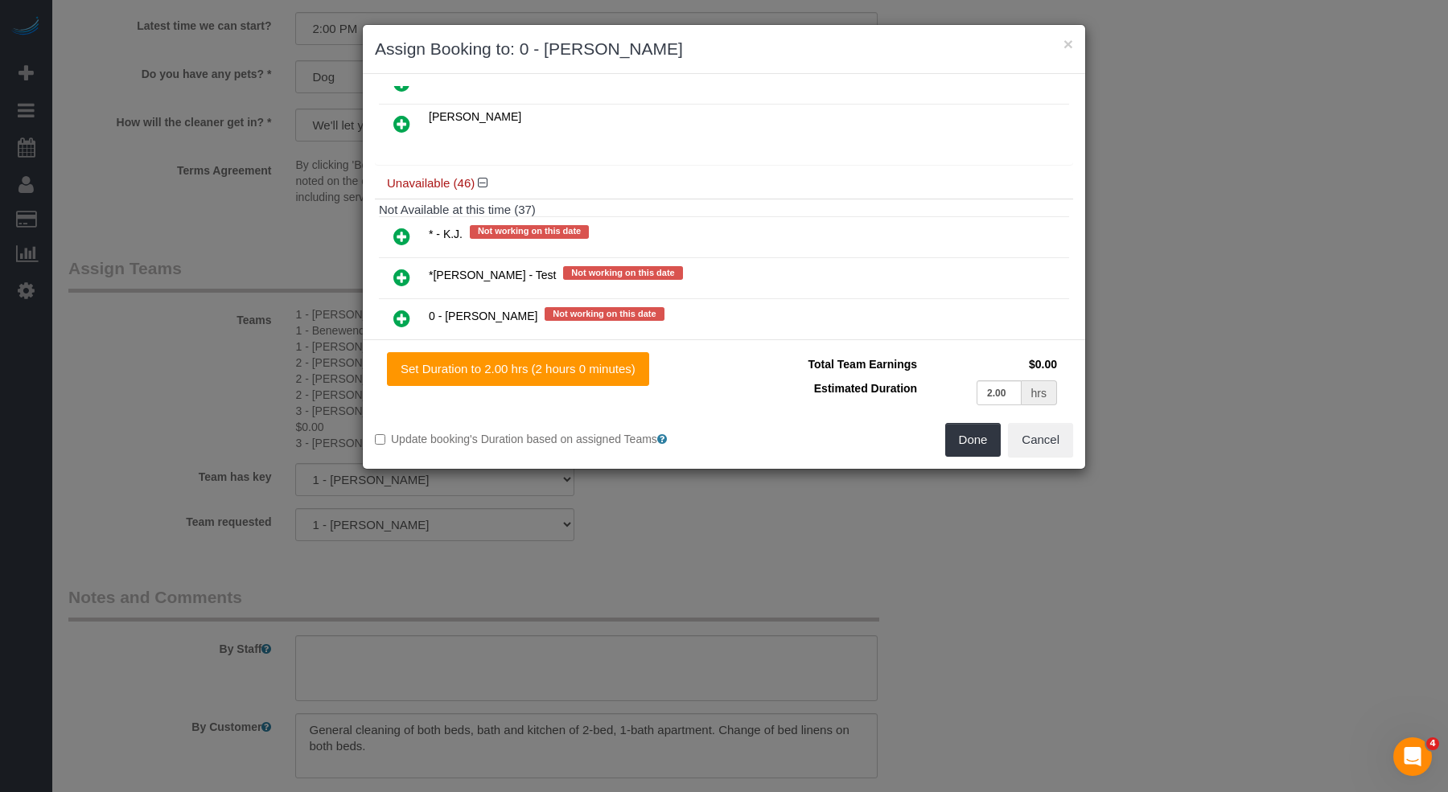
click at [393, 309] on icon at bounding box center [401, 318] width 17 height 19
click at [393, 311] on icon at bounding box center [401, 320] width 17 height 19
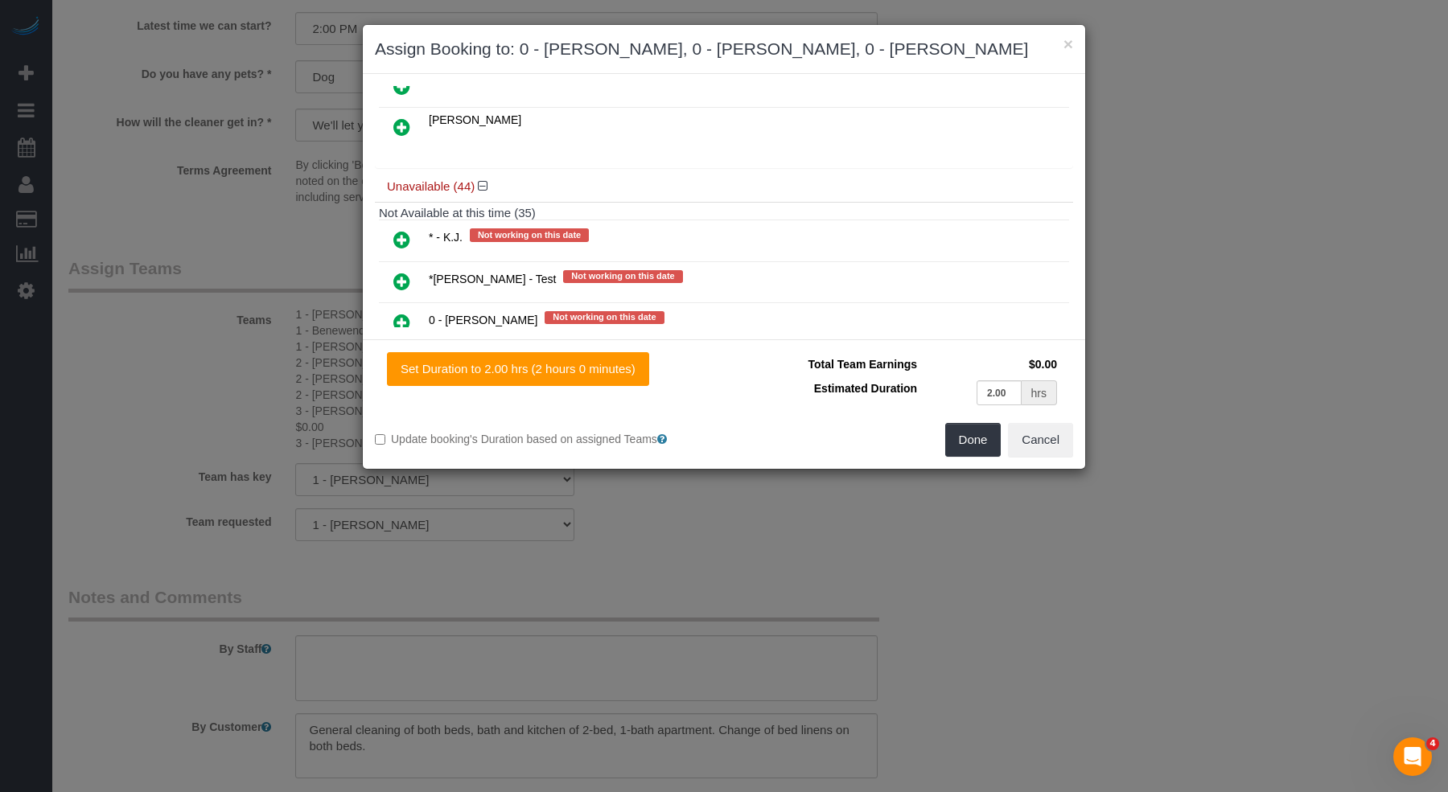
click at [393, 313] on icon at bounding box center [401, 322] width 17 height 19
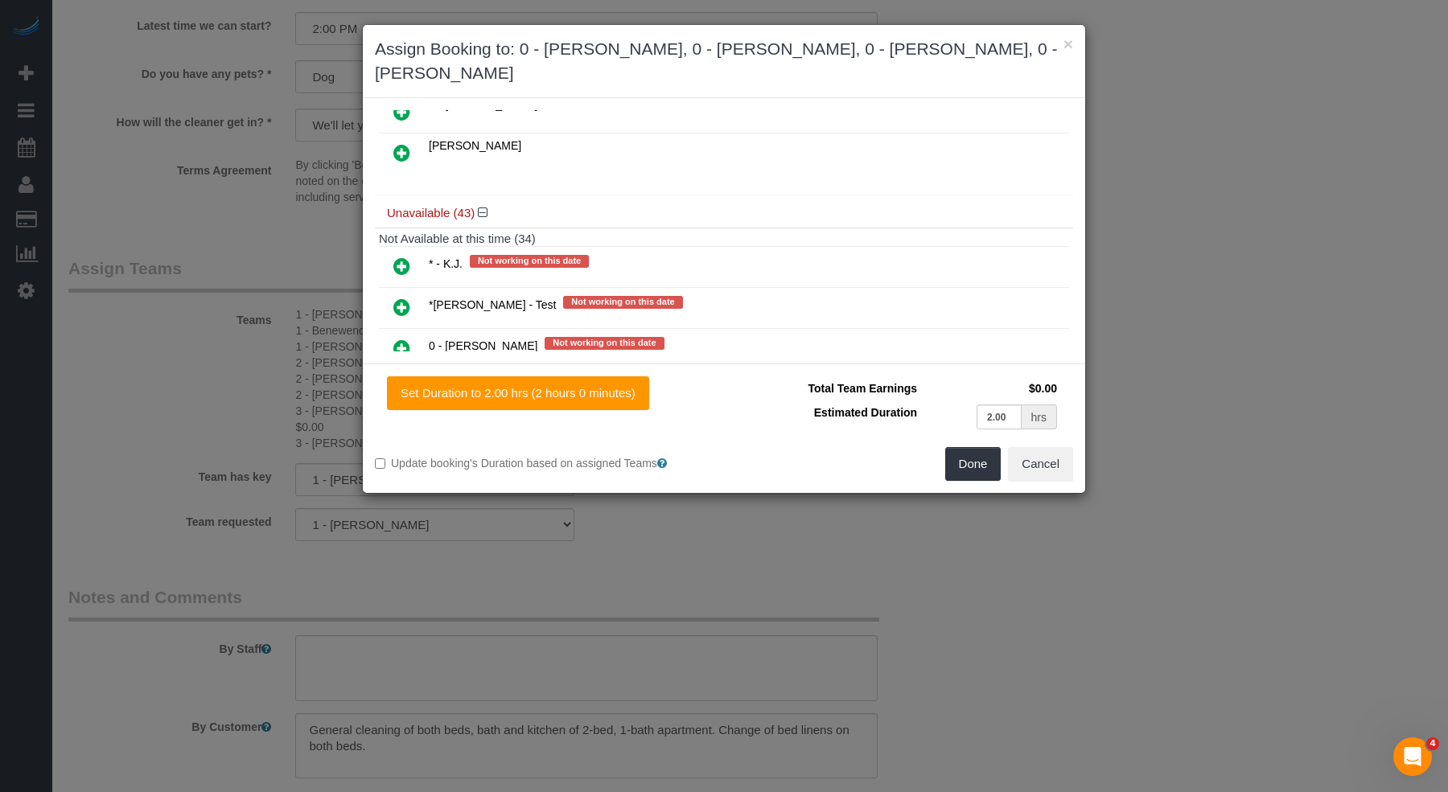
click at [393, 339] on icon at bounding box center [401, 348] width 17 height 19
click at [976, 468] on button "Done" at bounding box center [973, 464] width 56 height 34
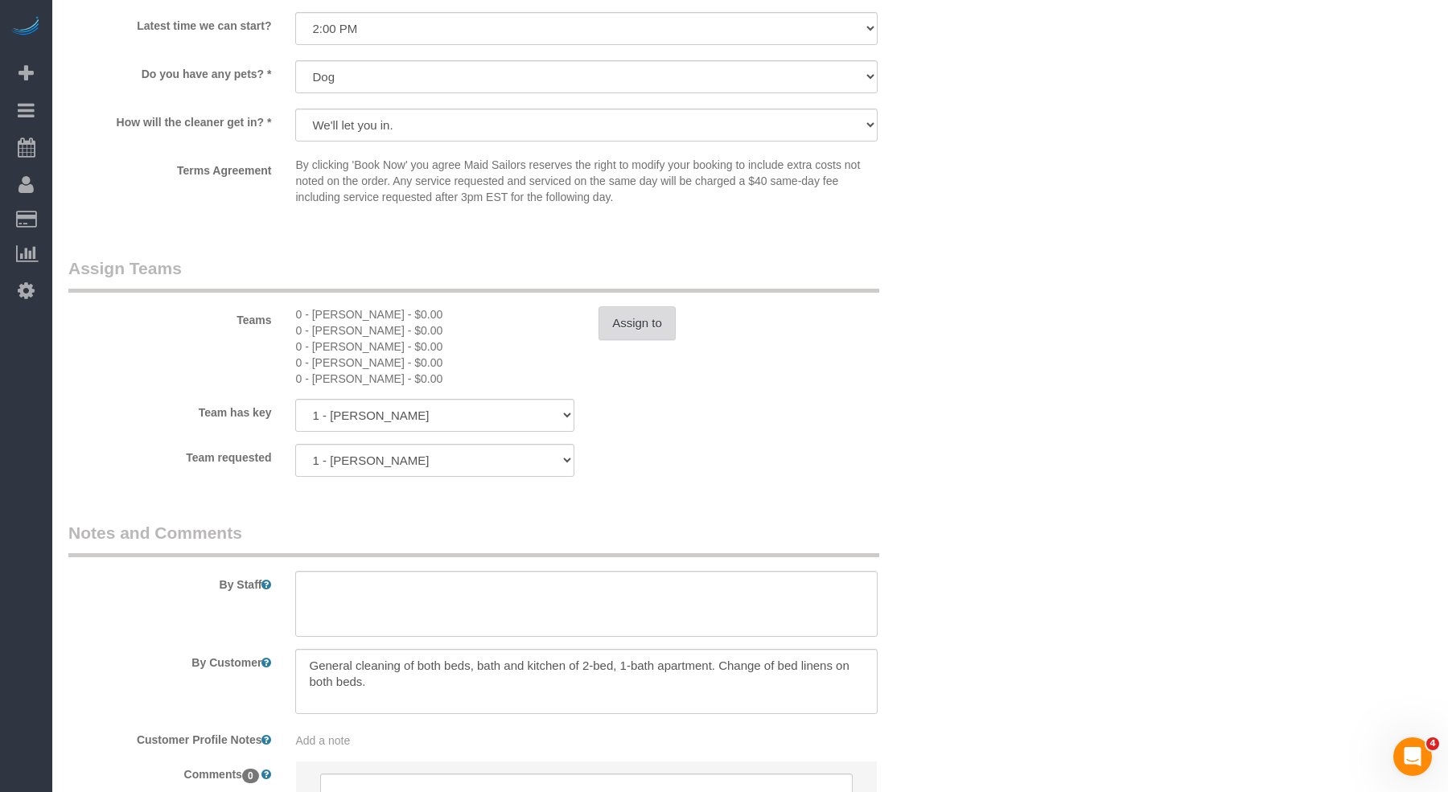
scroll to position [0, 0]
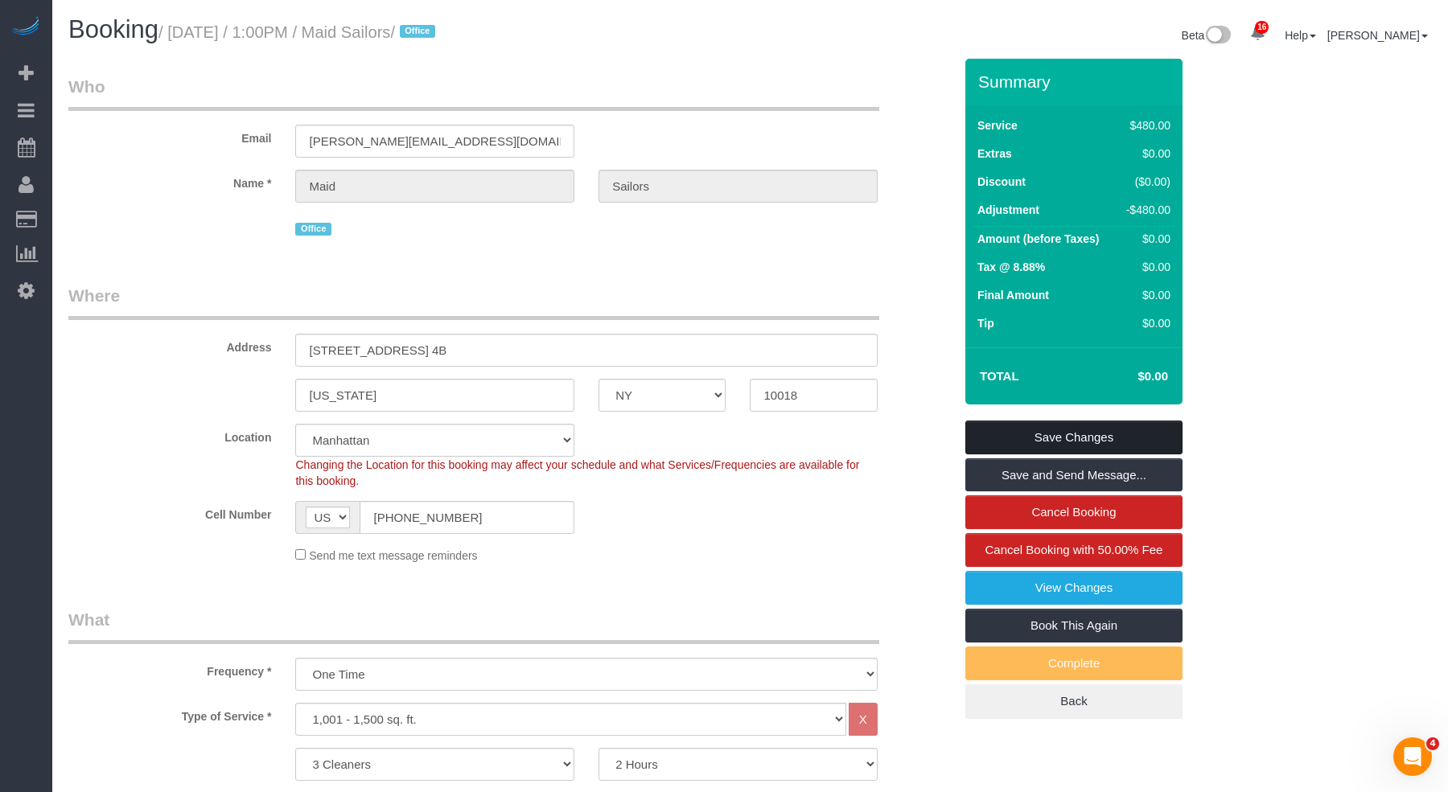
click at [1113, 430] on link "Save Changes" at bounding box center [1073, 438] width 217 height 34
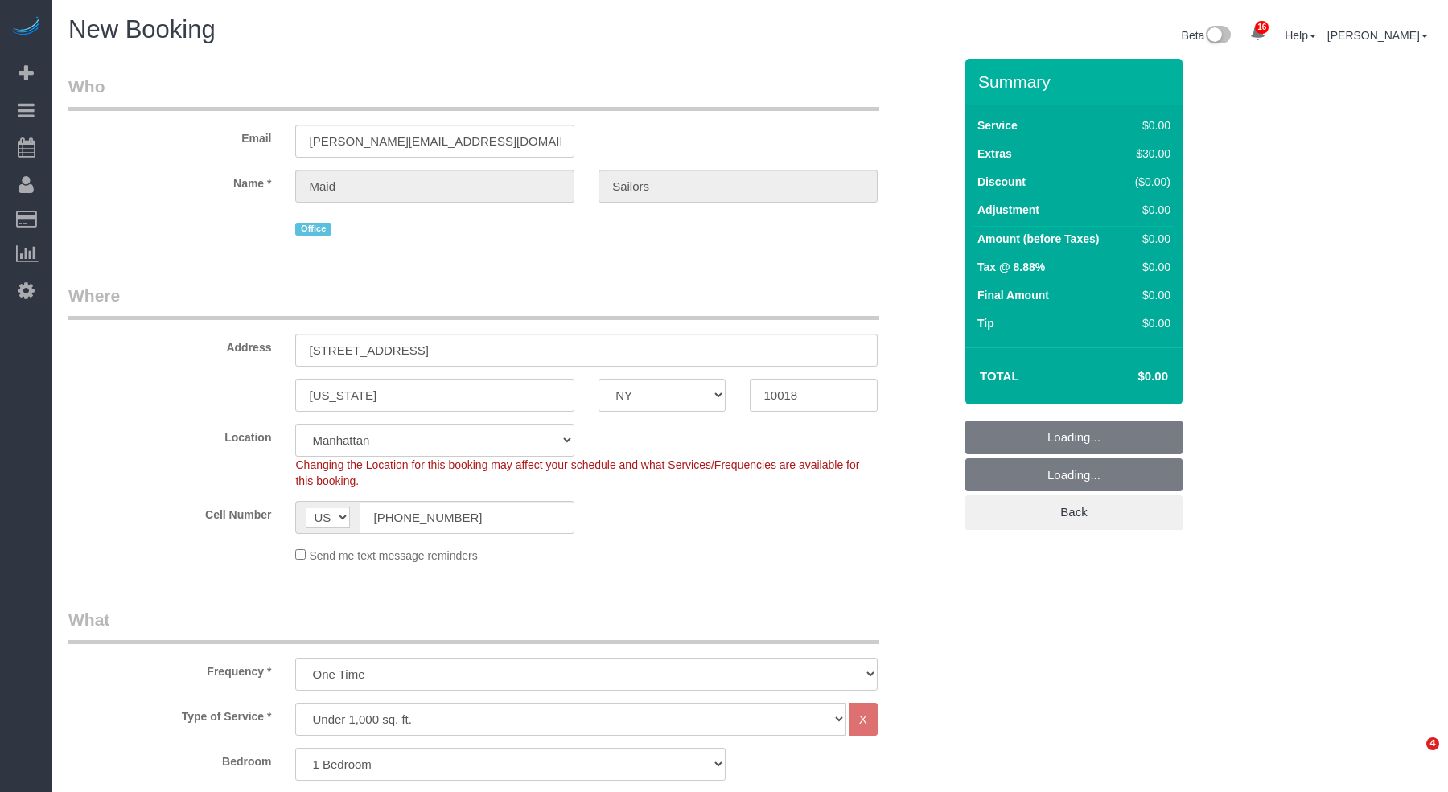
select select "NY"
select select "number:89"
select select "number:90"
select select "number:15"
select select "number:6"
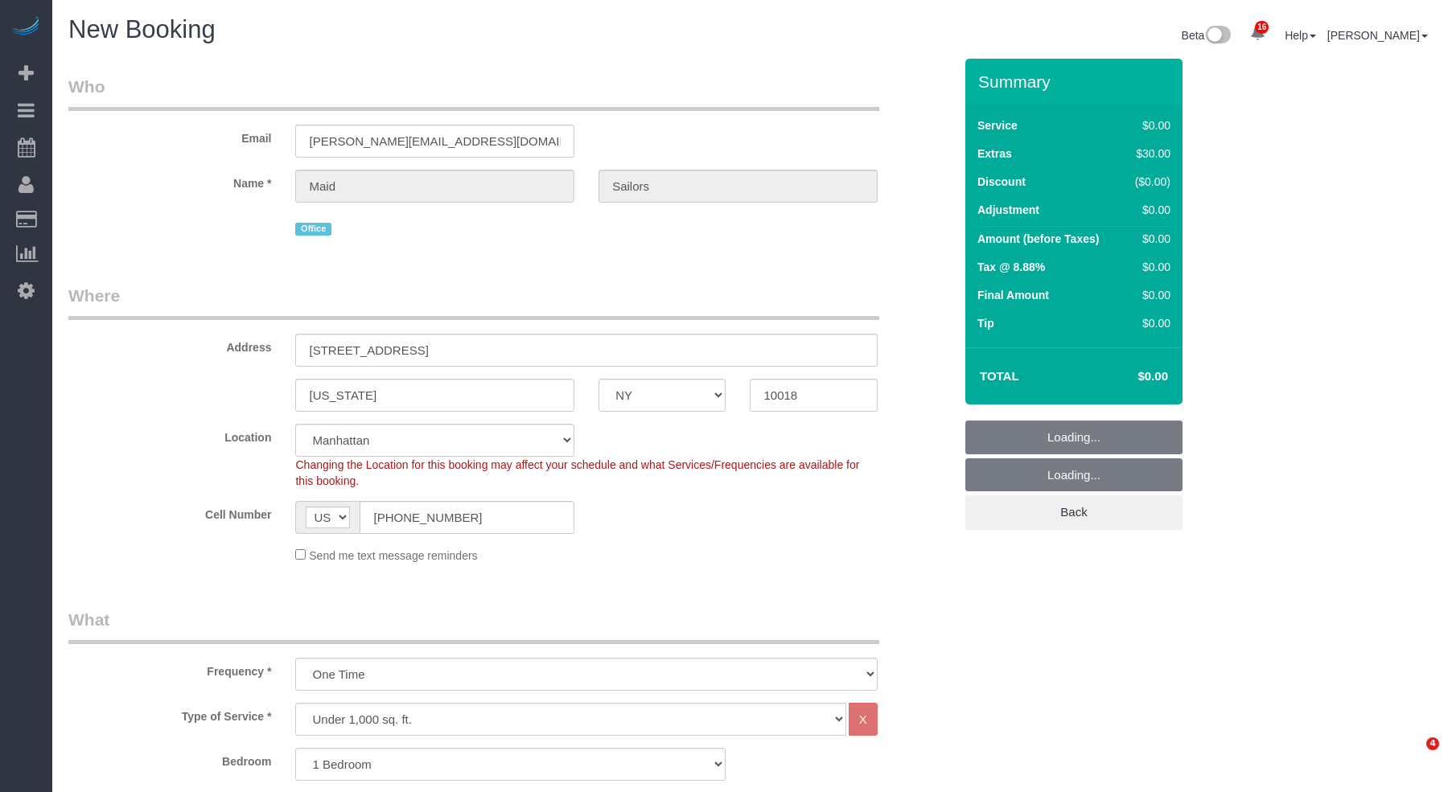
select select "object:1611"
select select "1"
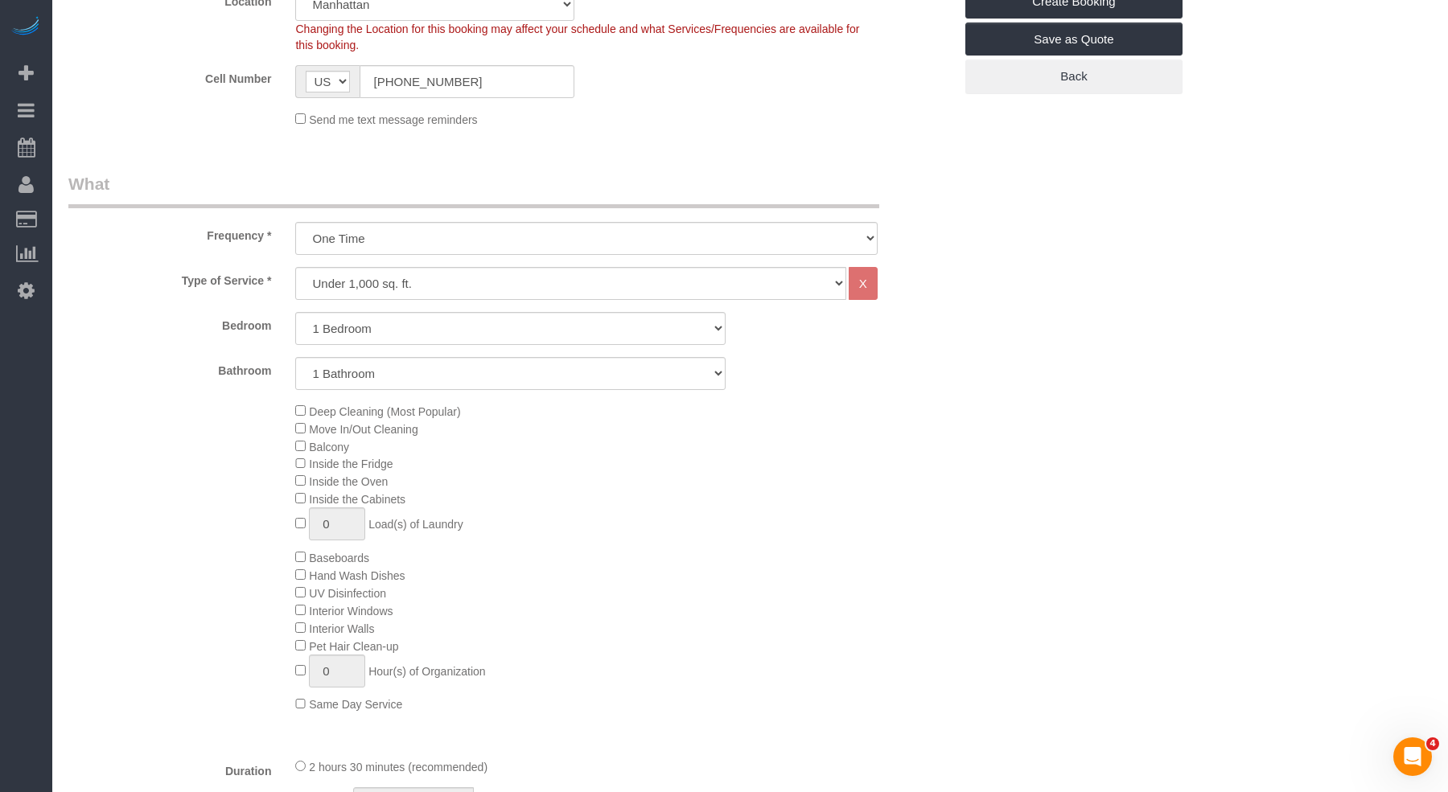
scroll to position [1167, 0]
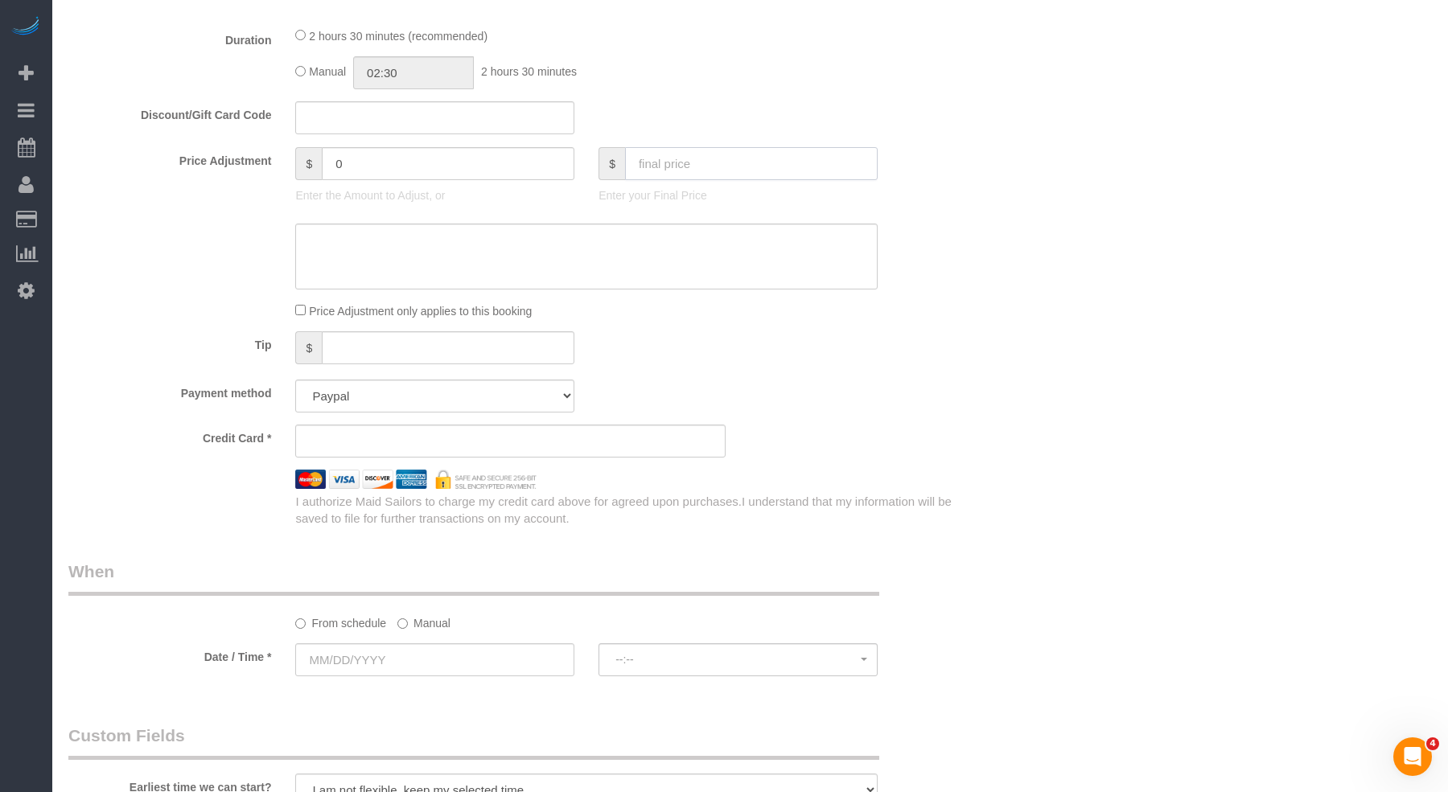
click at [674, 164] on input "text" at bounding box center [751, 163] width 253 height 33
type input "0"
click at [776, 245] on textarea at bounding box center [586, 257] width 582 height 66
click at [496, 395] on select "Add Credit Card Cash Check Paypal" at bounding box center [434, 396] width 279 height 33
type input "-190"
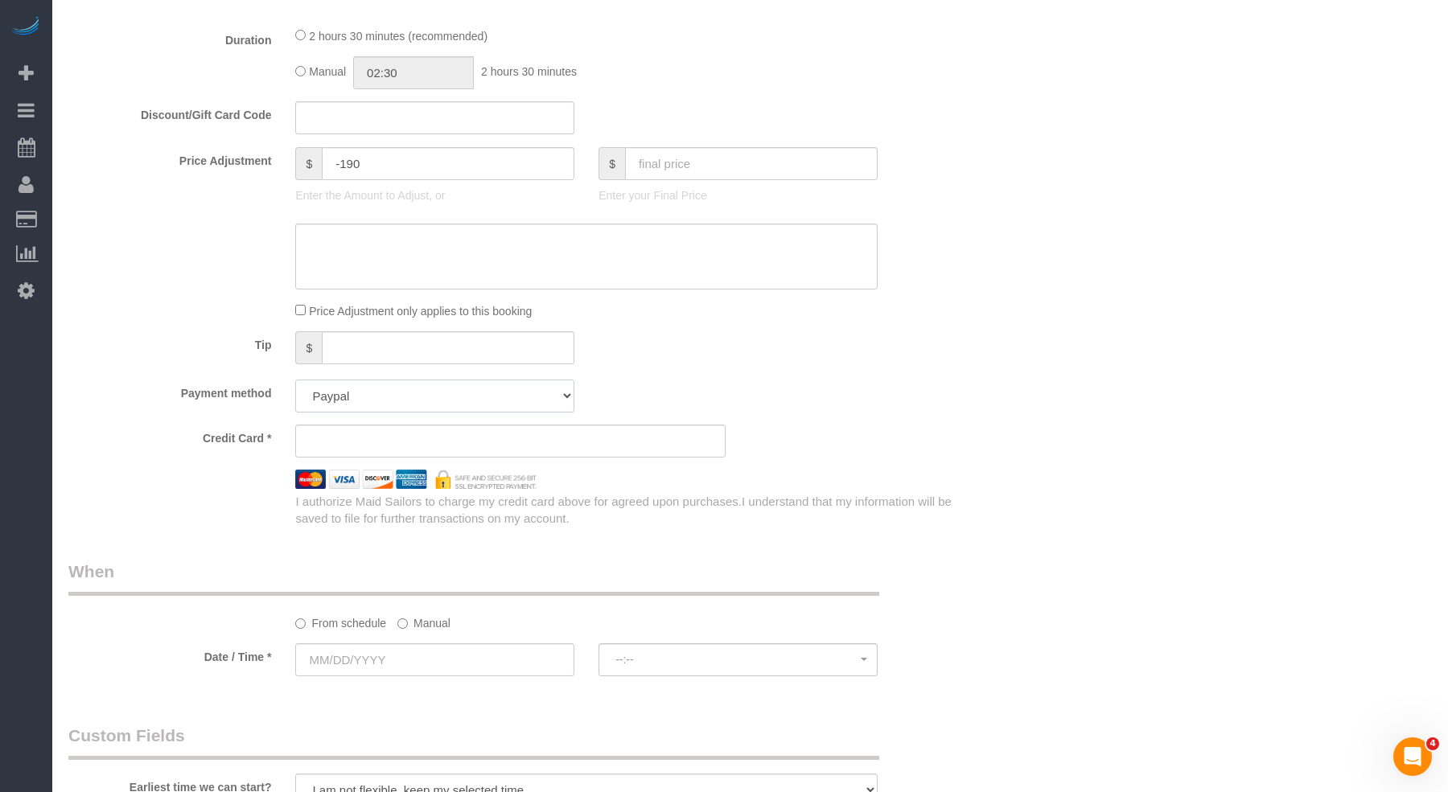
select select "string:paypal"
click at [295, 380] on select "Add Credit Card Cash Check Paypal" at bounding box center [434, 396] width 279 height 33
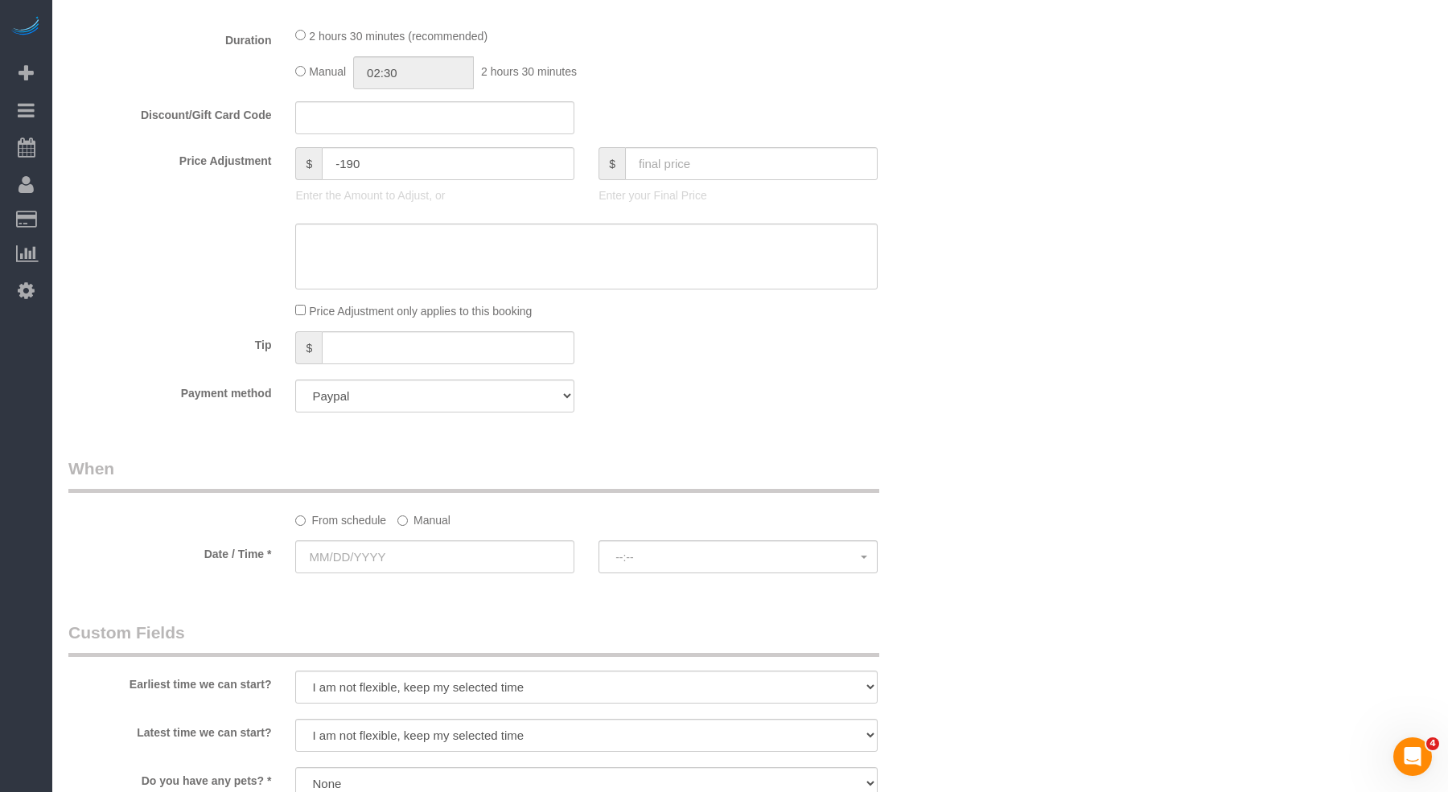
drag, startPoint x: 496, startPoint y: 395, endPoint x: 794, endPoint y: 356, distance: 301.1
click at [793, 356] on div "Tip $" at bounding box center [510, 349] width 909 height 36
click at [794, 356] on div "Tip $" at bounding box center [510, 349] width 909 height 36
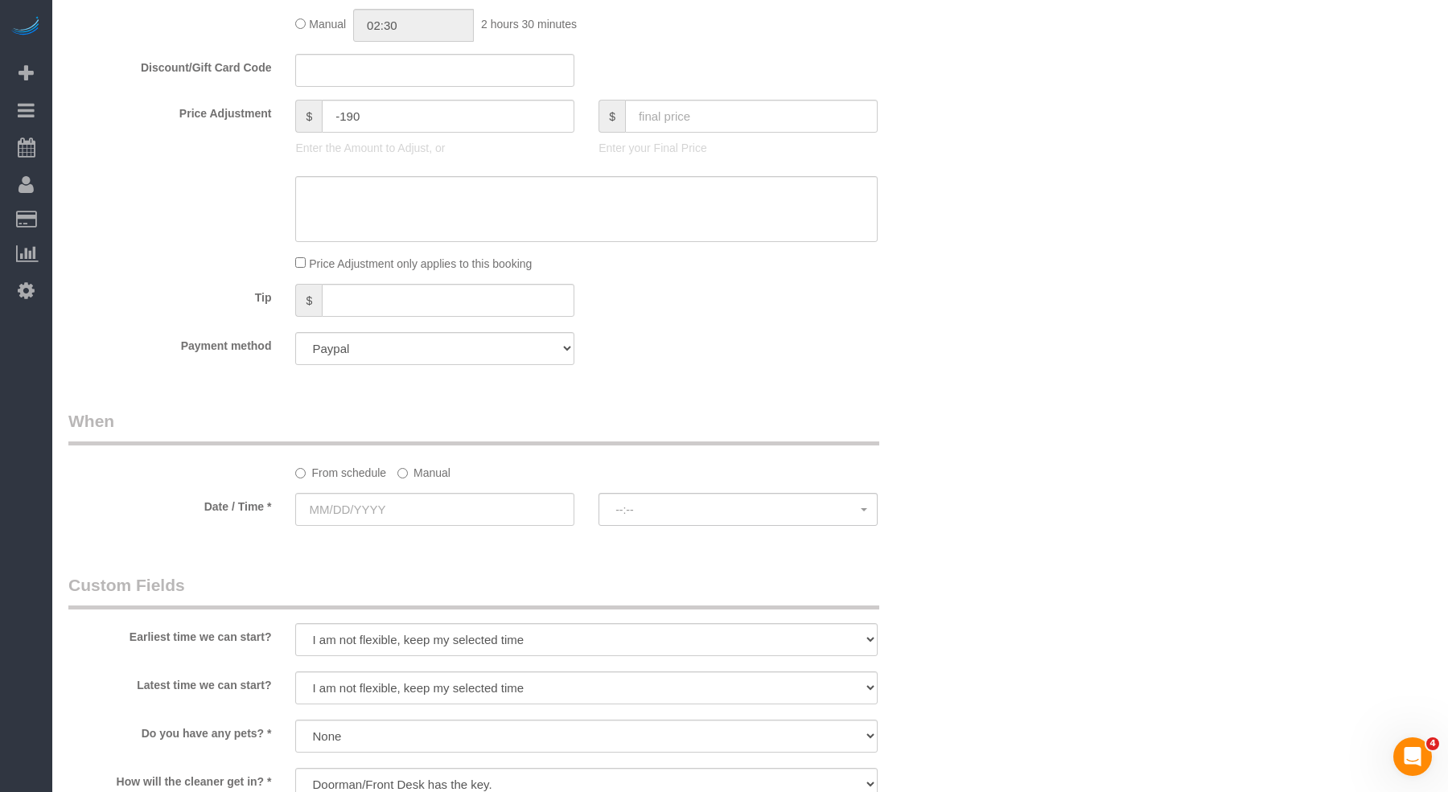
scroll to position [1233, 0]
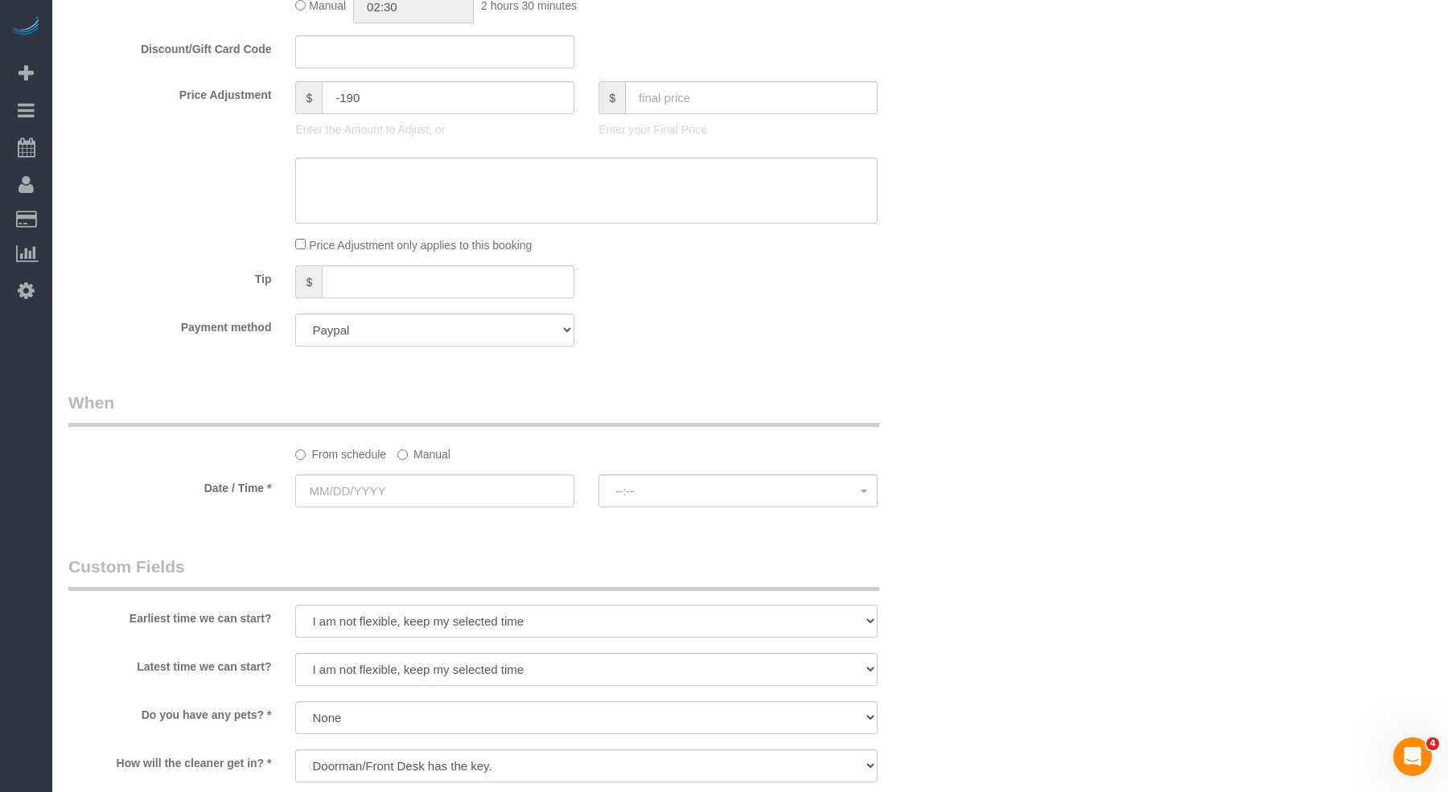
click at [442, 459] on label "Manual" at bounding box center [423, 452] width 53 height 22
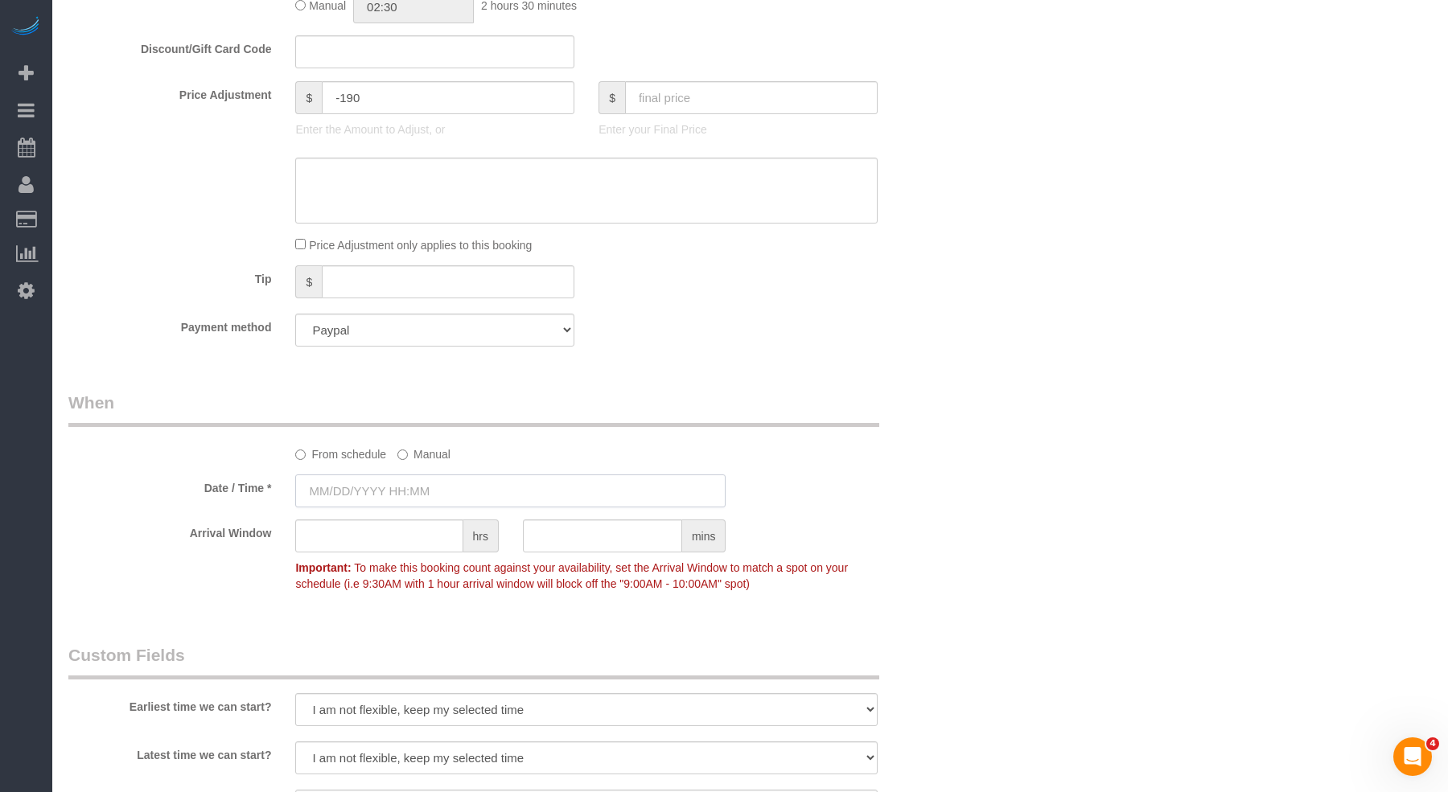
click at [438, 494] on input "text" at bounding box center [510, 491] width 430 height 33
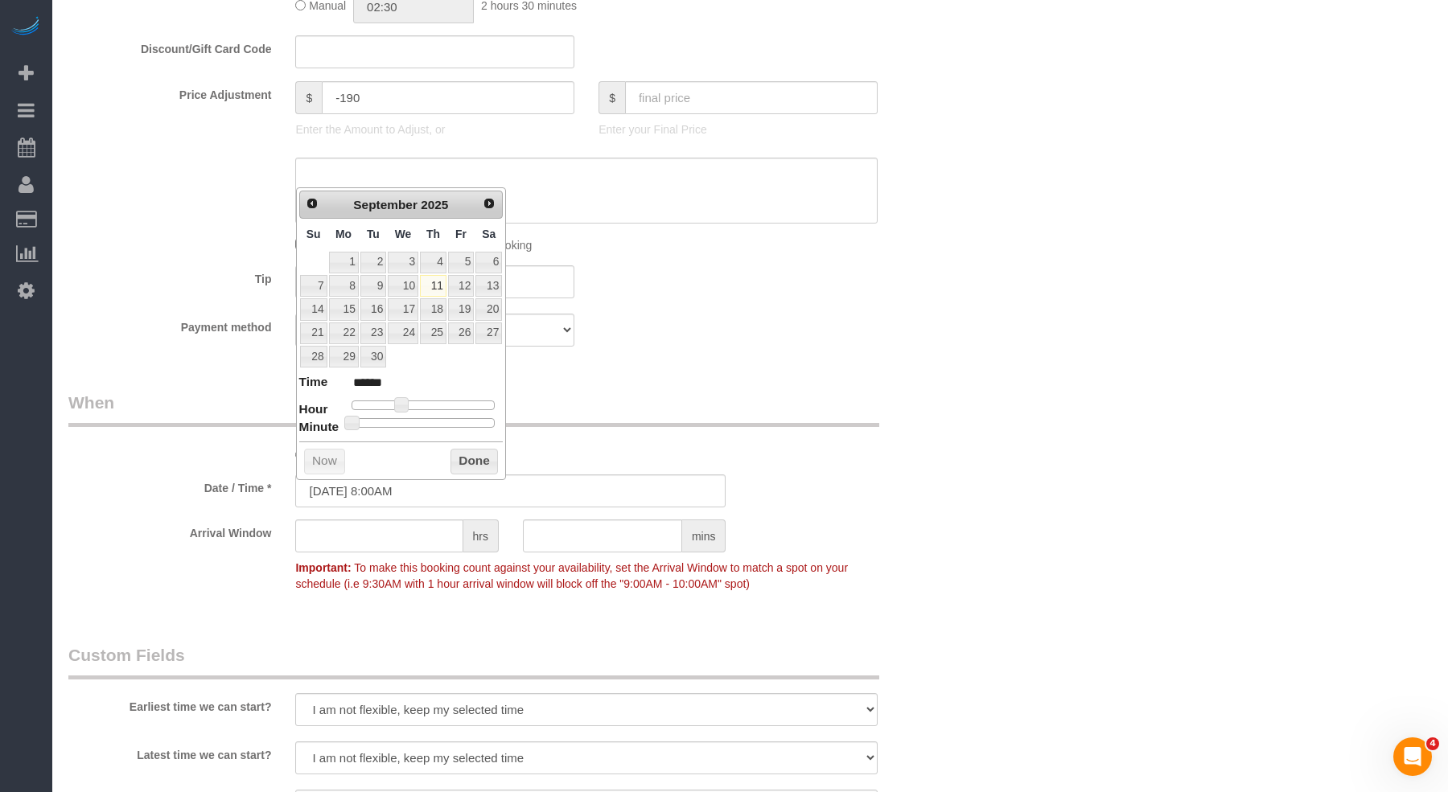
type input "09/11/2025 3:00PM"
type input "******"
type input "09/11/2025 4:00PM"
type input "******"
type input "09/11/2025 5:00PM"
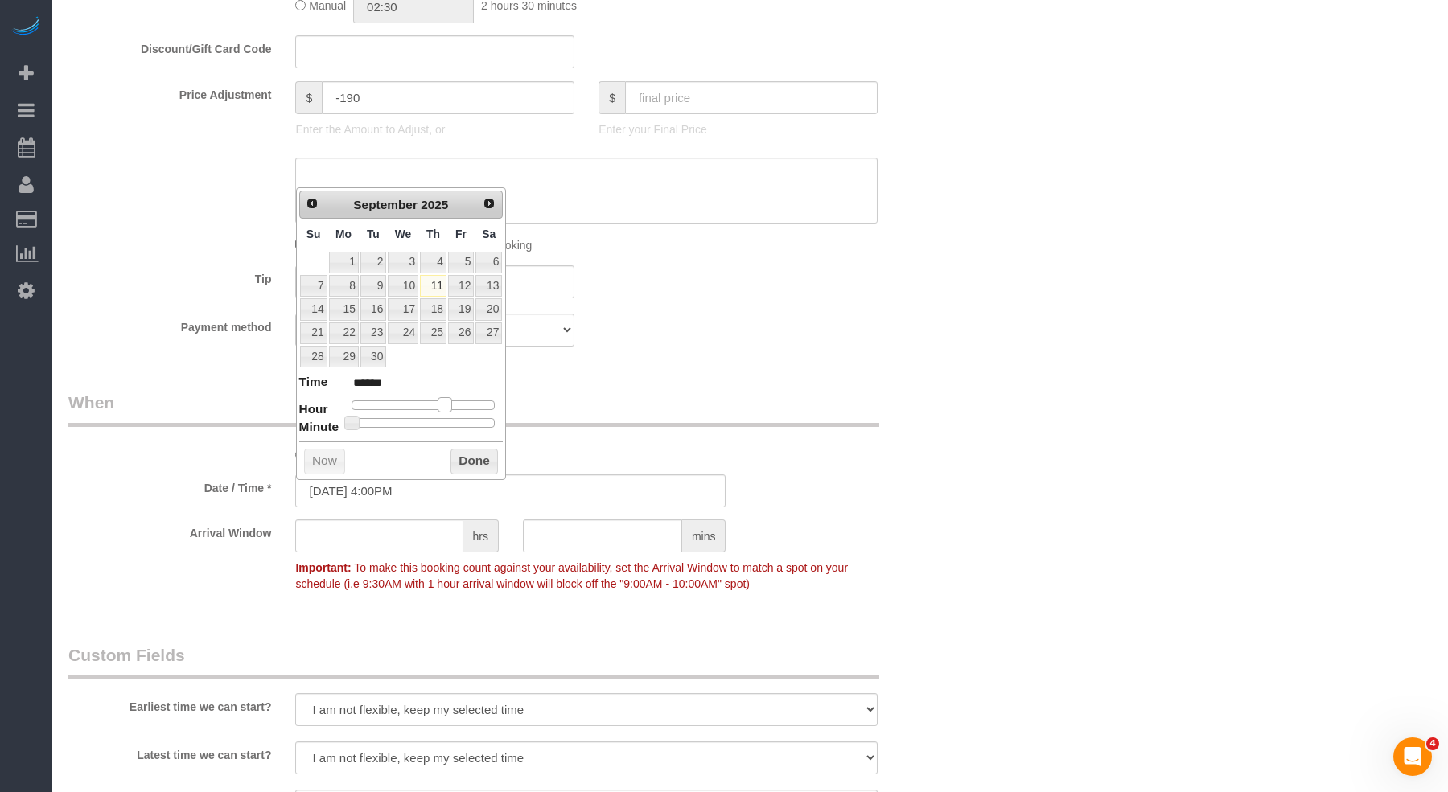
type input "******"
drag, startPoint x: 442, startPoint y: 401, endPoint x: 460, endPoint y: 400, distance: 17.7
click at [460, 401] on div at bounding box center [424, 406] width 144 height 10
click at [483, 449] on button "Done" at bounding box center [474, 462] width 47 height 26
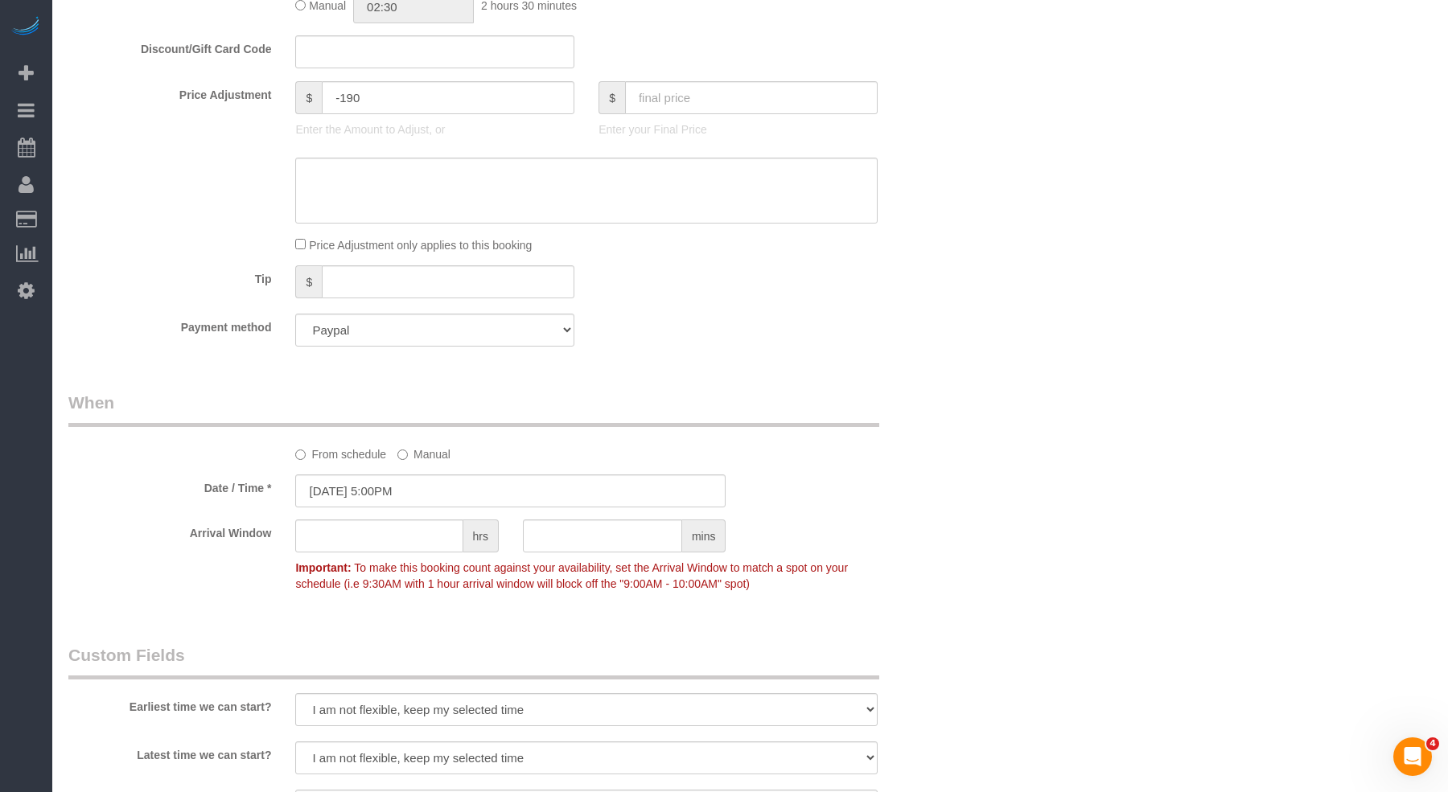
scroll to position [1971, 0]
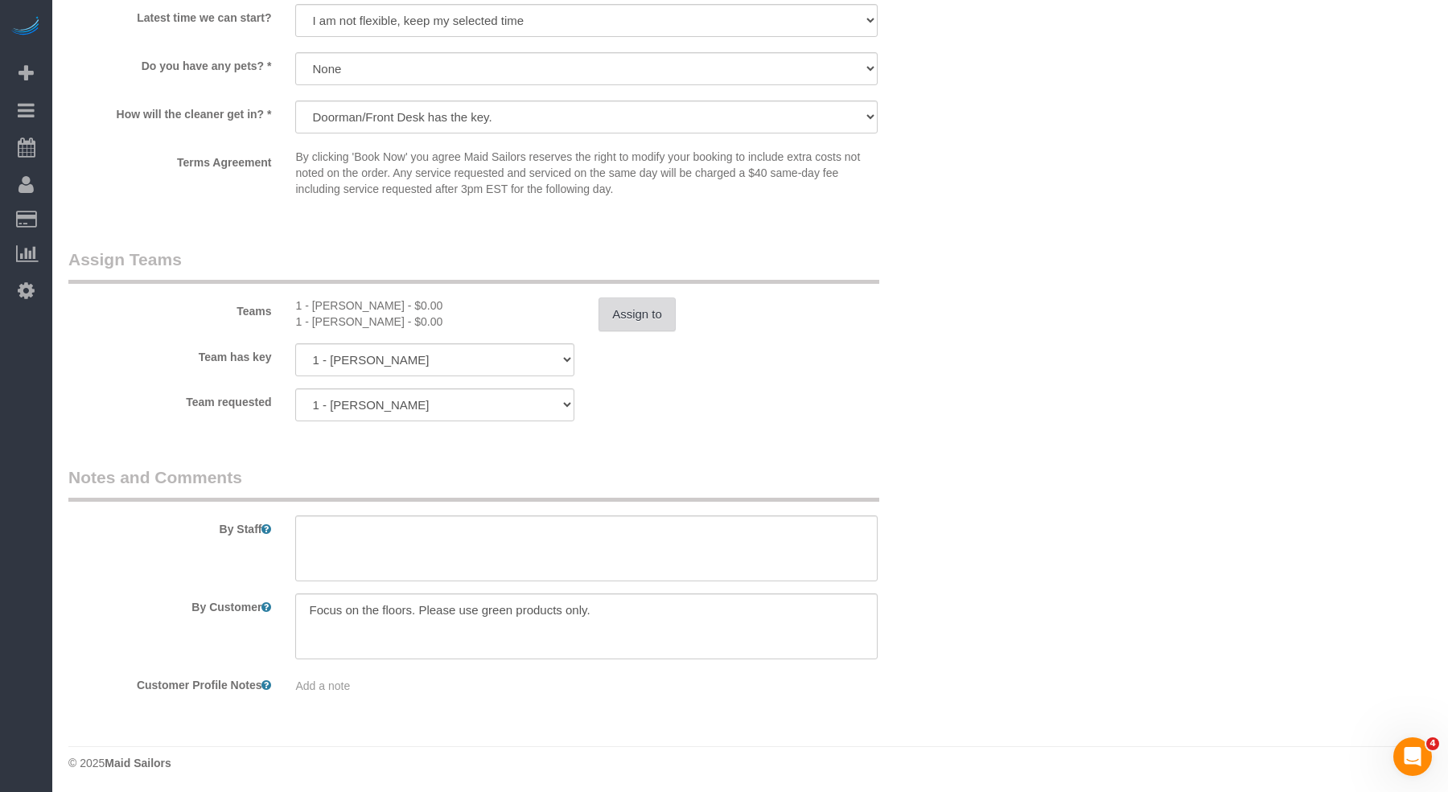
click at [623, 311] on button "Assign to" at bounding box center [637, 315] width 77 height 34
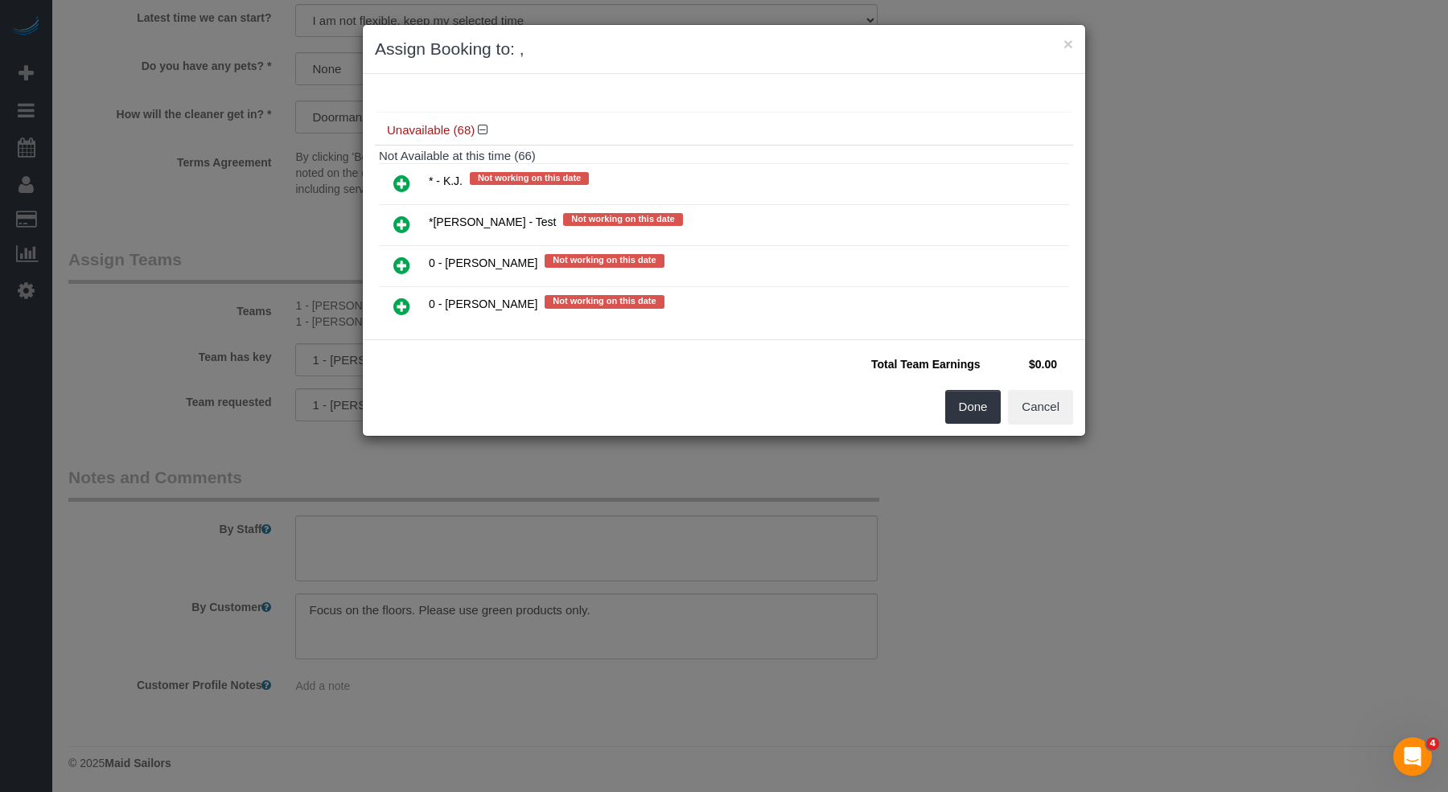
scroll to position [586, 0]
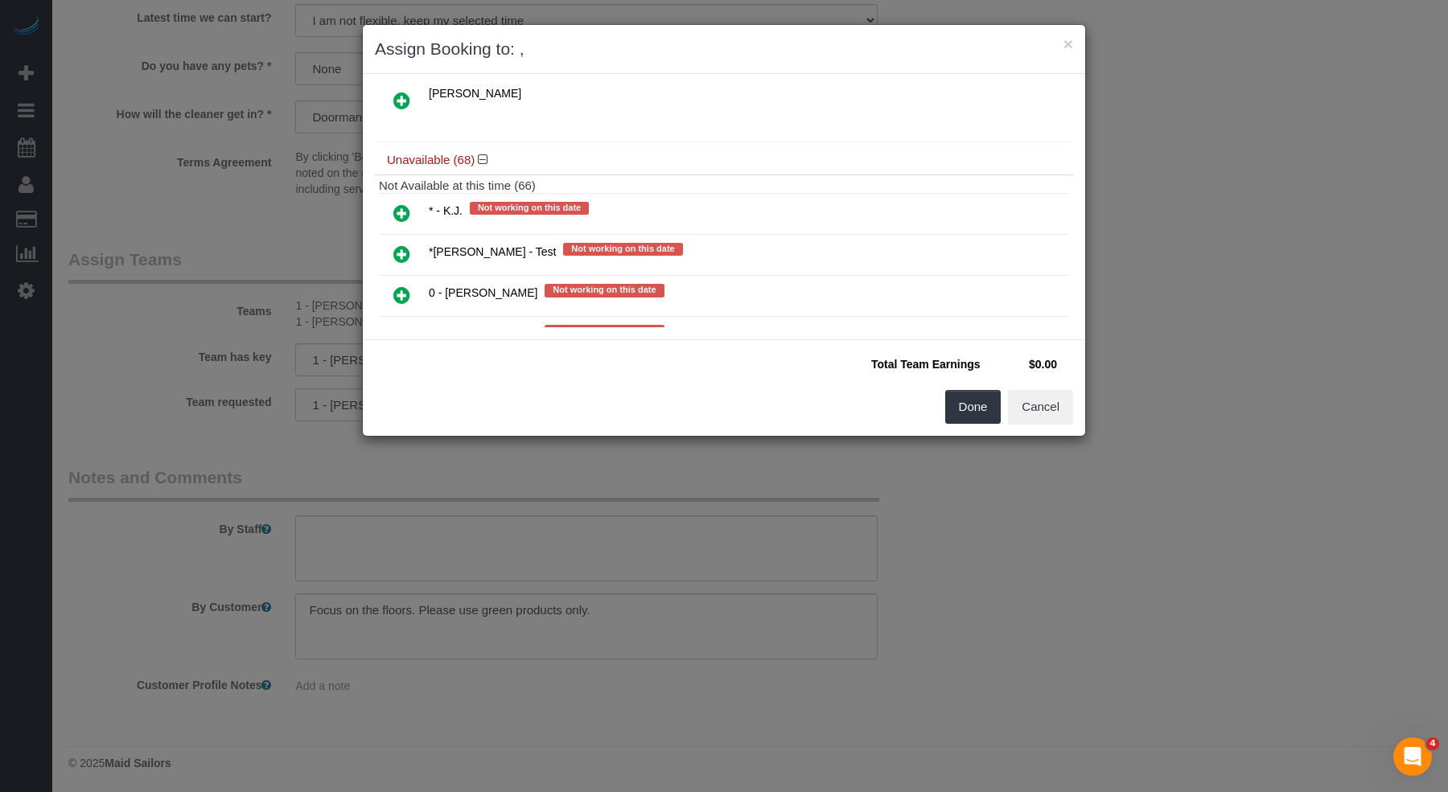
click at [393, 286] on icon at bounding box center [401, 295] width 17 height 19
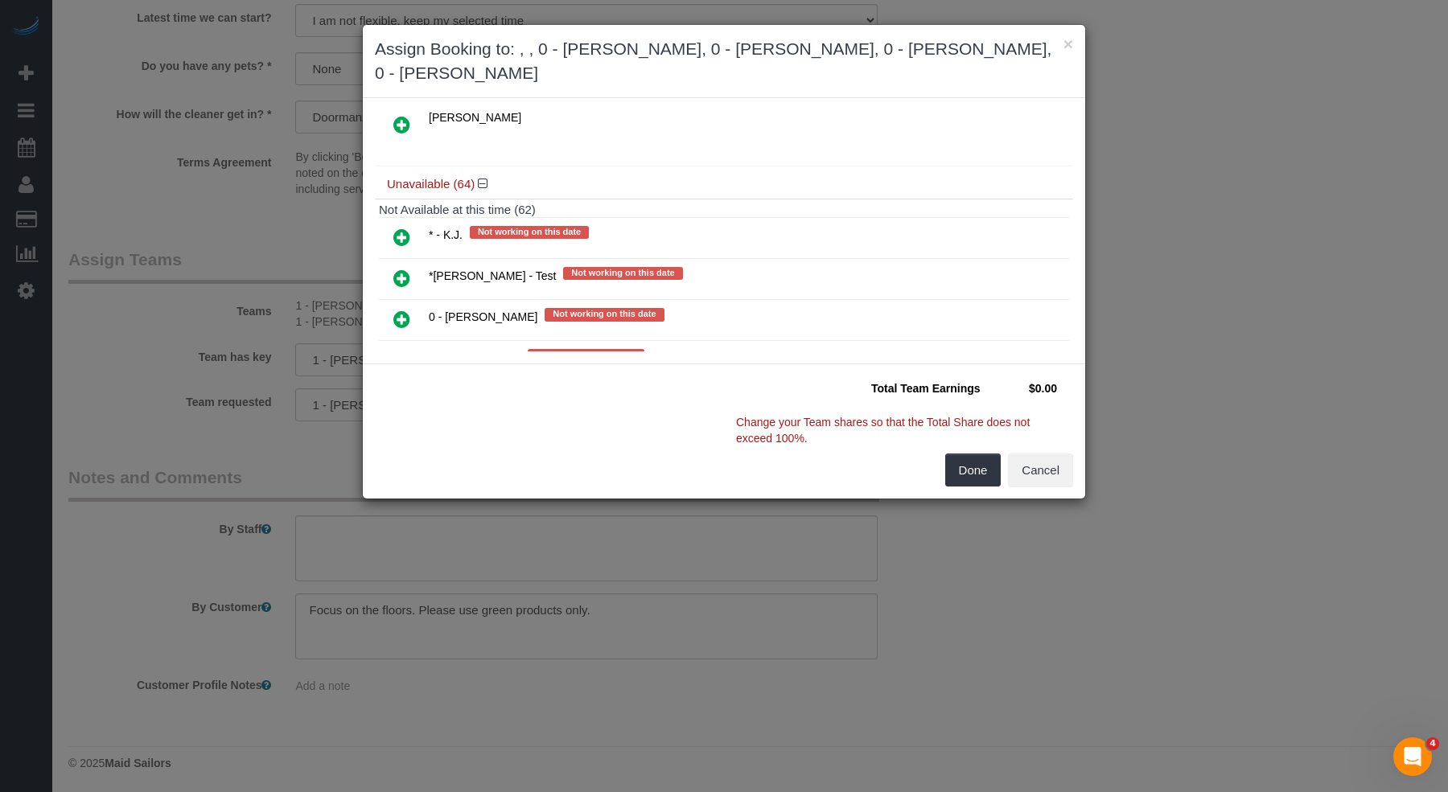
click at [397, 310] on icon at bounding box center [401, 319] width 17 height 19
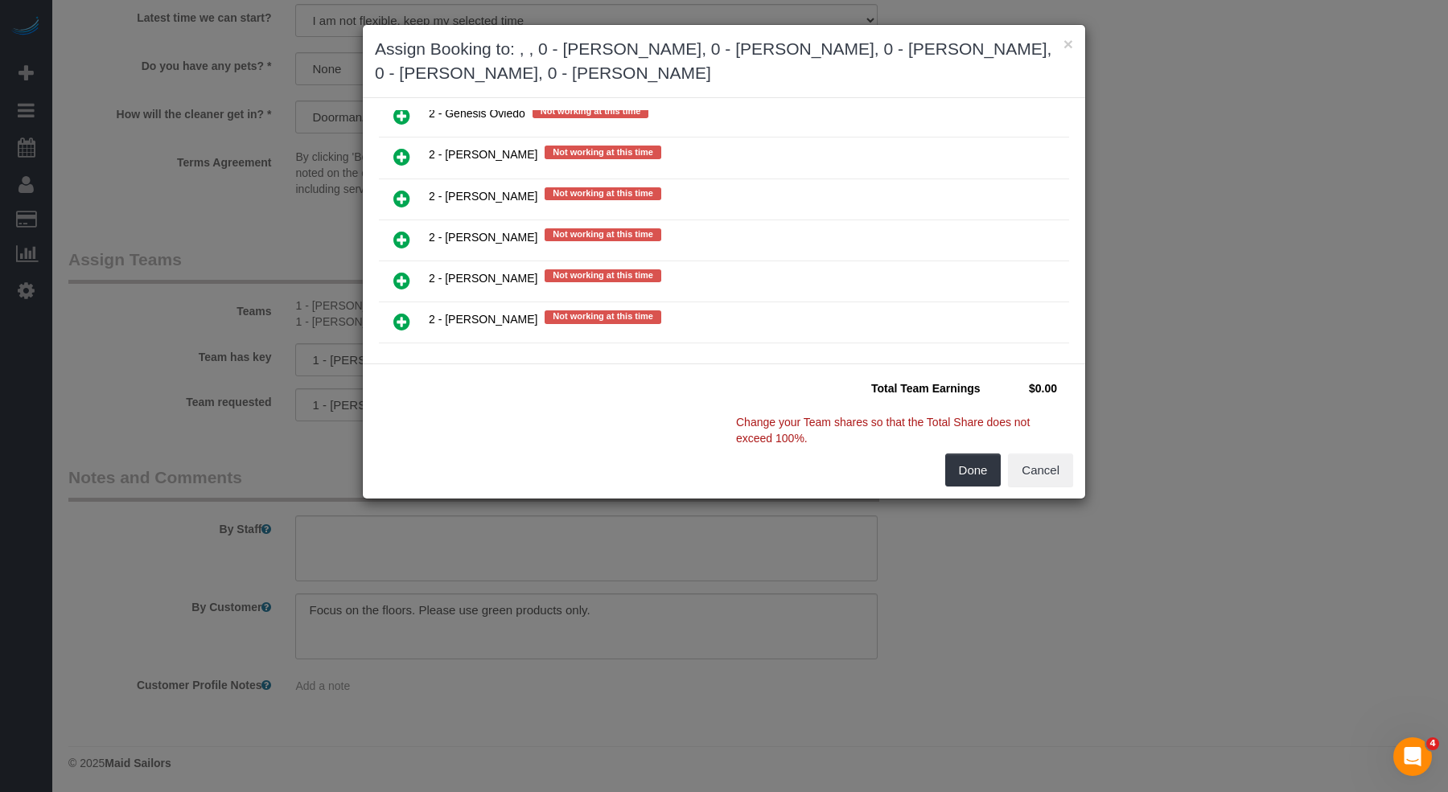
scroll to position [2286, 0]
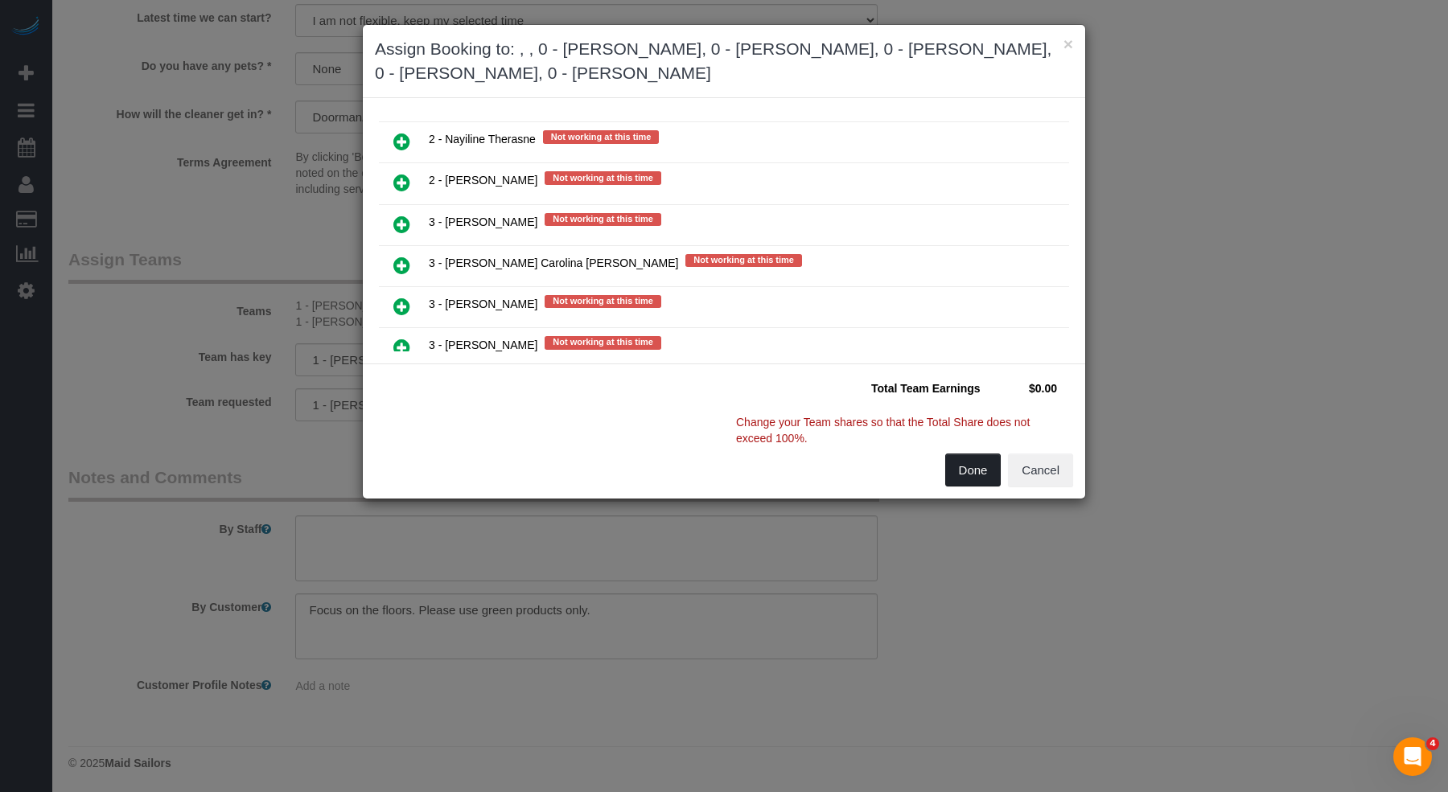
click at [964, 467] on button "Done" at bounding box center [973, 471] width 56 height 34
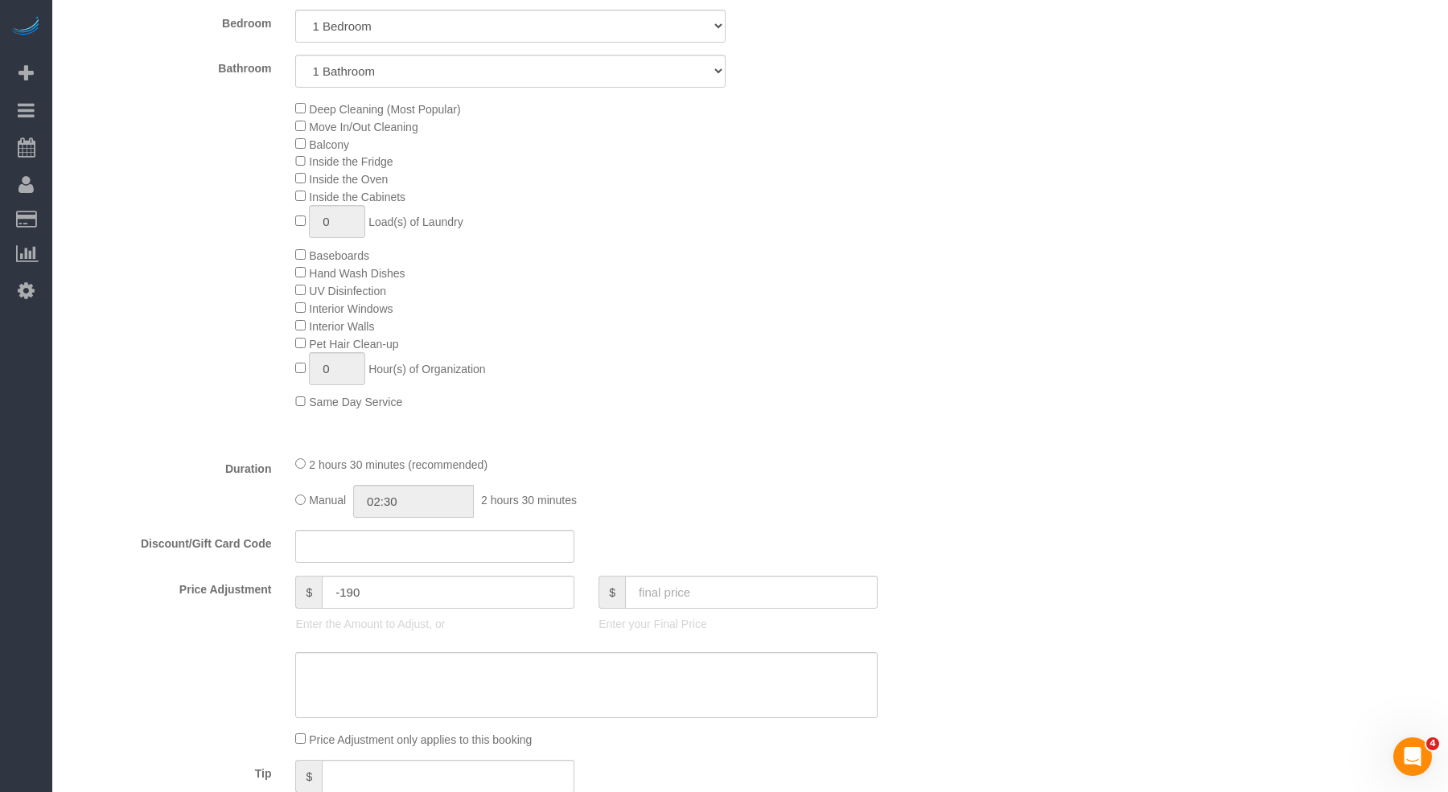
scroll to position [732, 0]
click at [667, 607] on input "text" at bounding box center [751, 598] width 253 height 33
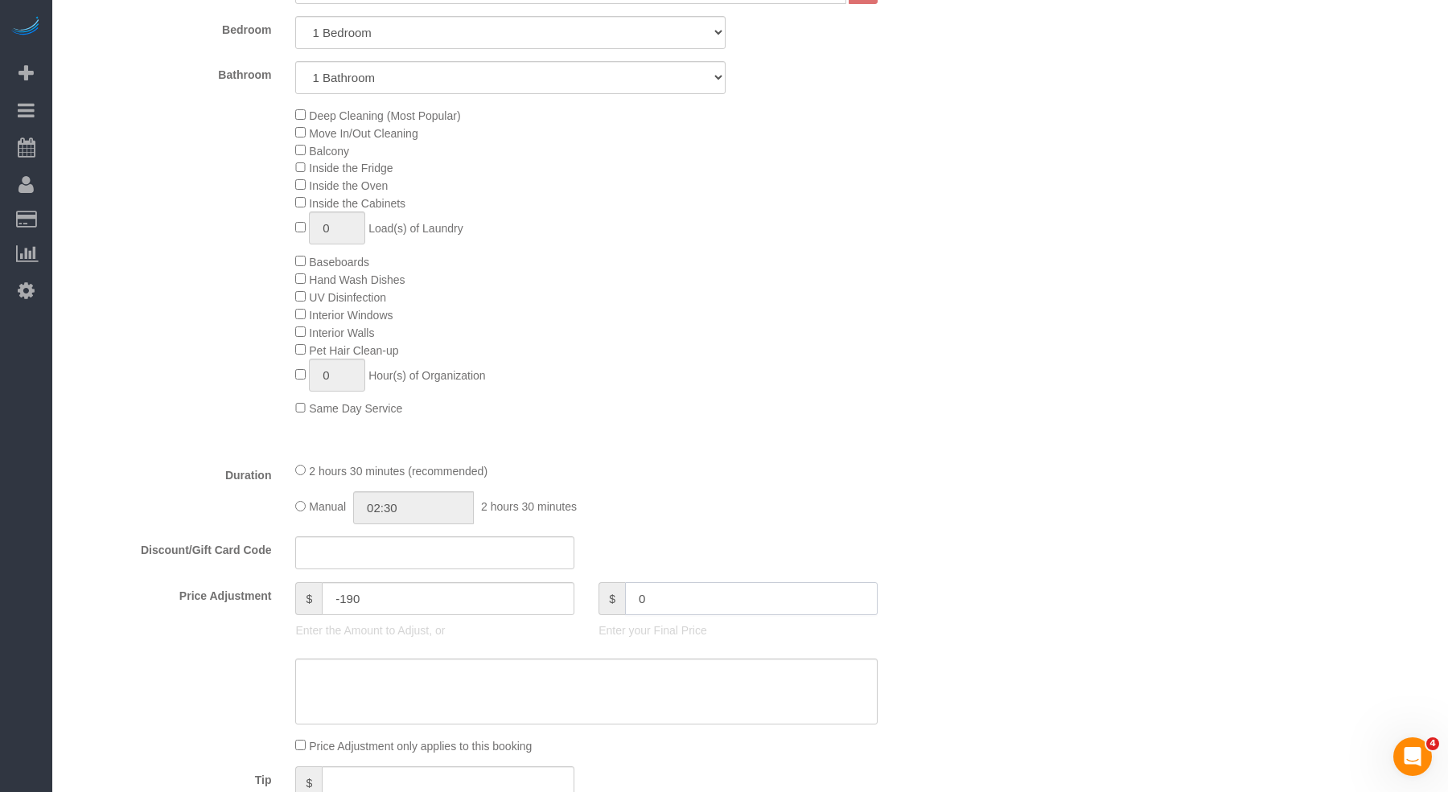
type input "0"
click at [839, 512] on div "Manual 02:30 2 hours 30 minutes" at bounding box center [586, 508] width 582 height 33
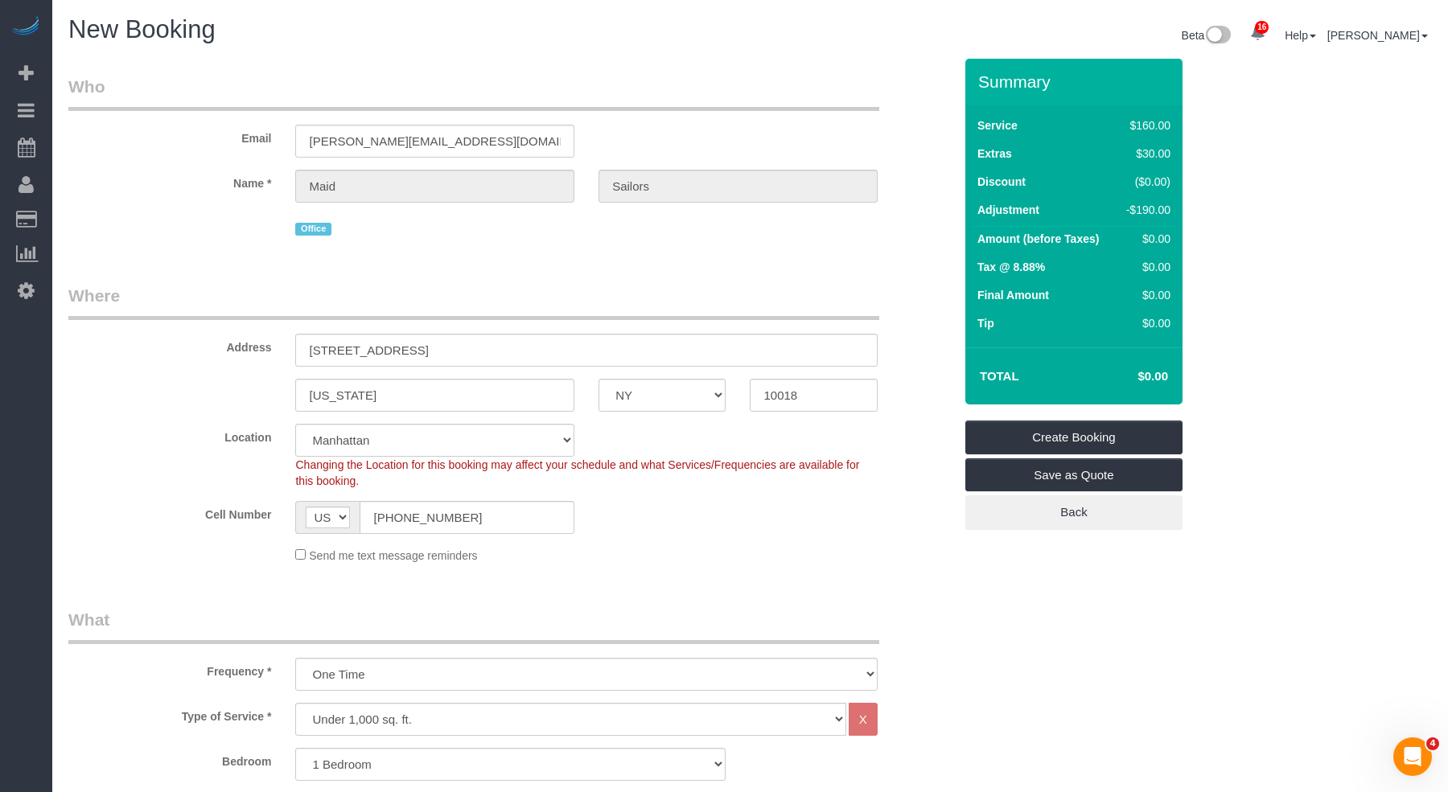
scroll to position [9, 0]
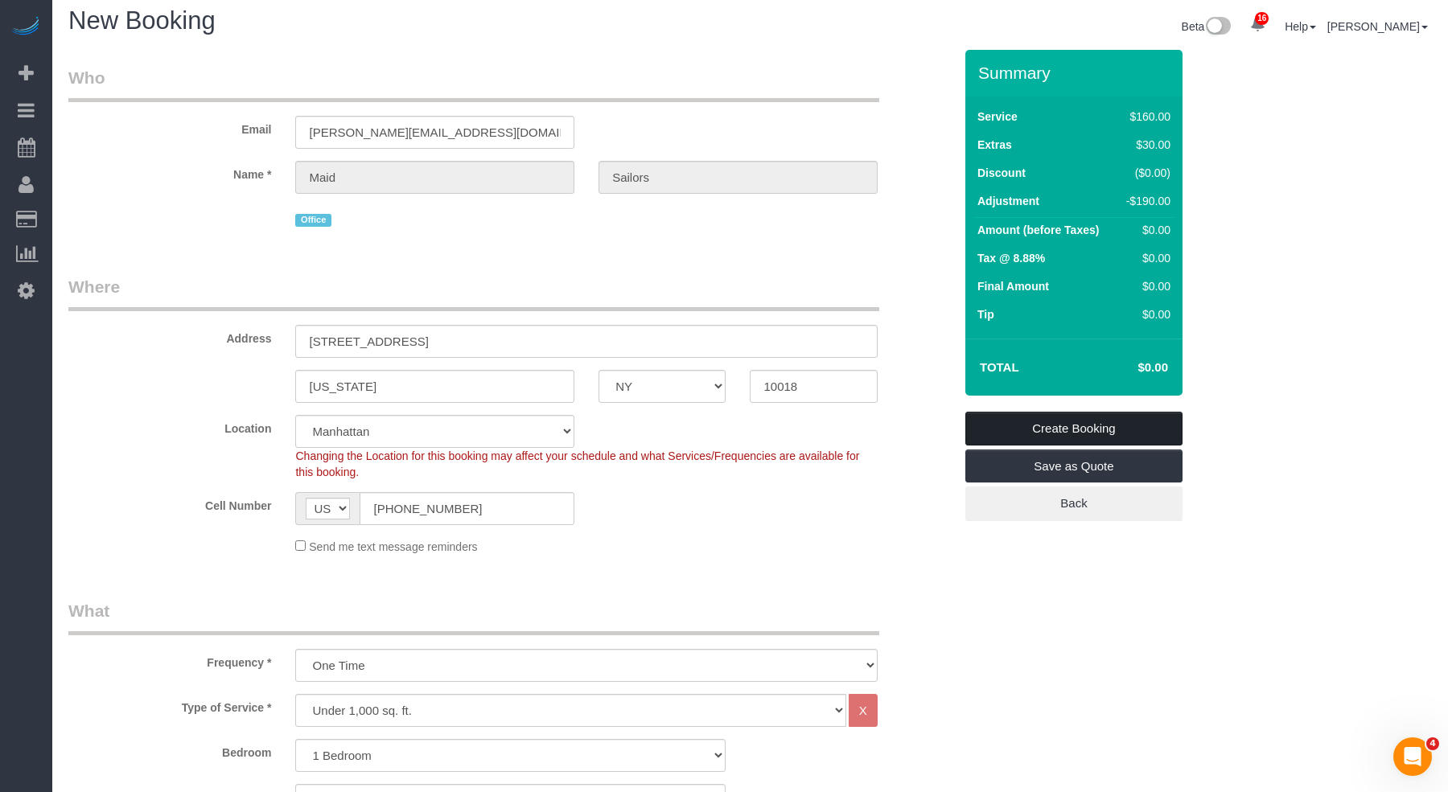
click at [1068, 418] on link "Create Booking" at bounding box center [1073, 429] width 217 height 34
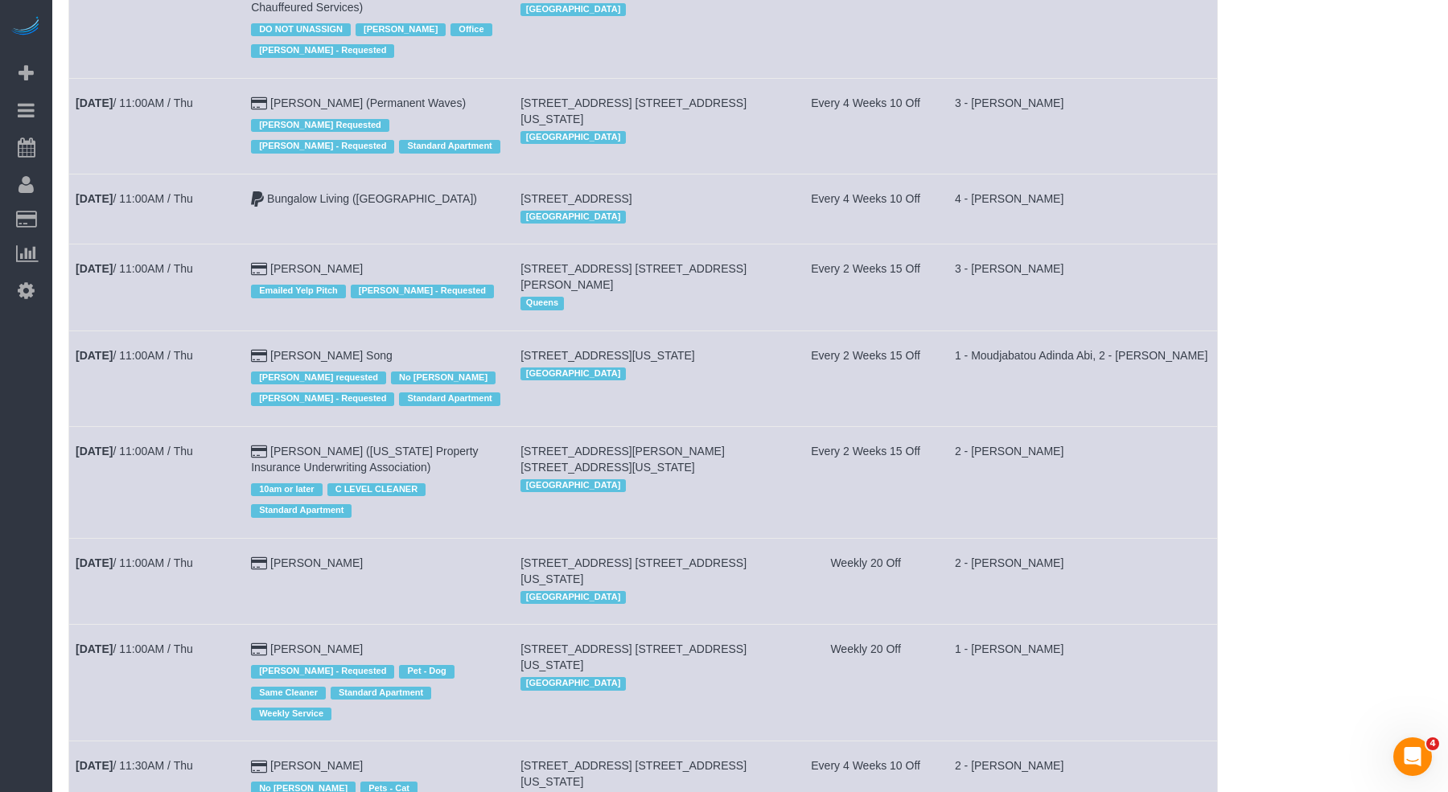
scroll to position [4604, 0]
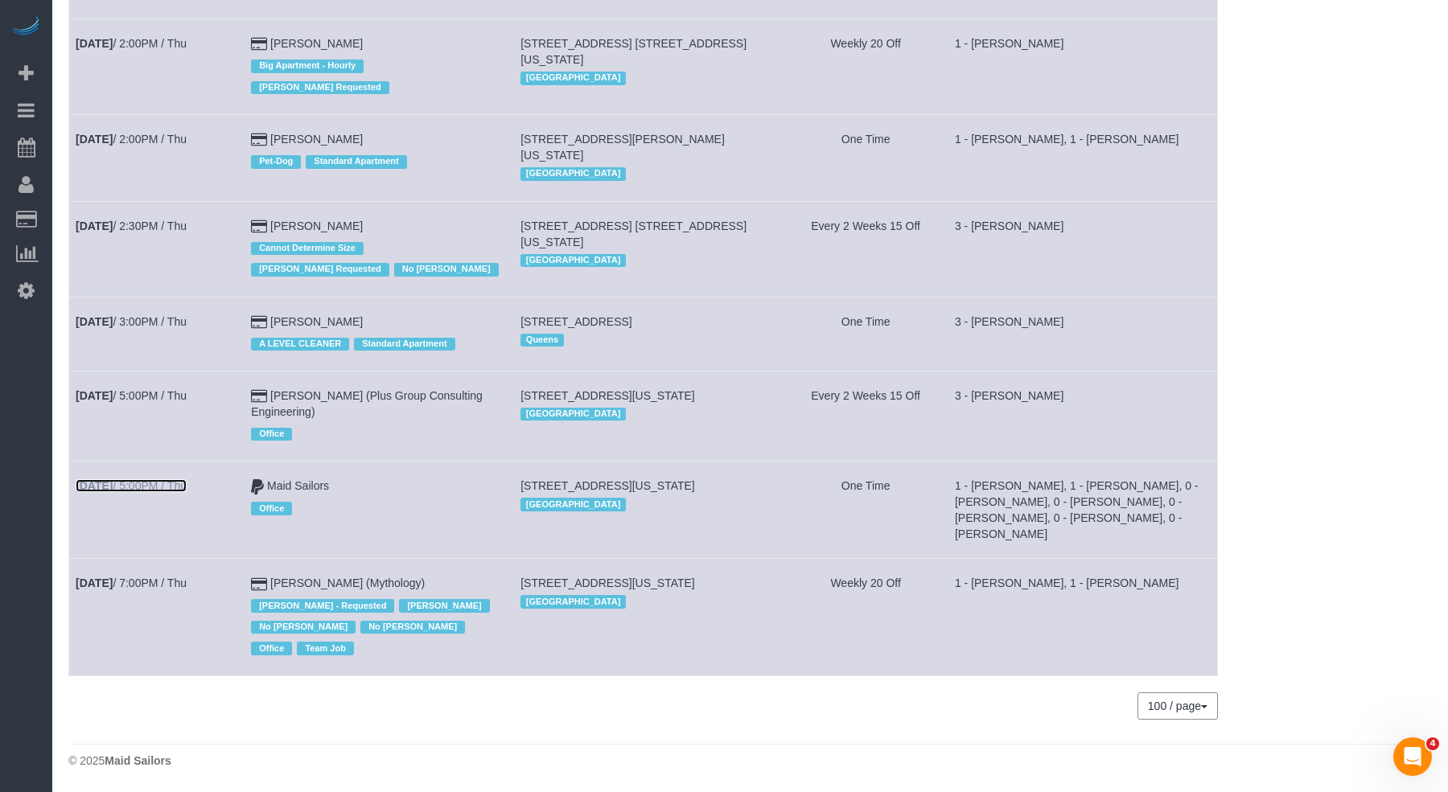
click at [175, 492] on link "Sep 11th / 5:00PM / Thu" at bounding box center [131, 485] width 111 height 13
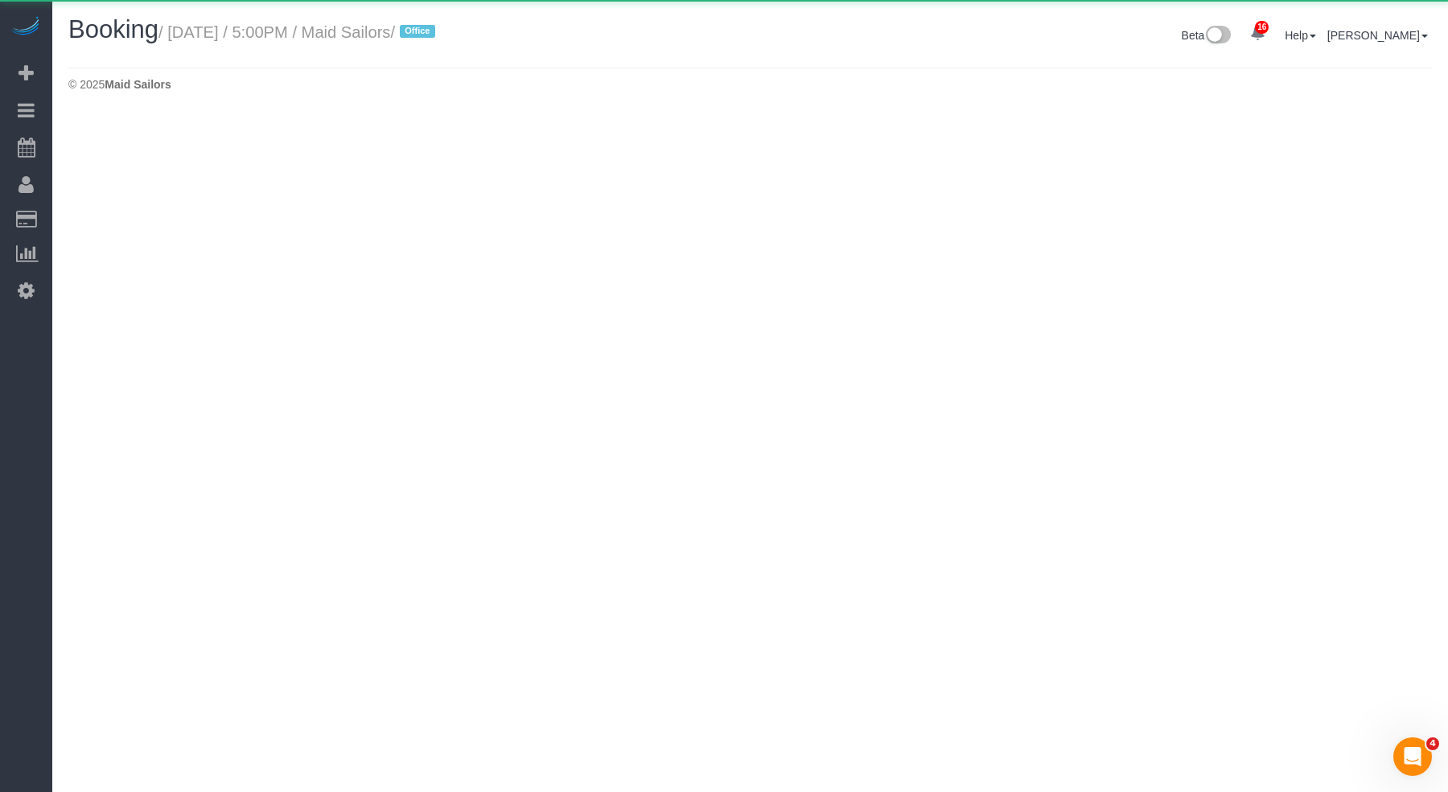
select select "NY"
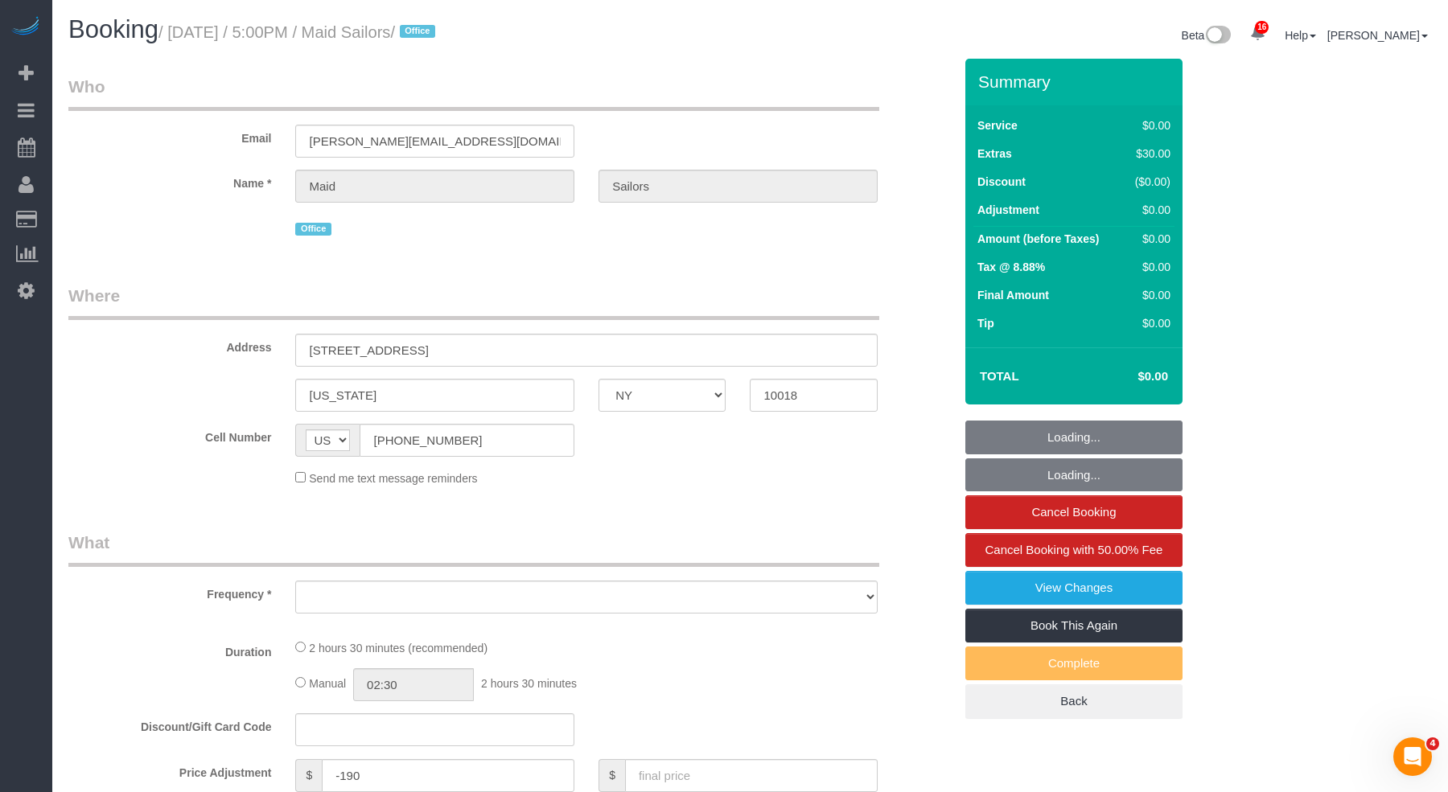
select select "object:5502"
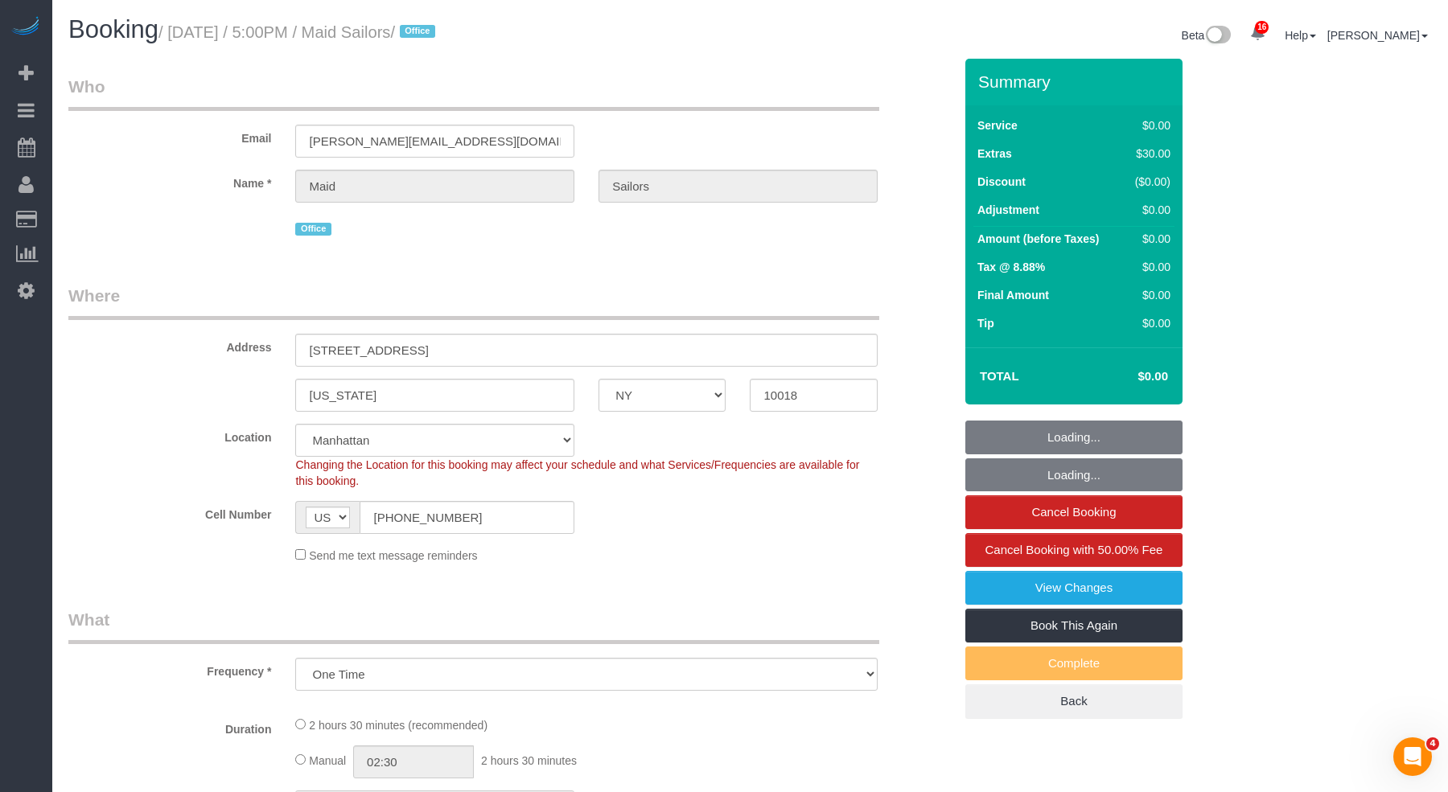
scroll to position [899, 0]
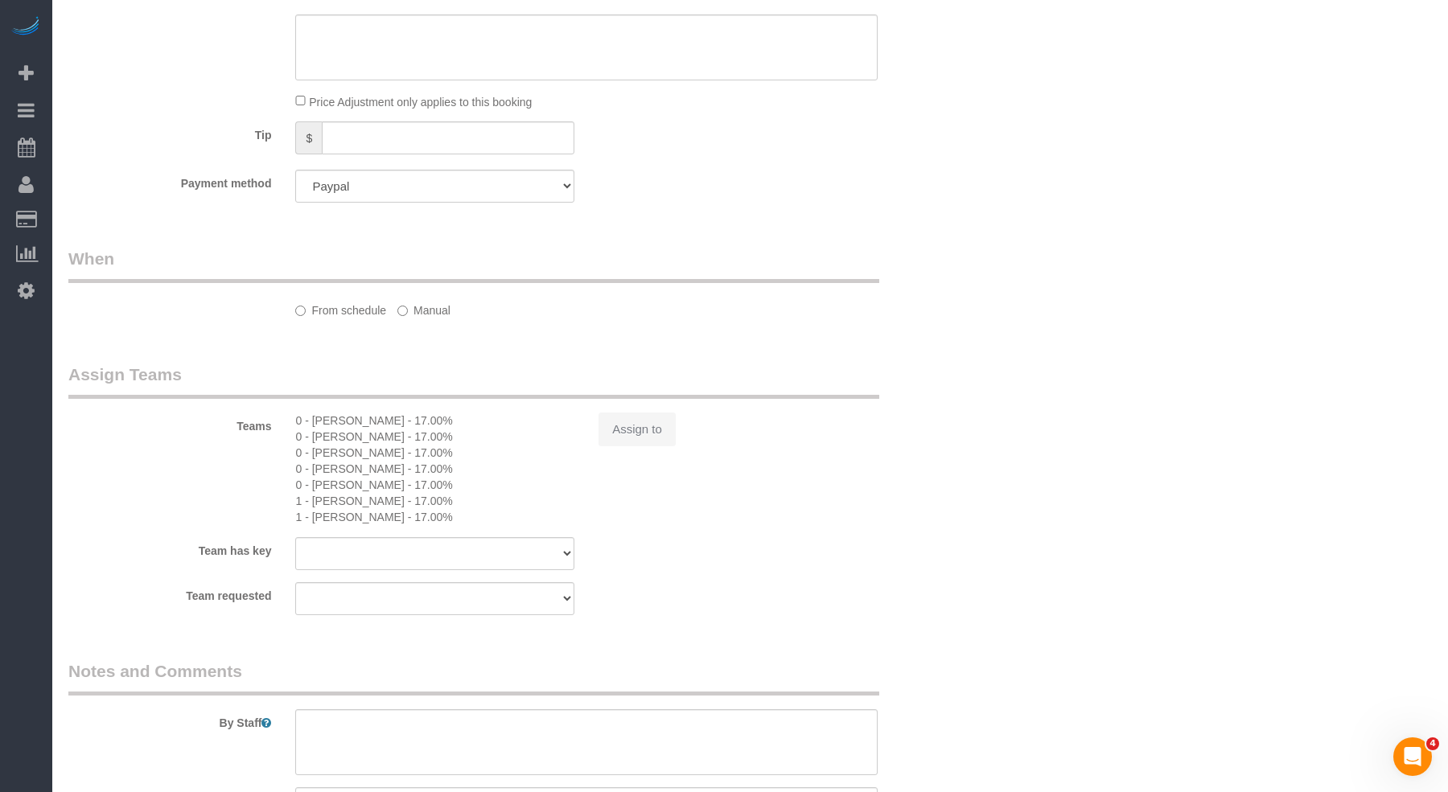
select select "1"
select select "number:89"
select select "number:90"
select select "number:15"
select select "number:6"
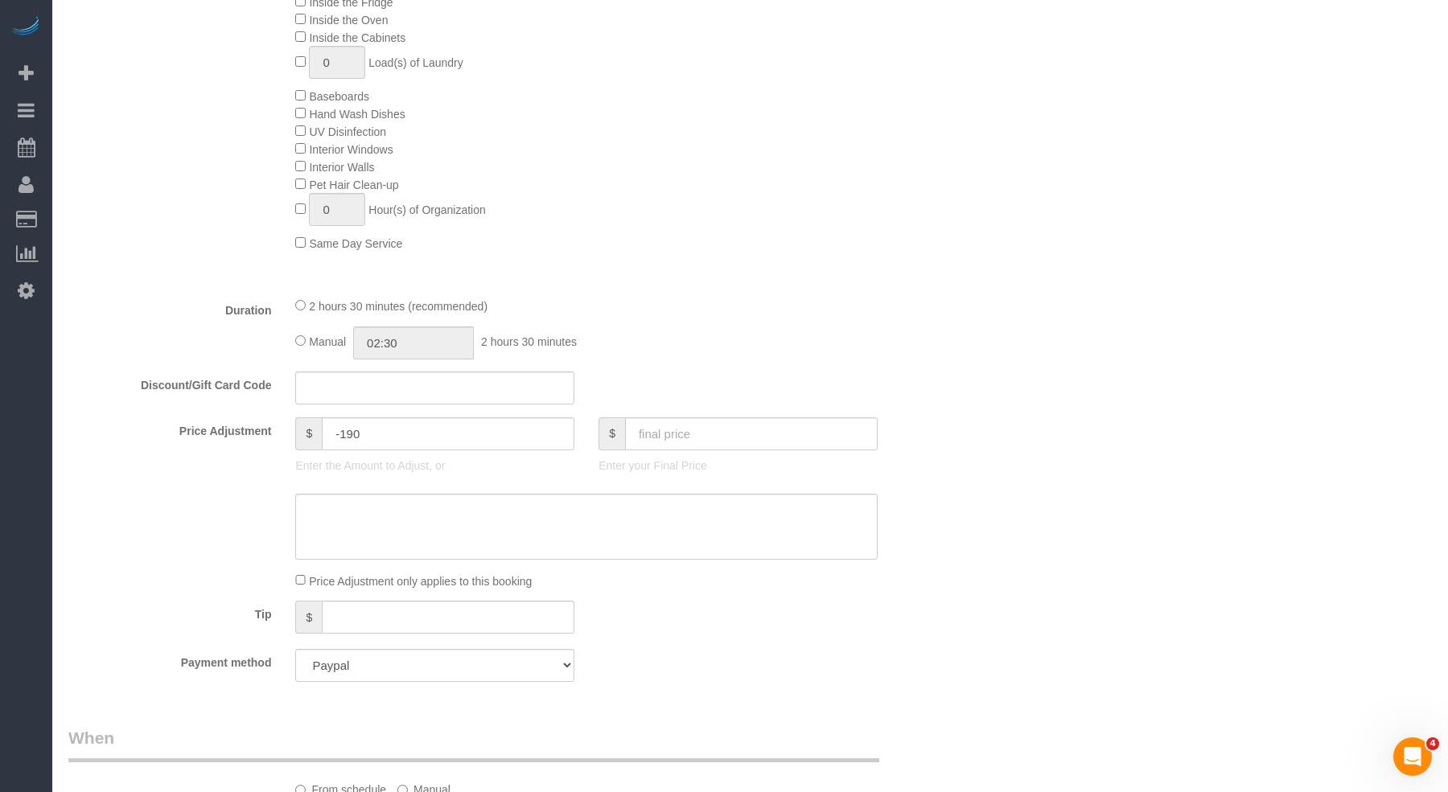
select select "object:5797"
select select "spot1"
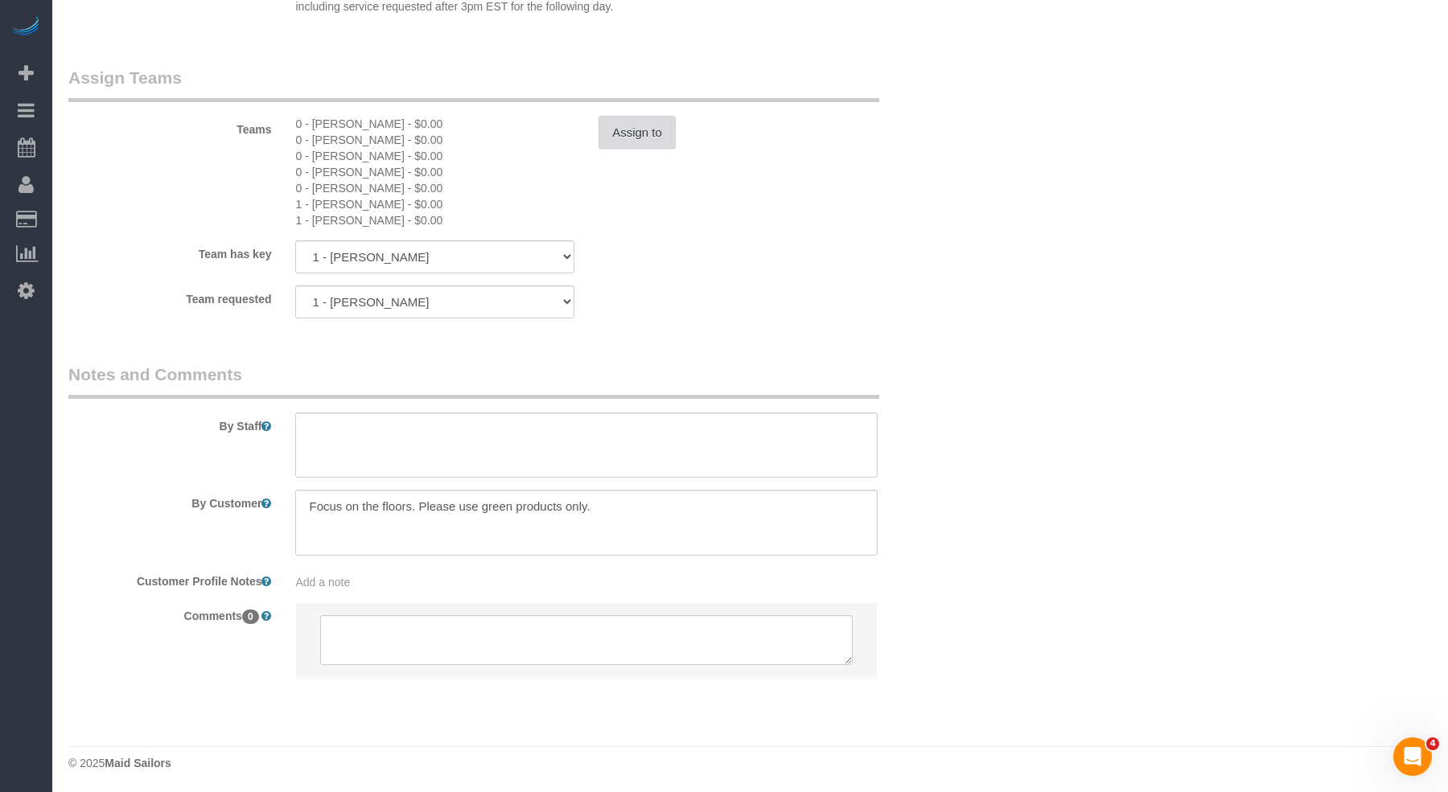
click at [618, 128] on button "Assign to" at bounding box center [637, 133] width 77 height 34
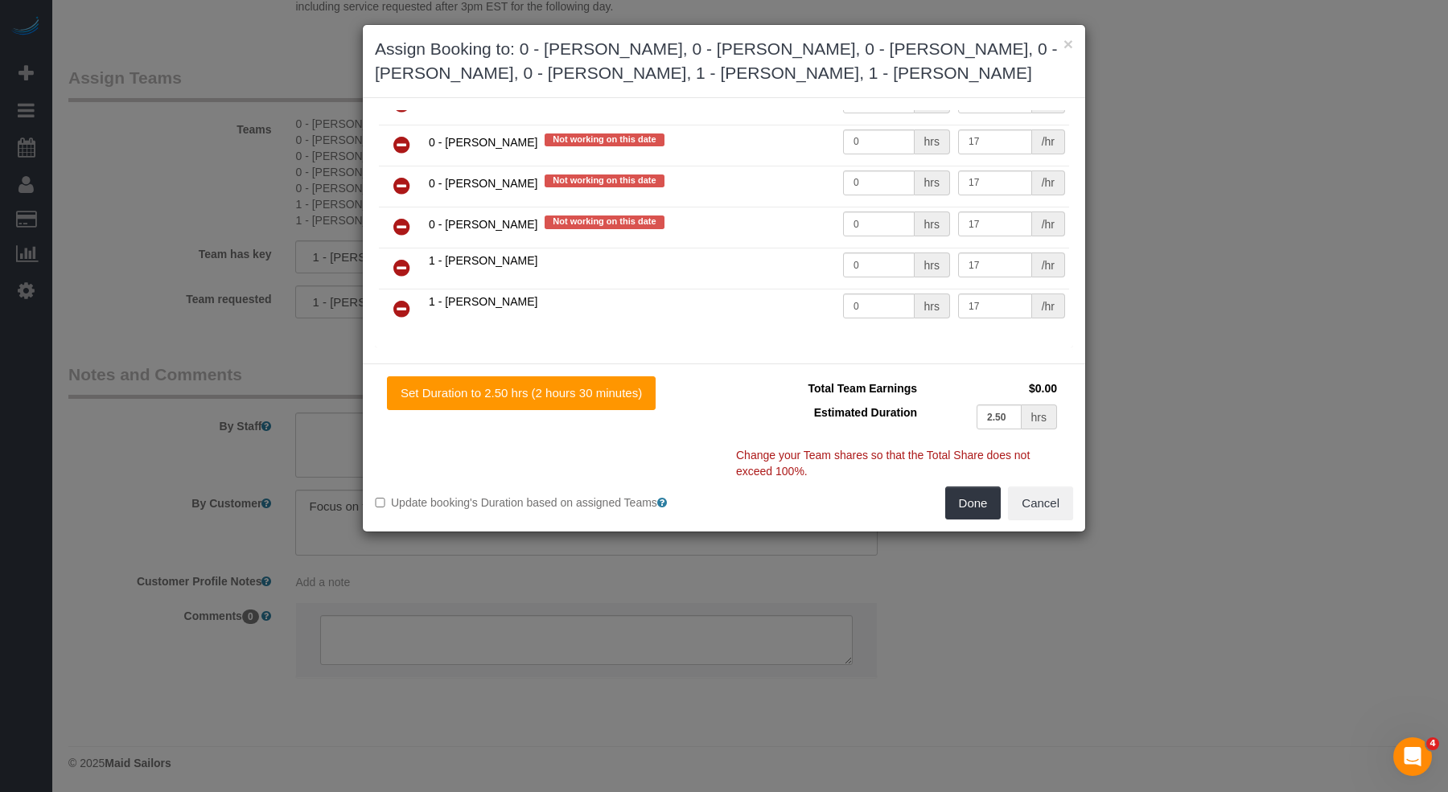
scroll to position [109, 0]
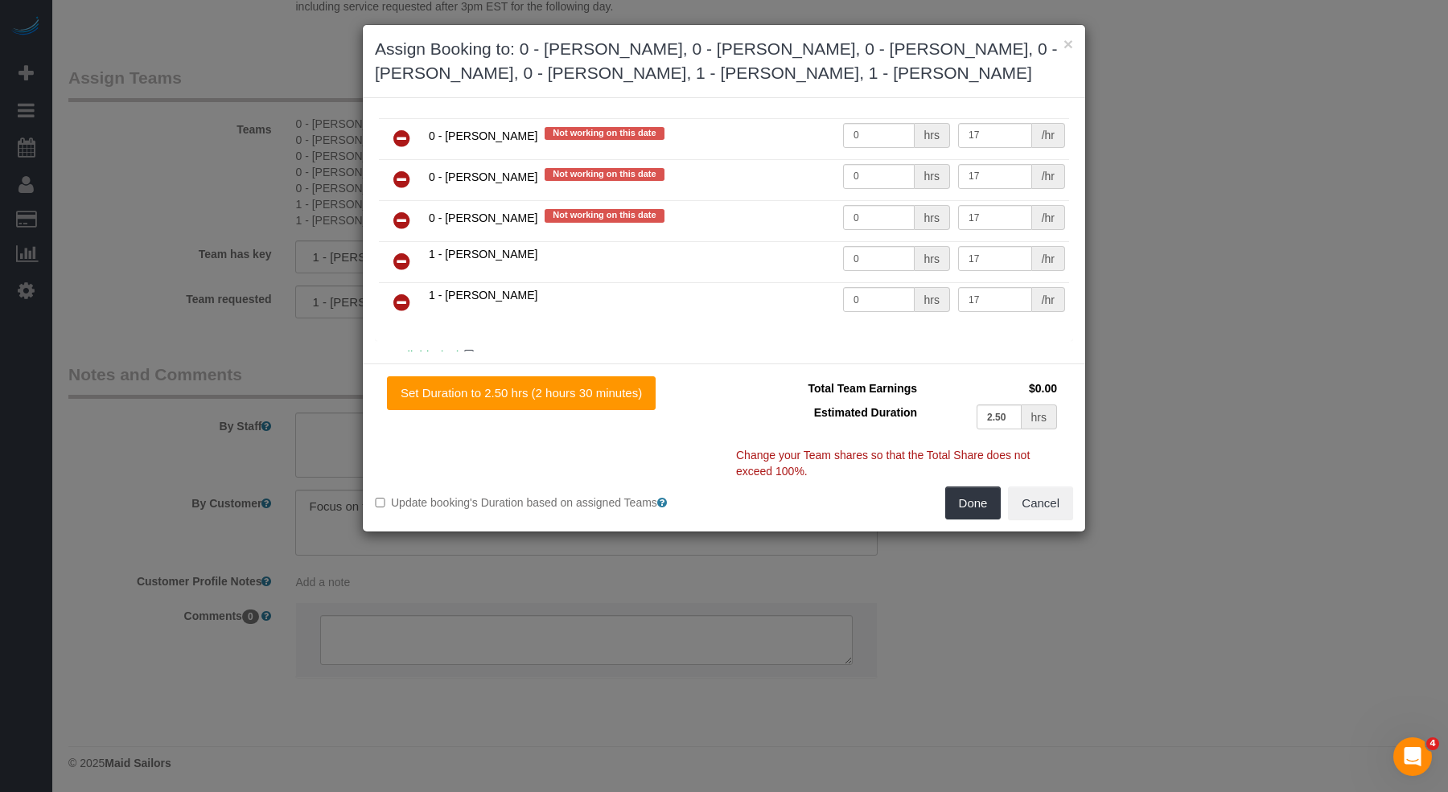
click at [406, 253] on icon at bounding box center [401, 261] width 17 height 19
click at [406, 293] on icon at bounding box center [401, 302] width 17 height 19
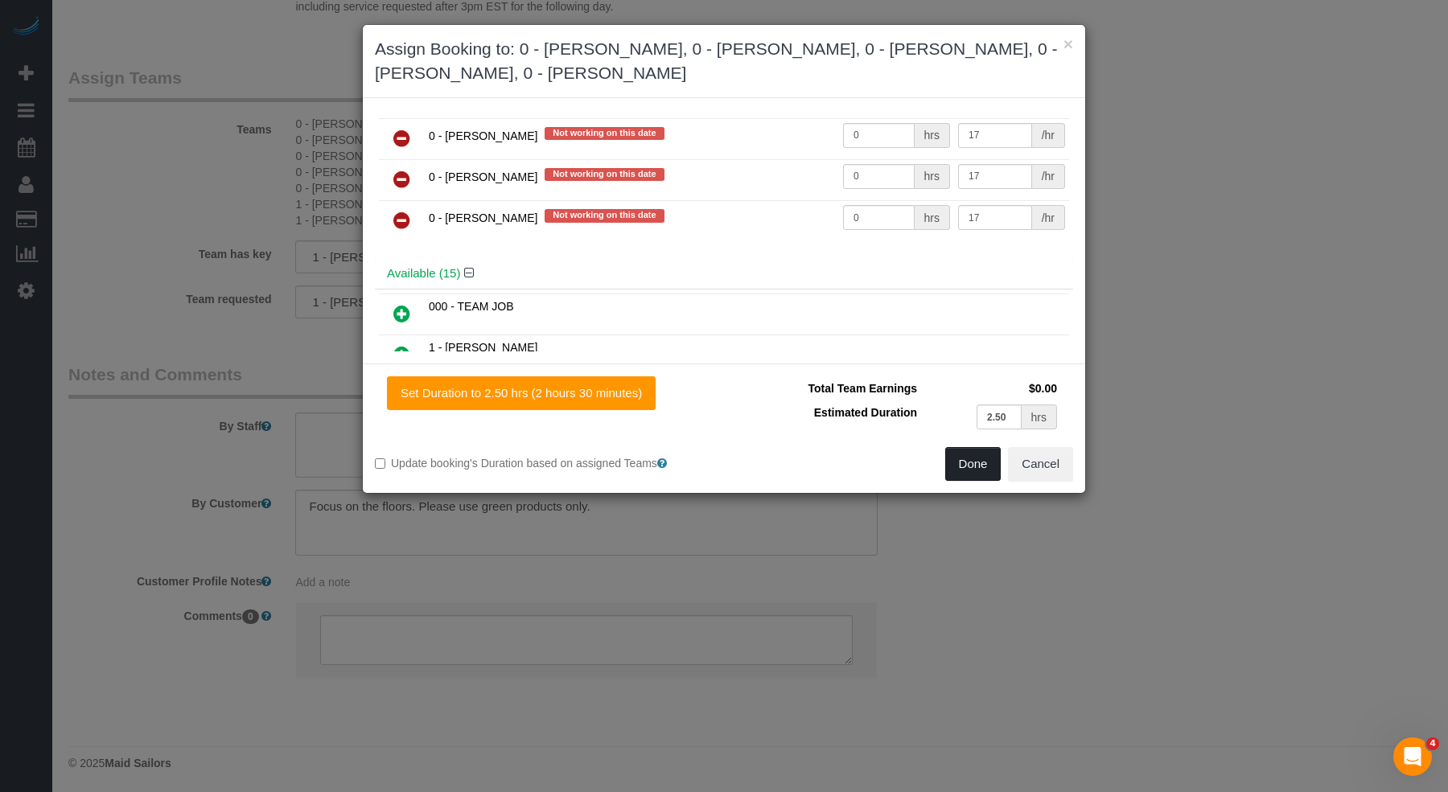
click at [986, 475] on button "Done" at bounding box center [973, 464] width 56 height 34
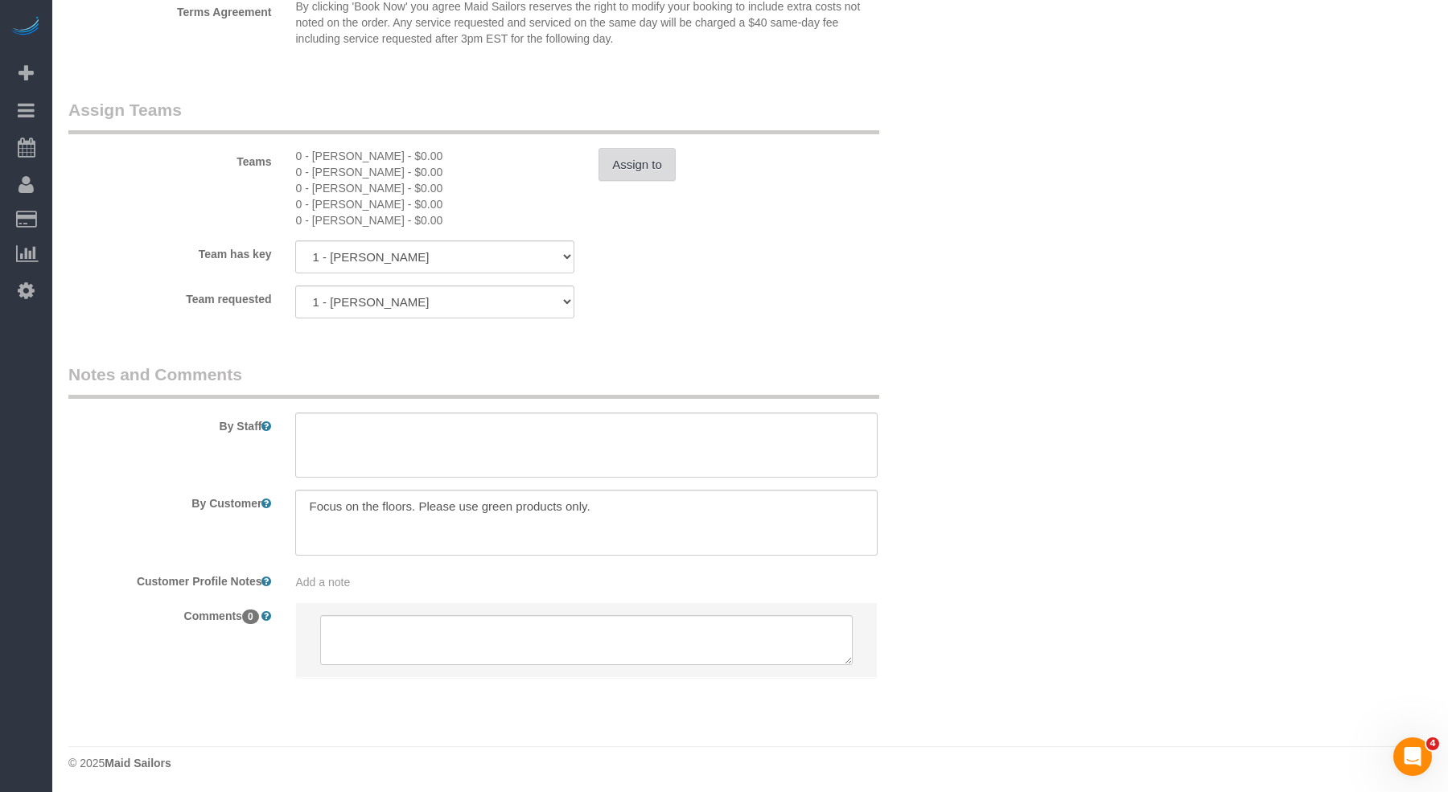
scroll to position [0, 0]
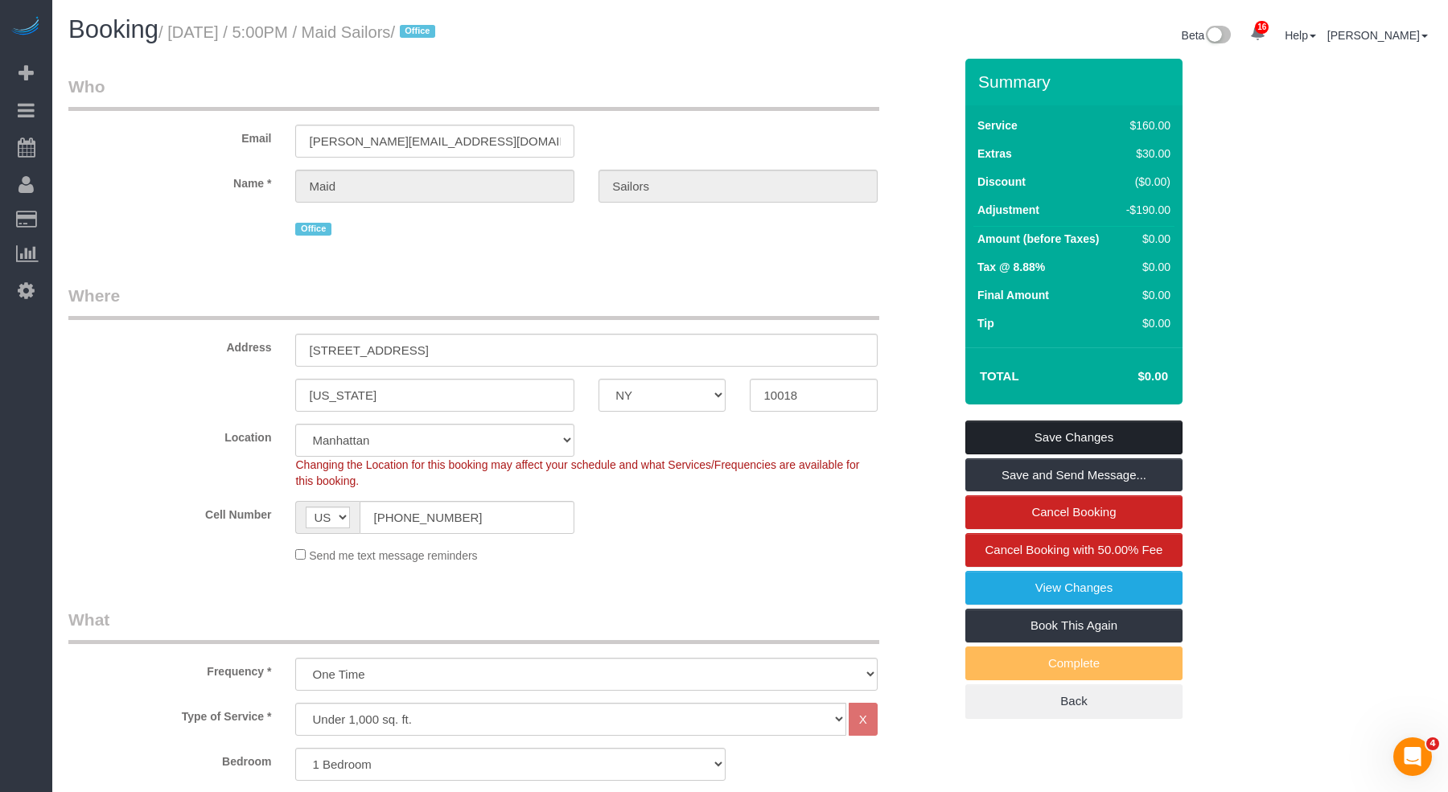
click at [1043, 433] on link "Save Changes" at bounding box center [1073, 438] width 217 height 34
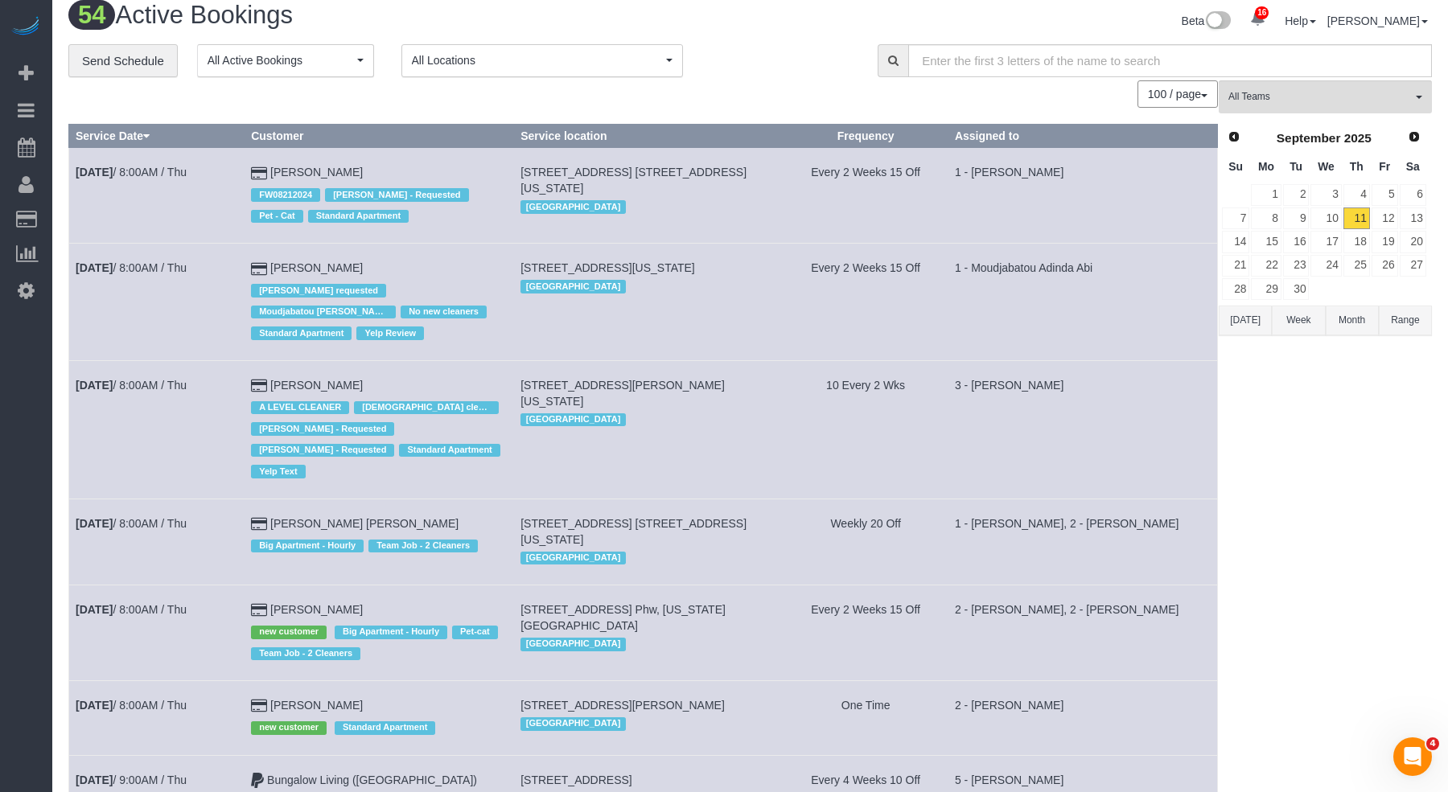
scroll to position [20, 0]
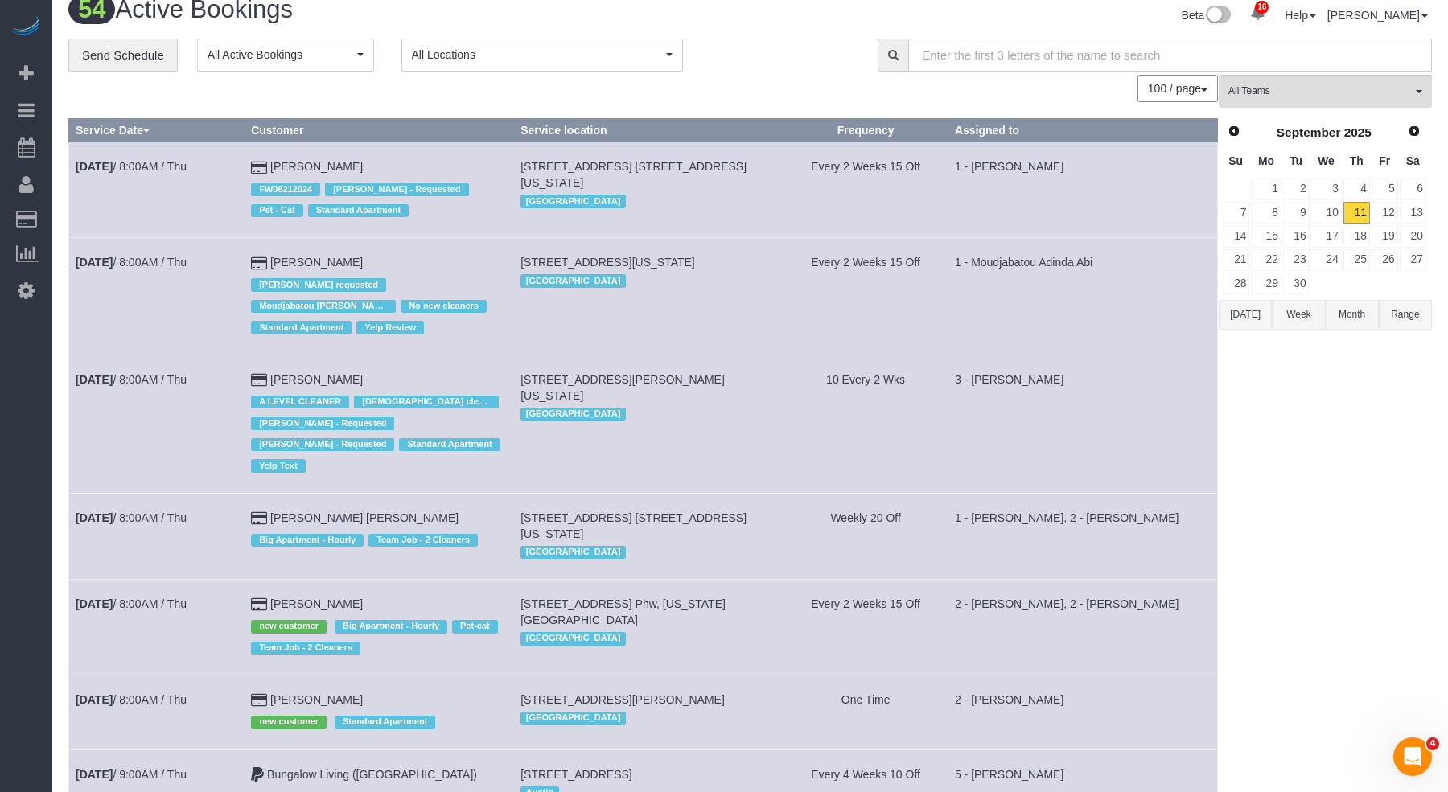
click at [1028, 56] on input "text" at bounding box center [1170, 55] width 524 height 33
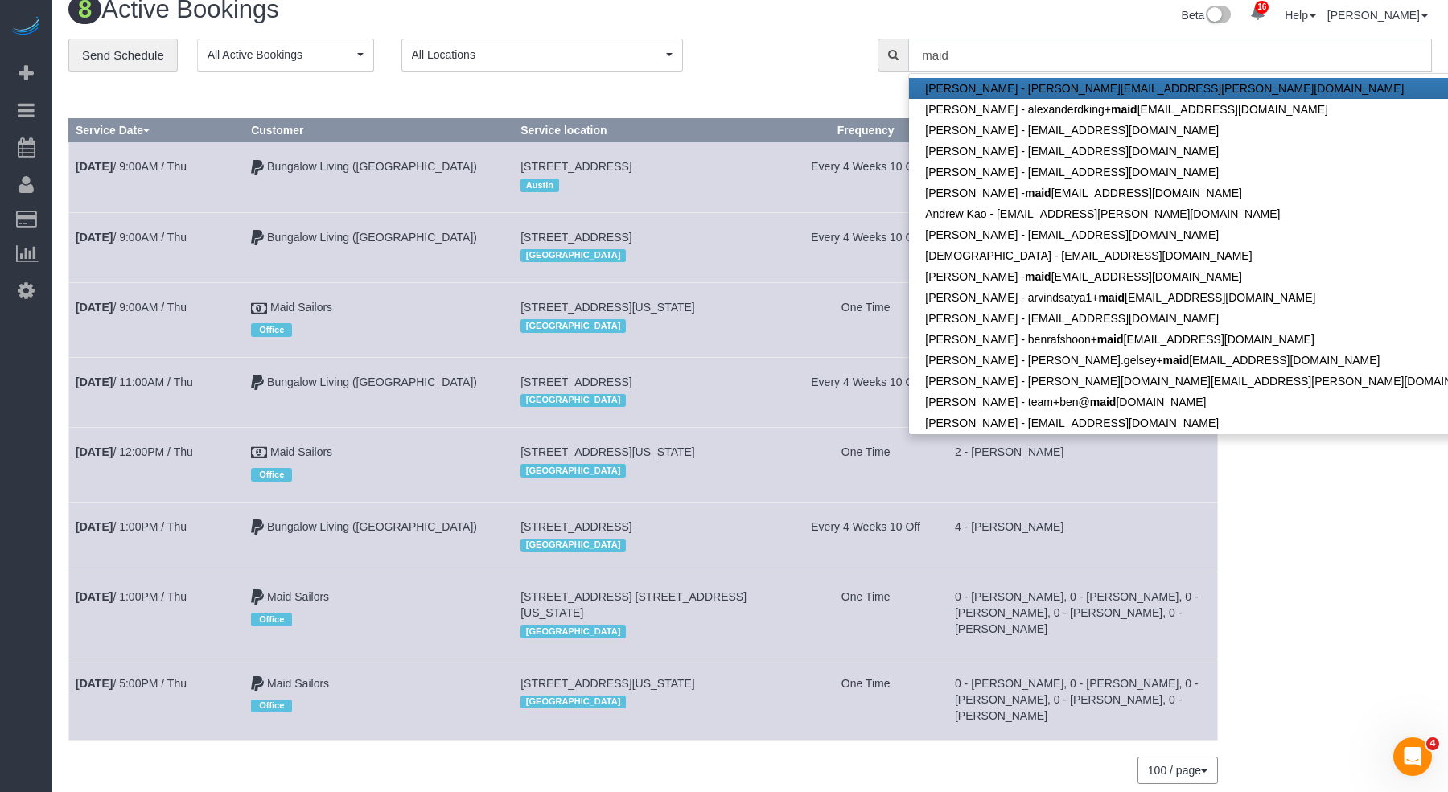
type input "maid"
click at [724, 209] on td "15509 Ozone Pl, Austin, TX 78728 Austin" at bounding box center [649, 177] width 270 height 70
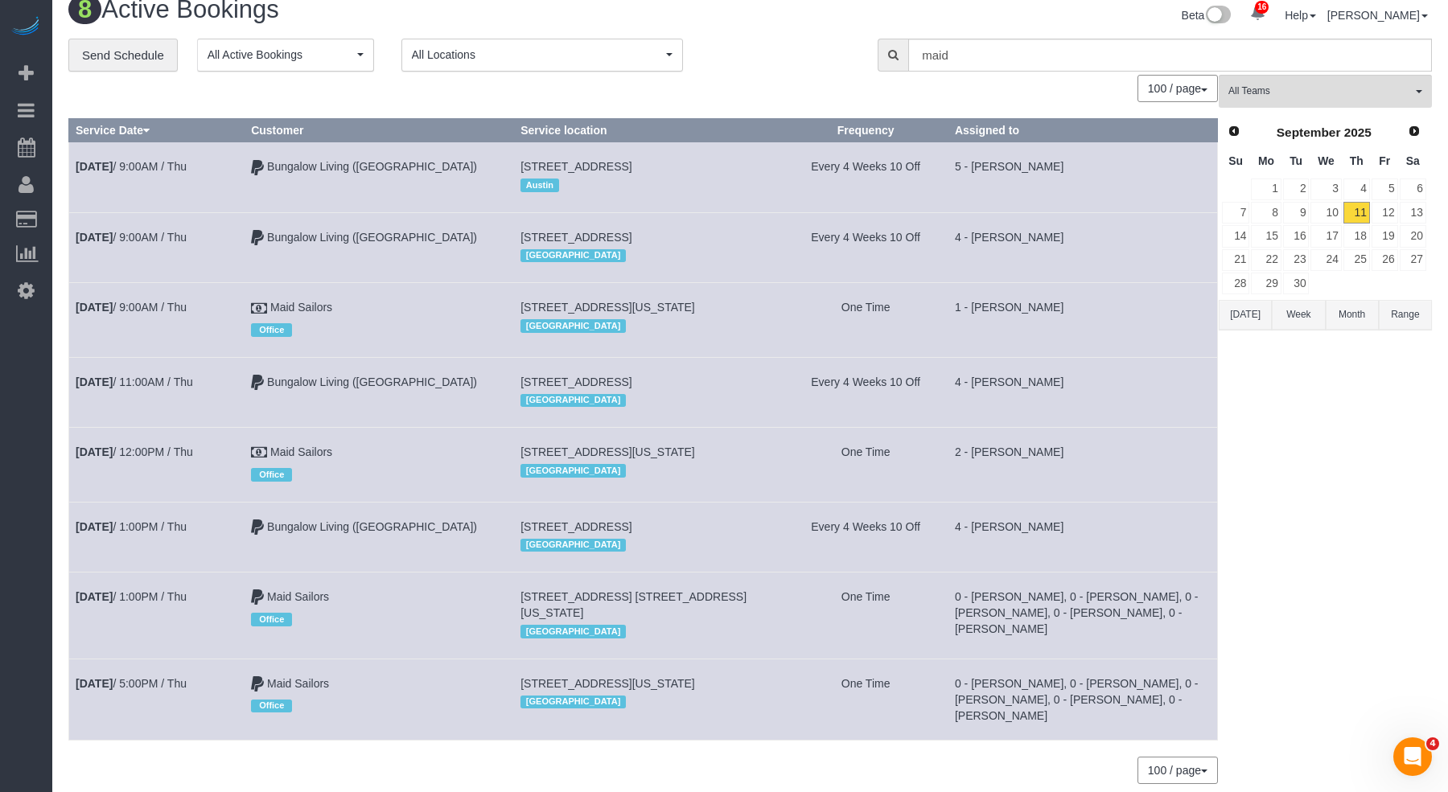
scroll to position [97, 0]
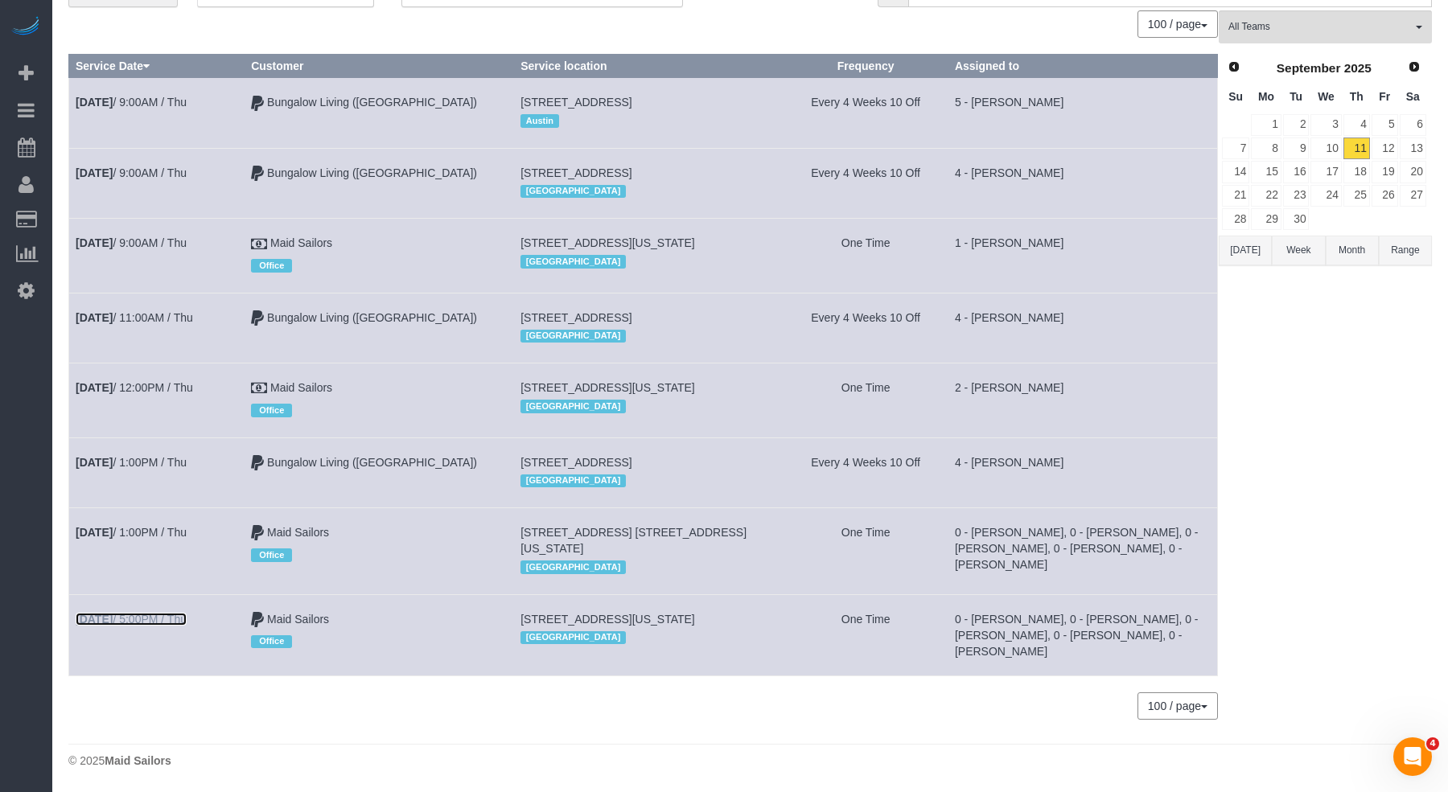
click at [150, 613] on link "Sep 11th / 5:00PM / Thu" at bounding box center [131, 619] width 111 height 13
click at [171, 539] on link "Sep 11th / 1:00PM / Thu" at bounding box center [131, 532] width 111 height 13
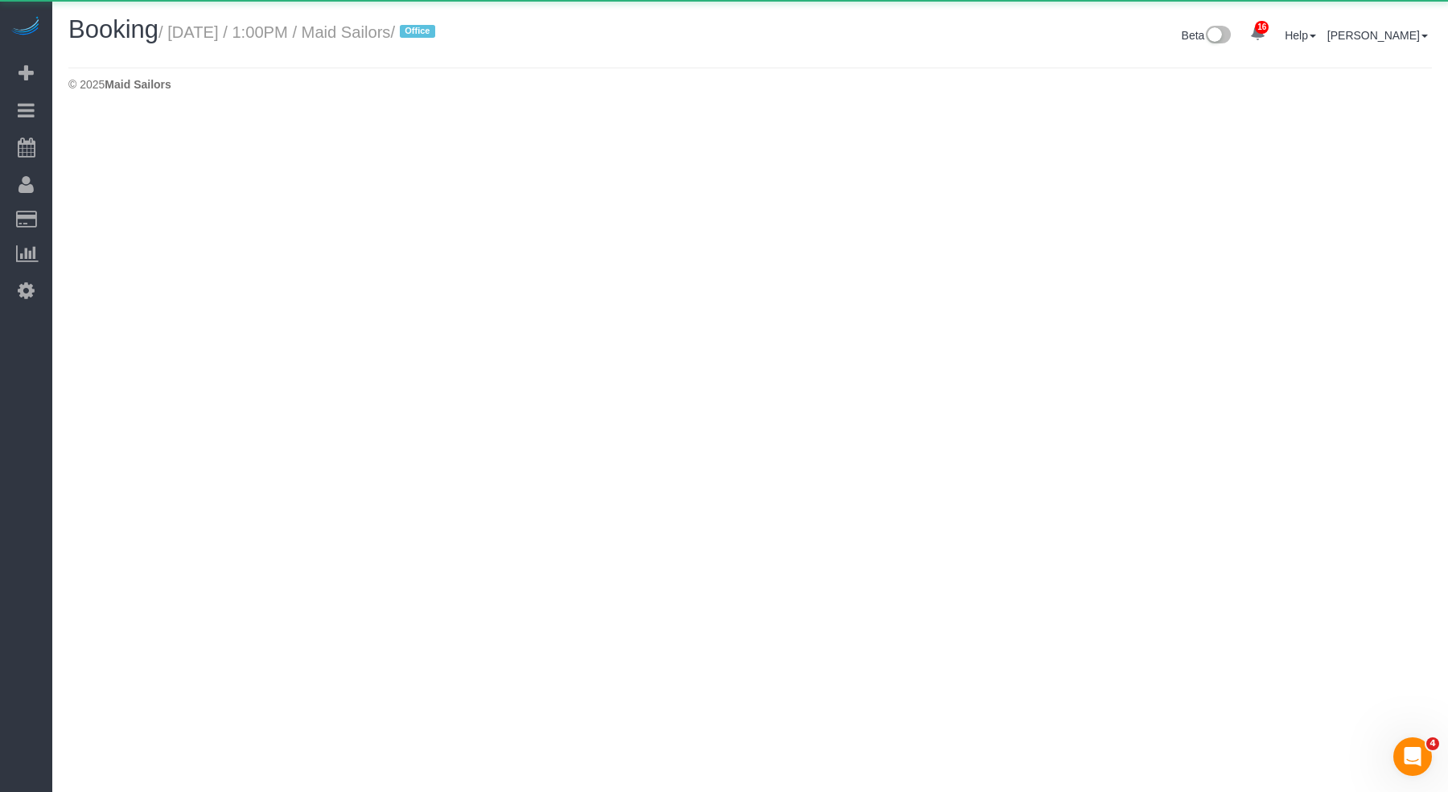
select select "NY"
select select "3"
select select "number:60"
select select "number:74"
select select "number:13"
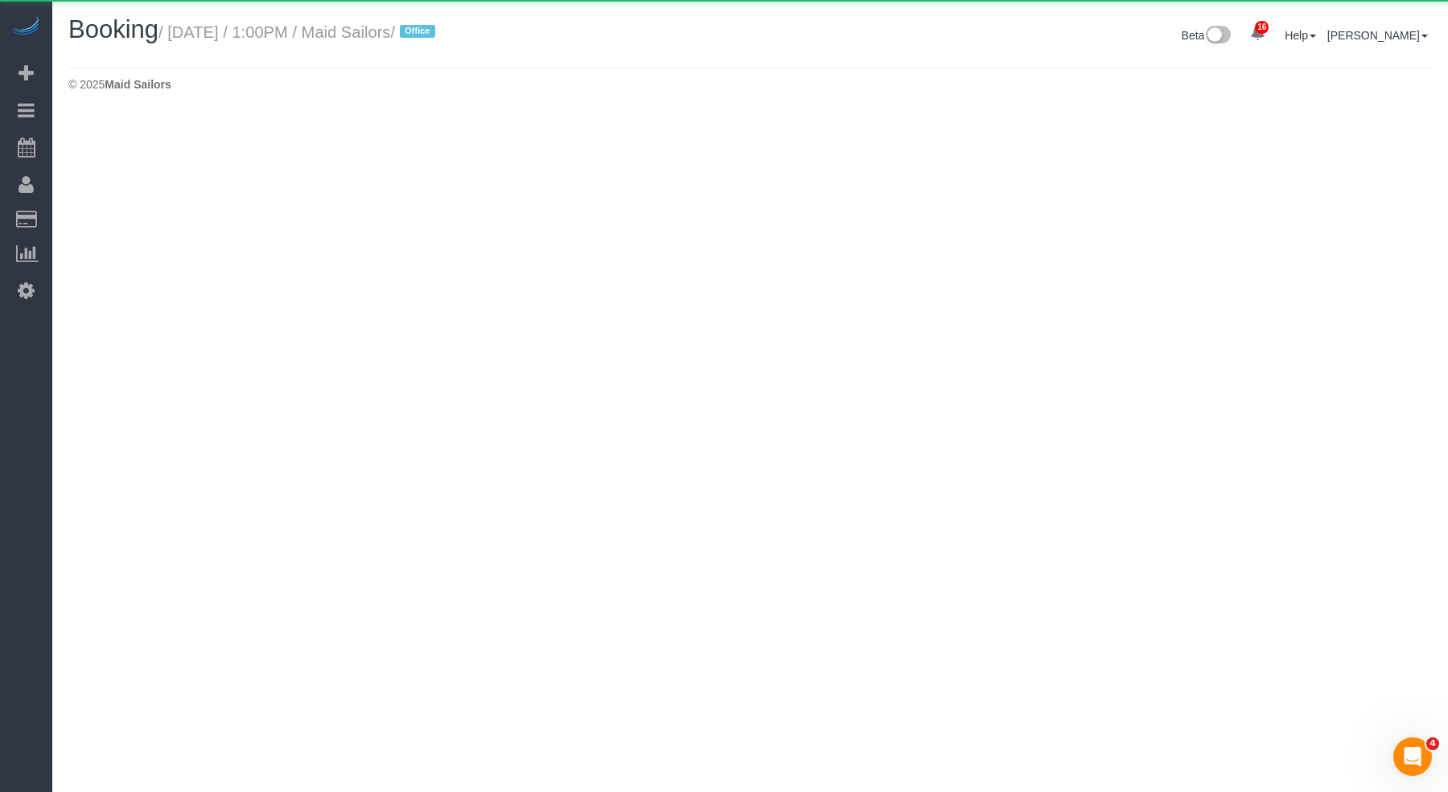
select select "number:5"
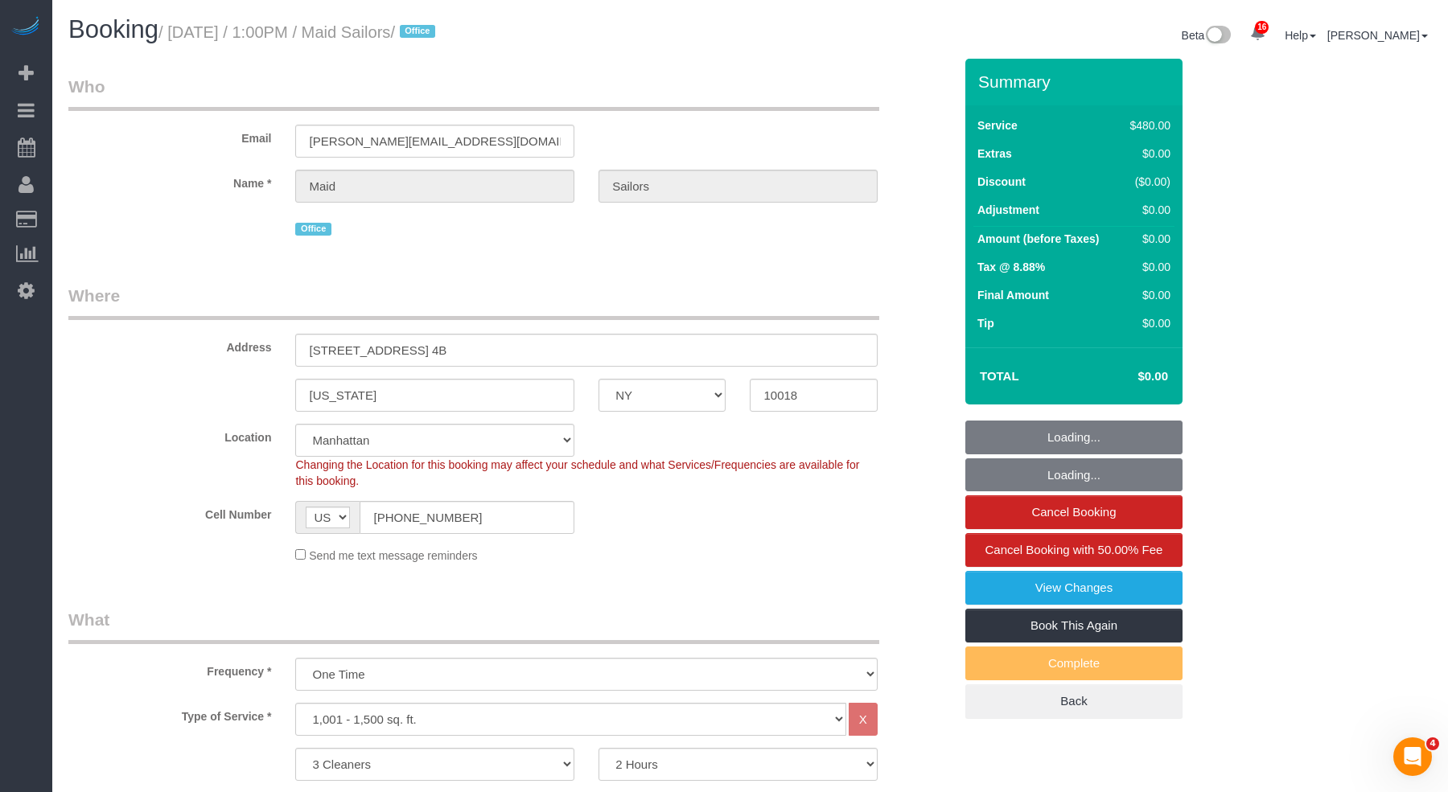
select select "object:11951"
select select "spot43"
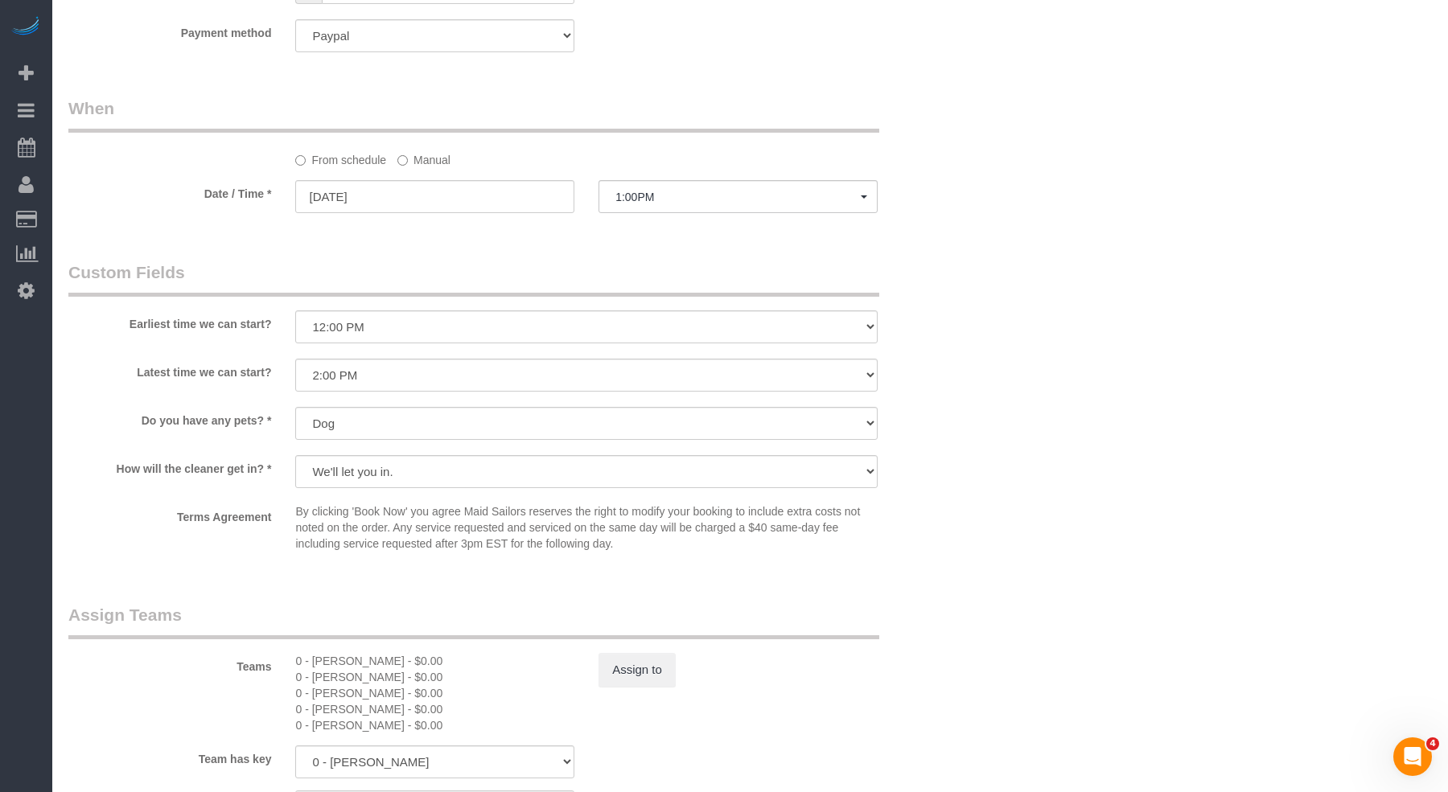
scroll to position [1255, 0]
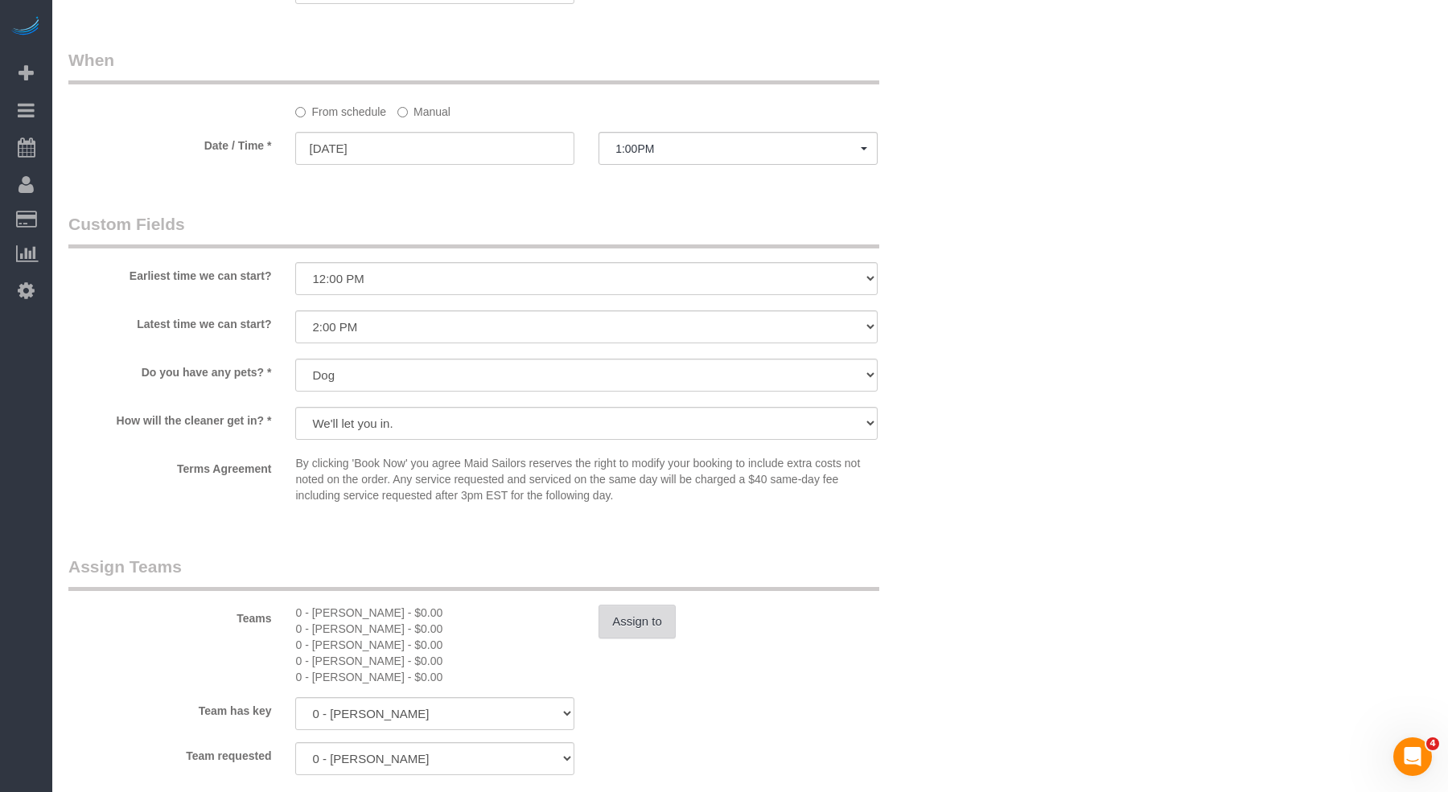
click at [644, 608] on button "Assign to" at bounding box center [637, 622] width 77 height 34
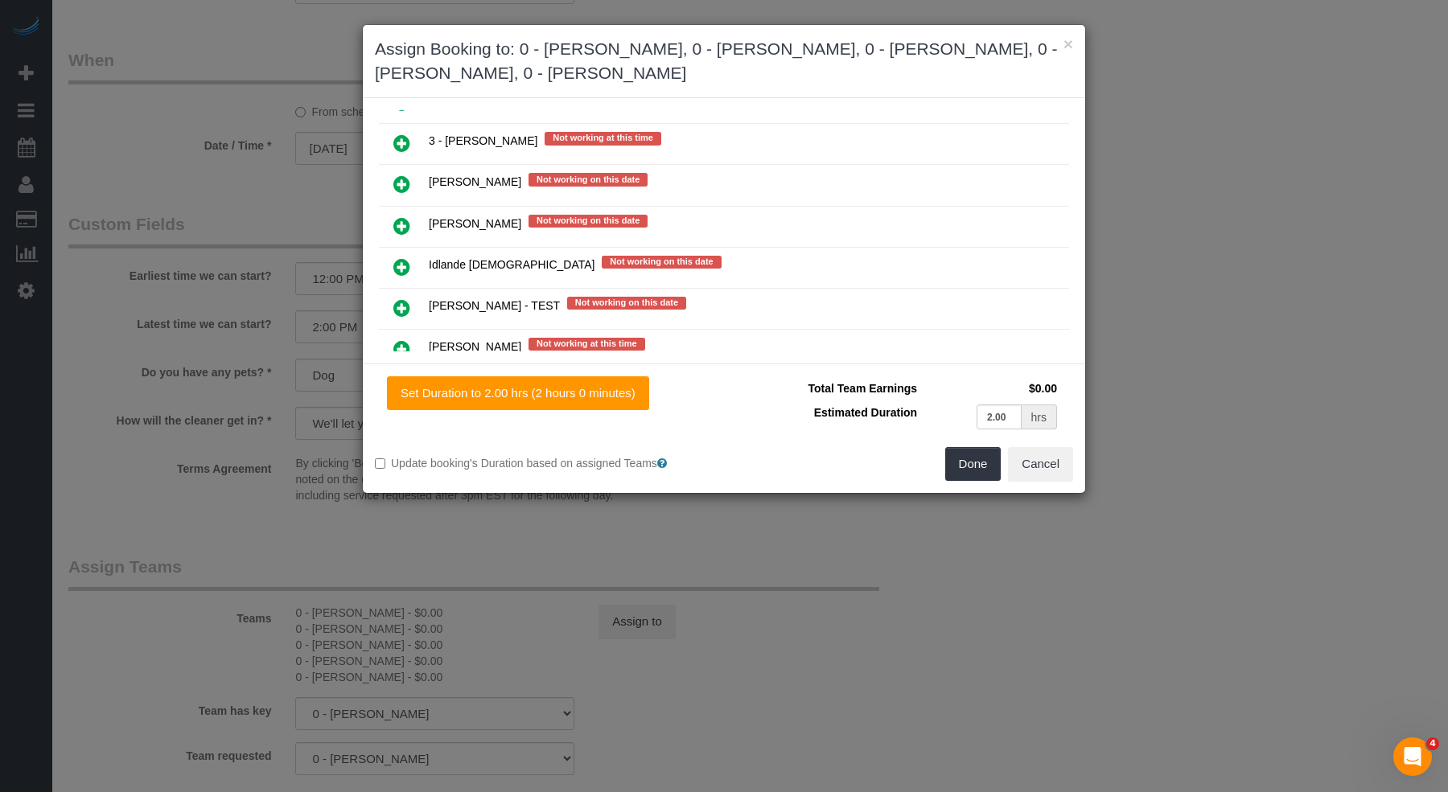
scroll to position [2860, 0]
click at [408, 340] on icon at bounding box center [401, 349] width 17 height 19
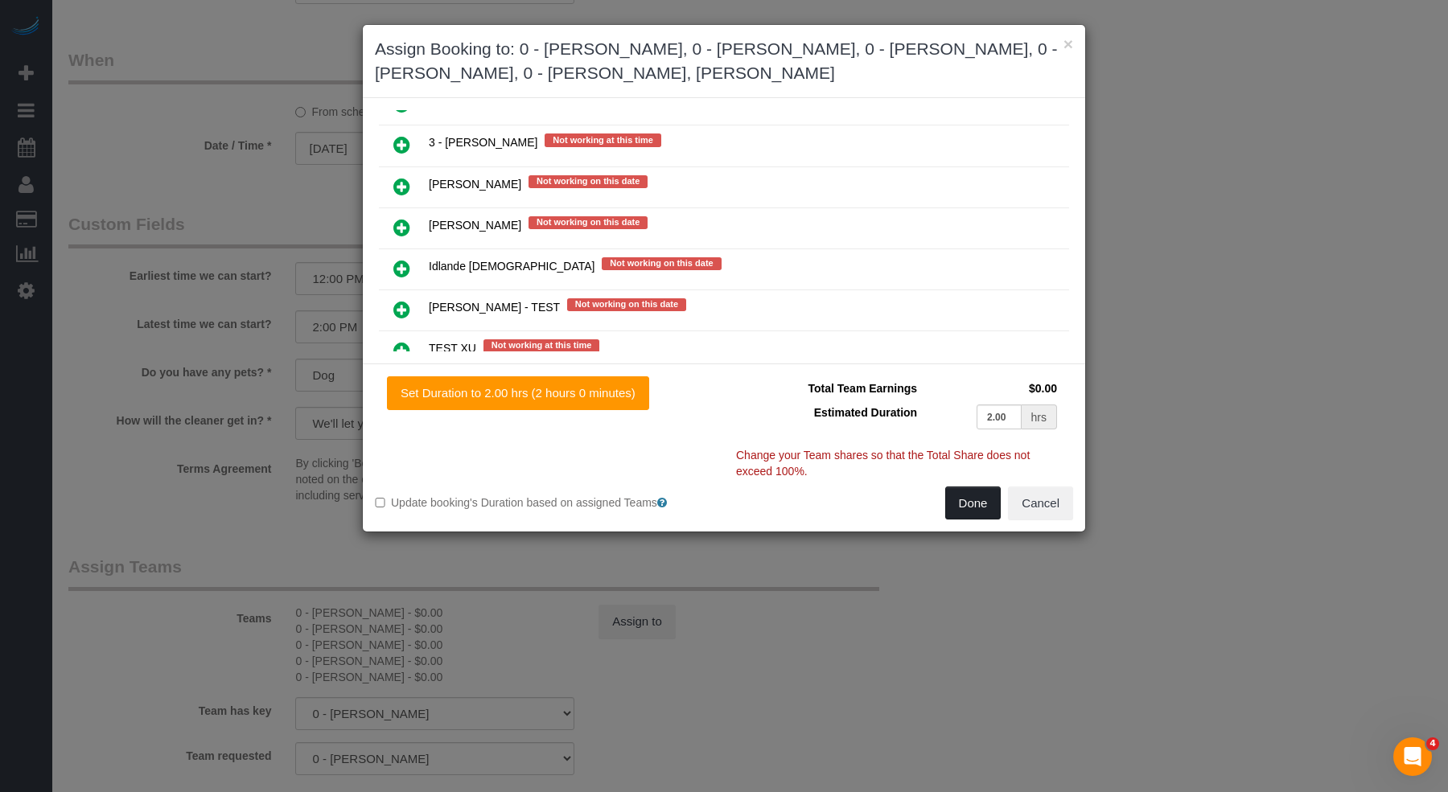
click at [971, 504] on button "Done" at bounding box center [973, 504] width 56 height 34
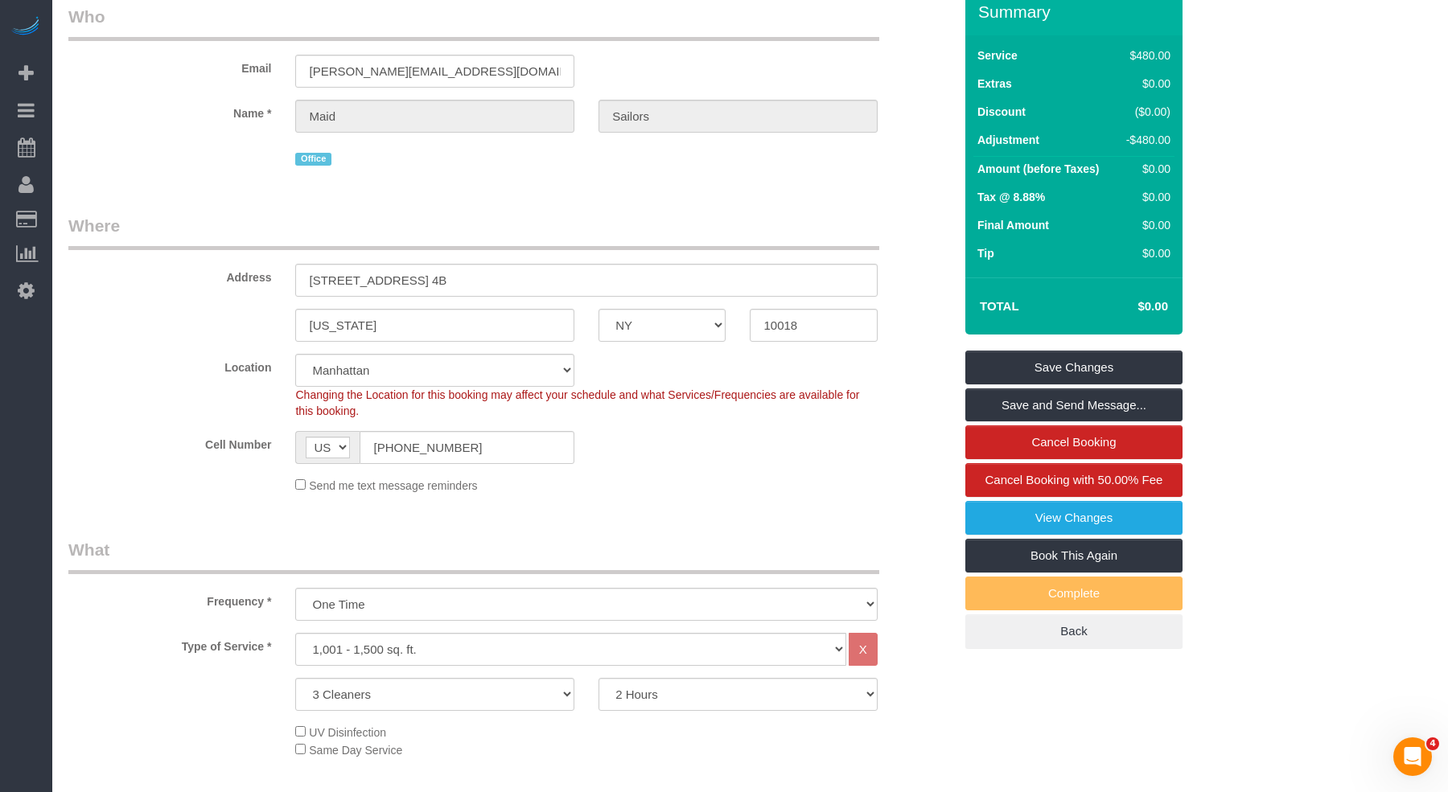
scroll to position [0, 0]
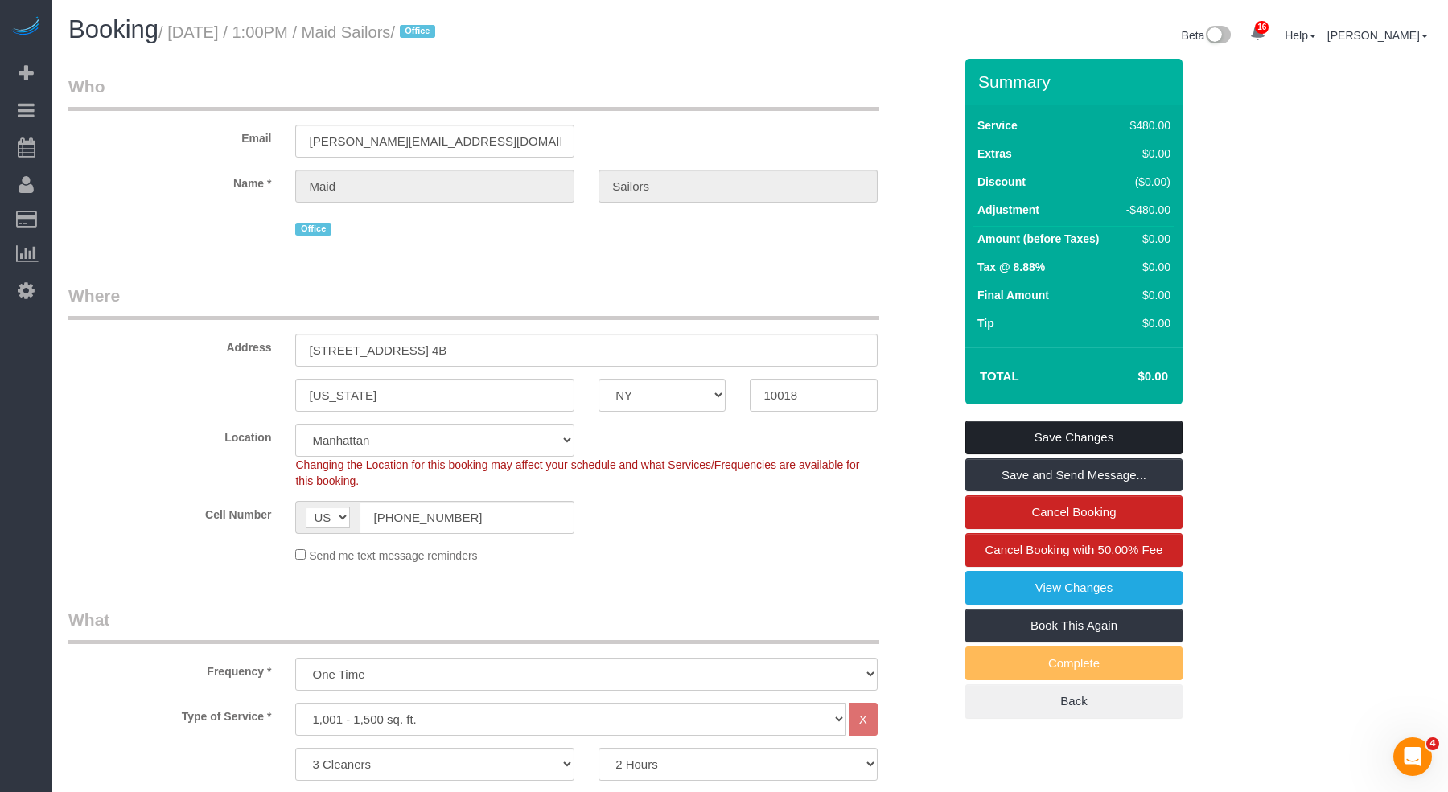
click at [1084, 442] on link "Save Changes" at bounding box center [1073, 438] width 217 height 34
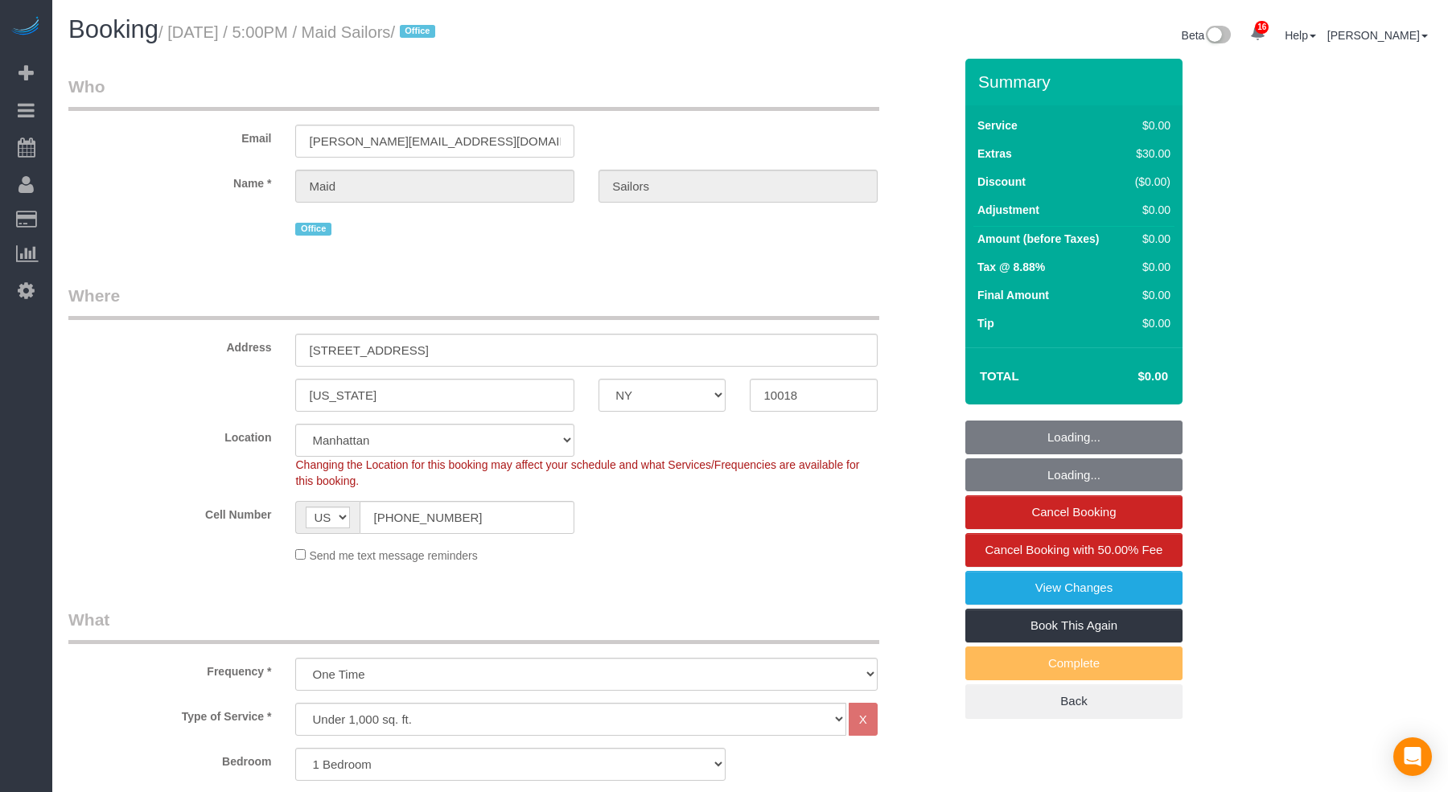
select select "NY"
select select "1"
select select "spot1"
select select "number:89"
select select "number:90"
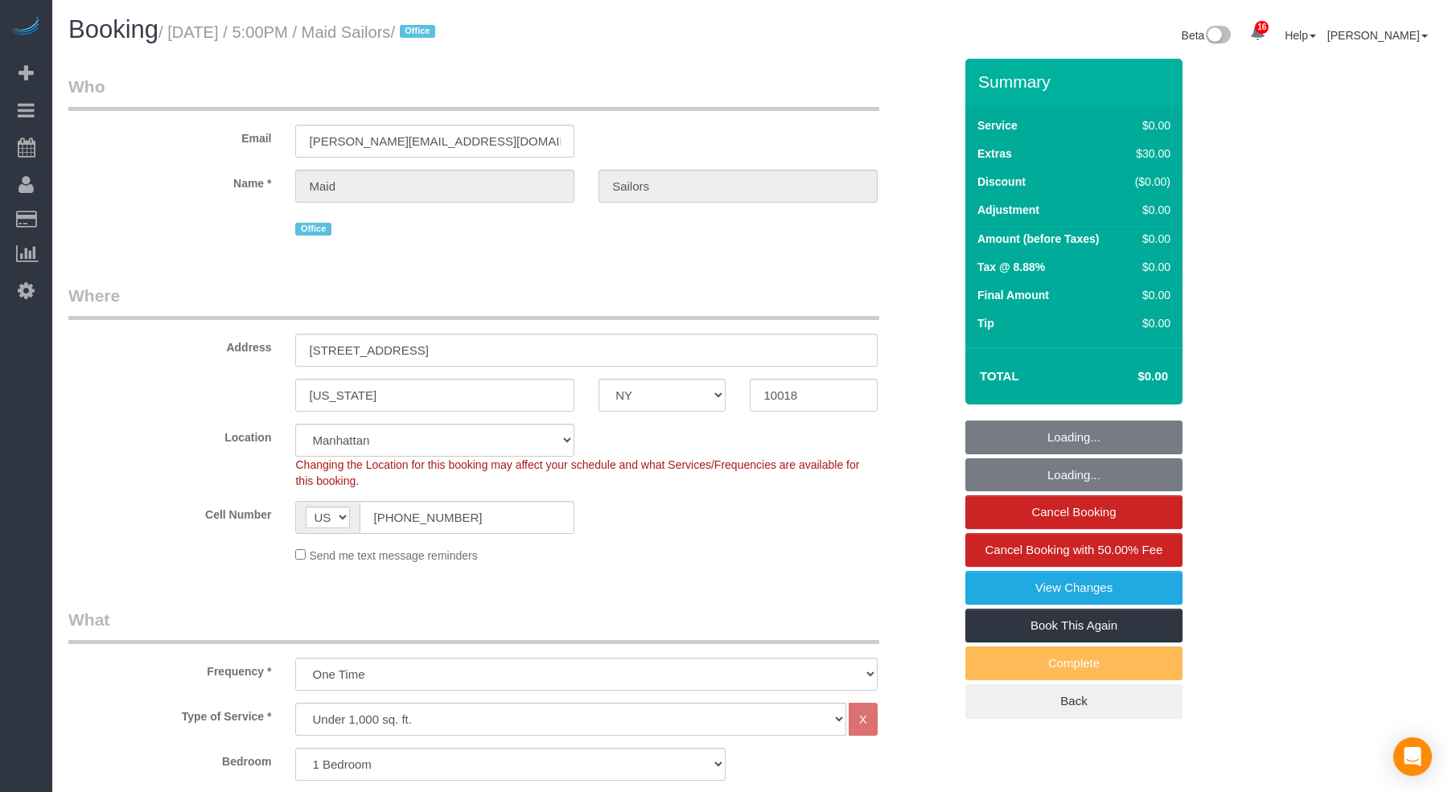
select select "number:15"
select select "number:6"
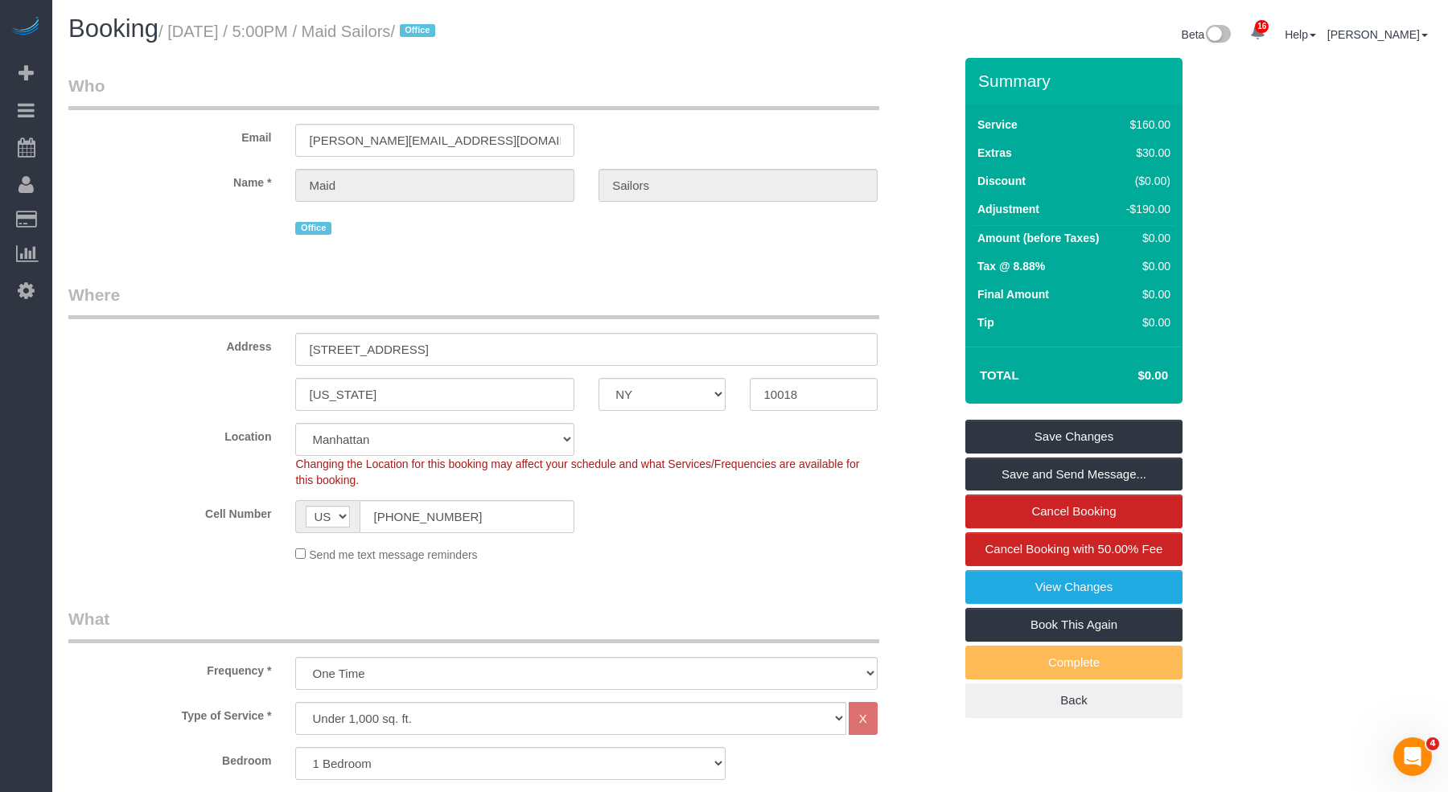
scroll to position [2033, 0]
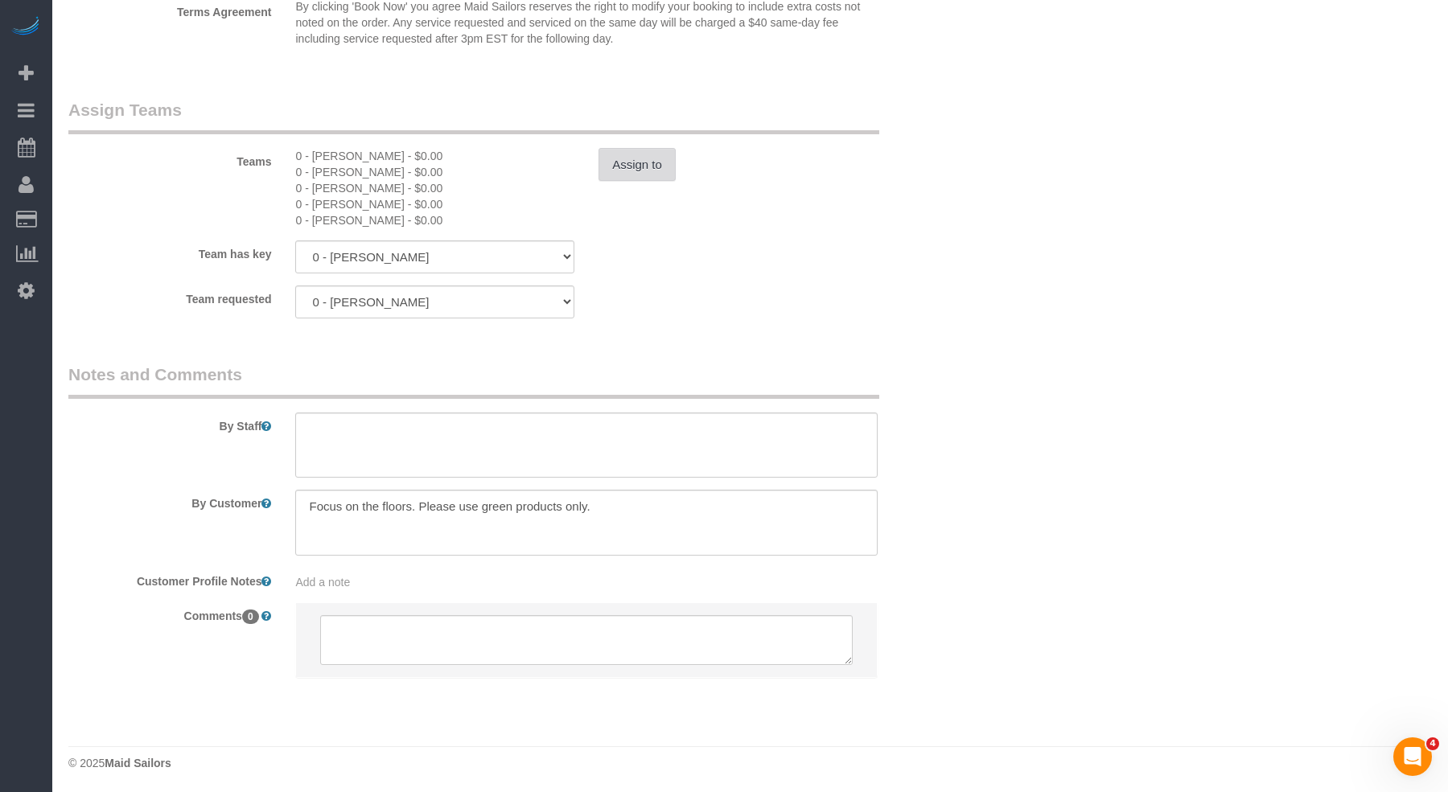
click at [631, 153] on button "Assign to" at bounding box center [637, 165] width 77 height 34
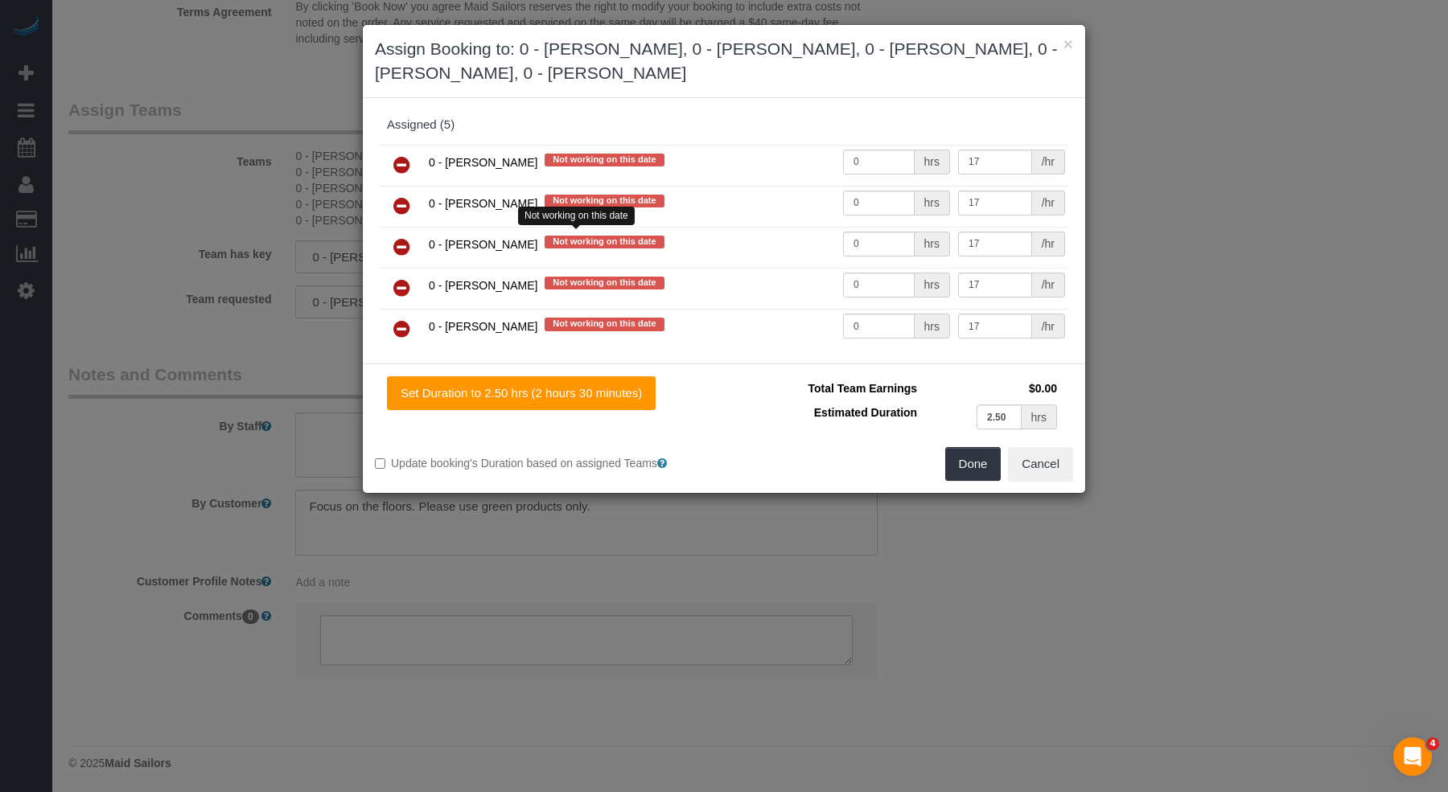
scroll to position [3137, 0]
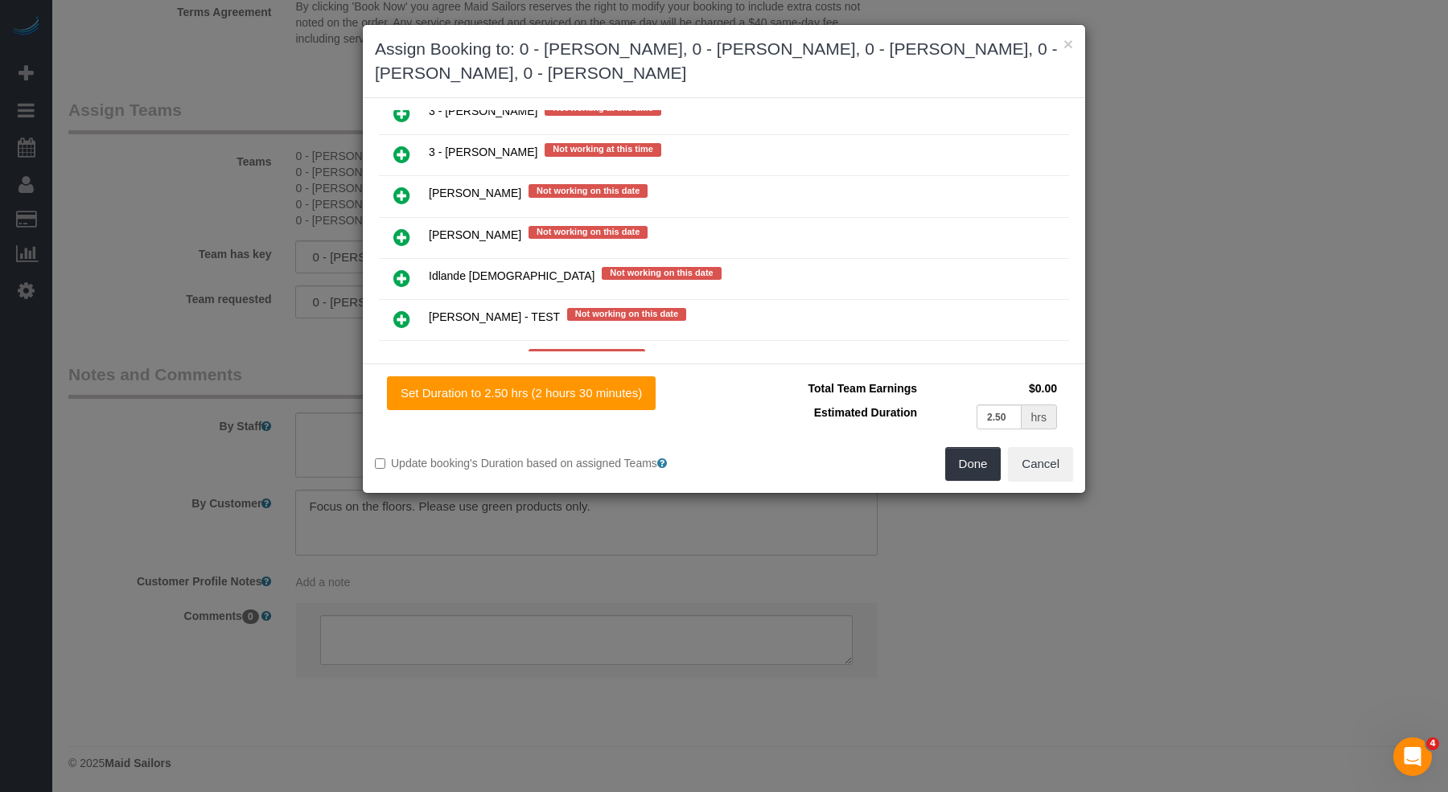
click at [407, 345] on link at bounding box center [402, 361] width 38 height 32
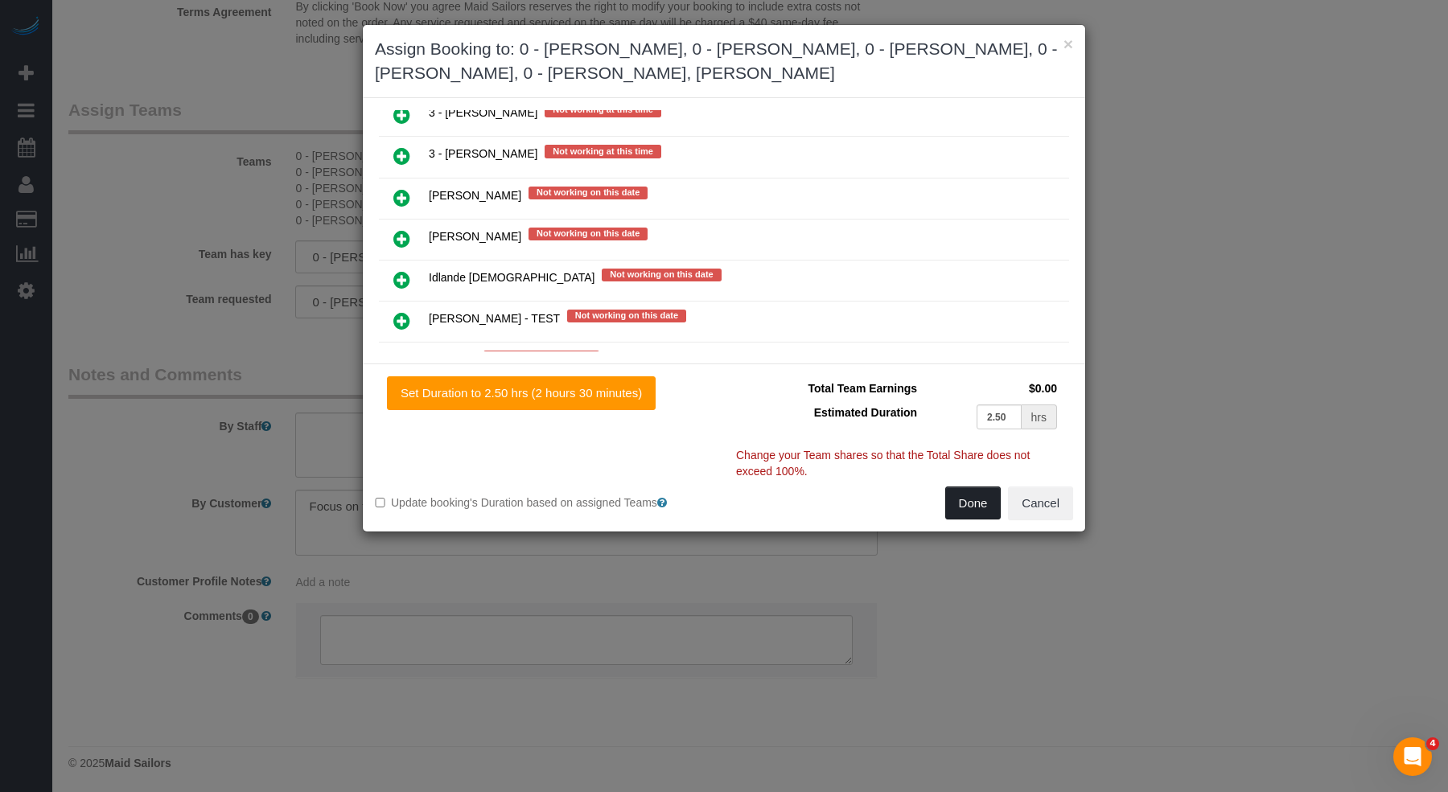
click at [977, 490] on button "Done" at bounding box center [973, 504] width 56 height 34
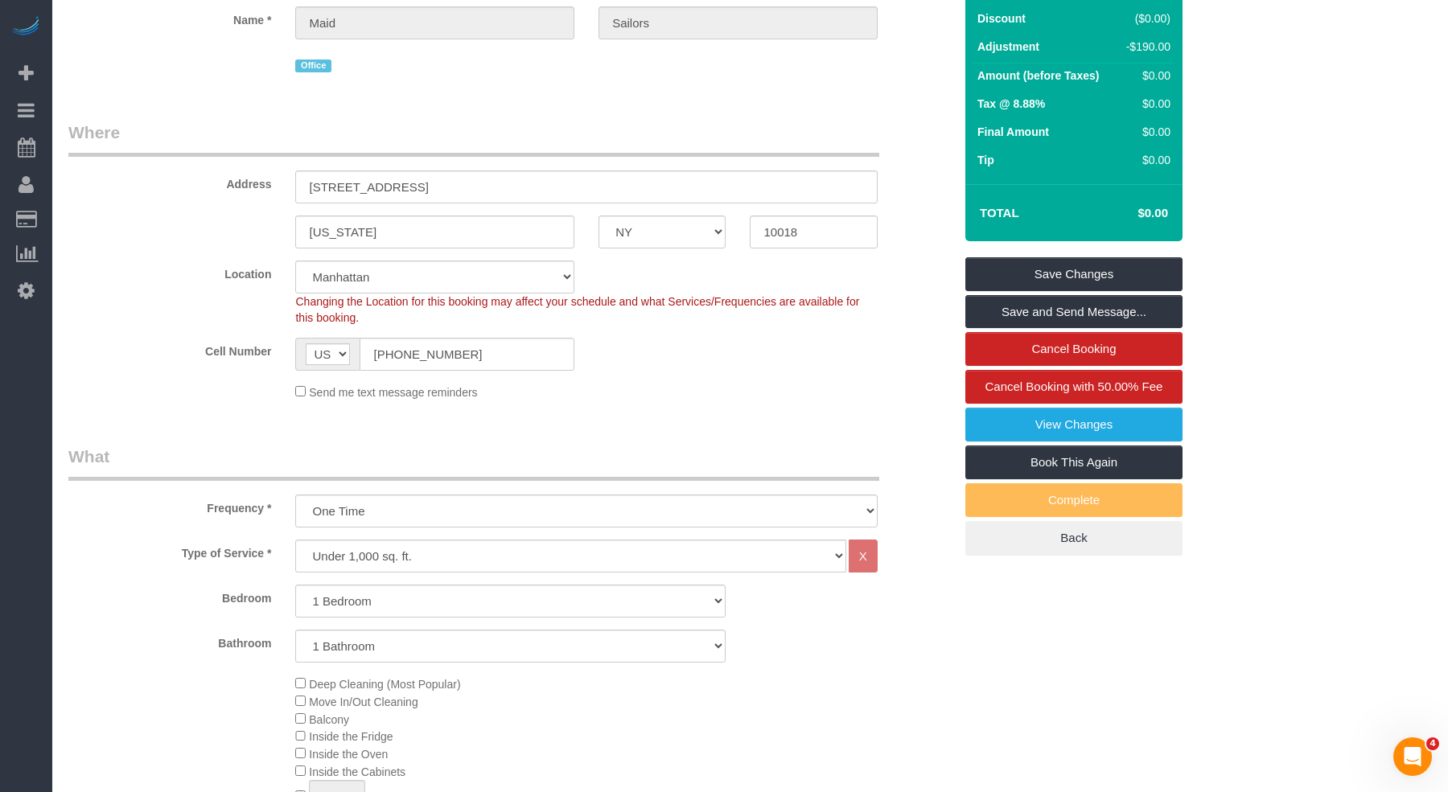
scroll to position [0, 0]
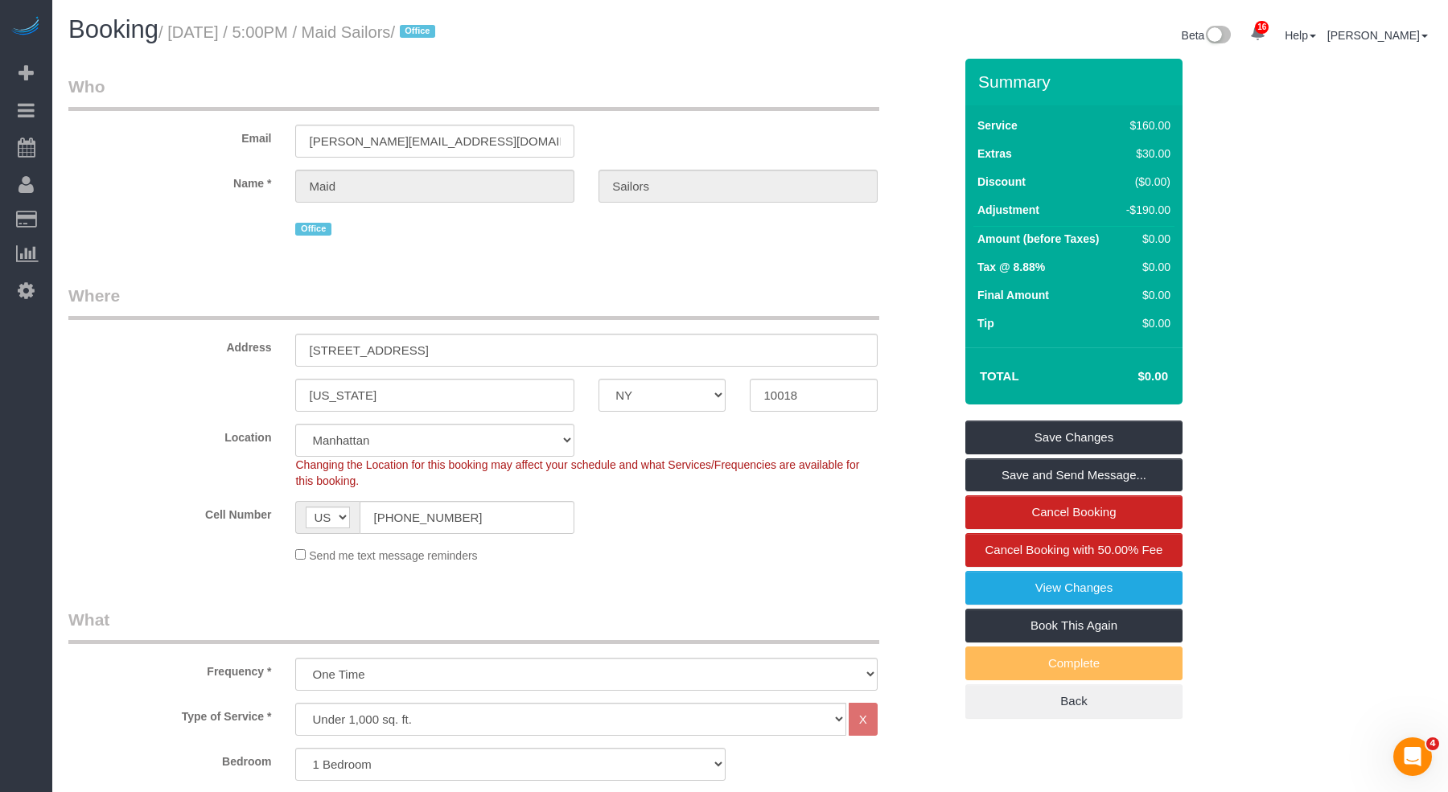
click at [1100, 454] on fieldset "Save Changes Save and Send Message... Cancel Booking Cancel Booking with 50.00%…" at bounding box center [1073, 570] width 217 height 298
click at [1105, 434] on link "Save Changes" at bounding box center [1073, 438] width 217 height 34
